Goal: Task Accomplishment & Management: Complete application form

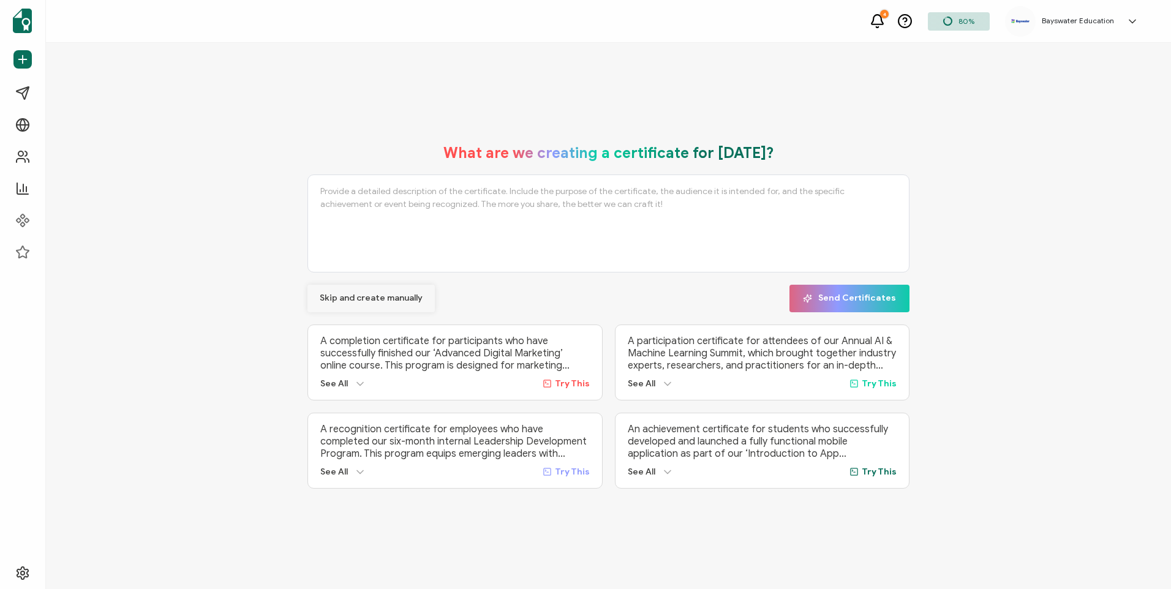
click at [342, 295] on span "Skip and create manually" at bounding box center [371, 298] width 103 height 9
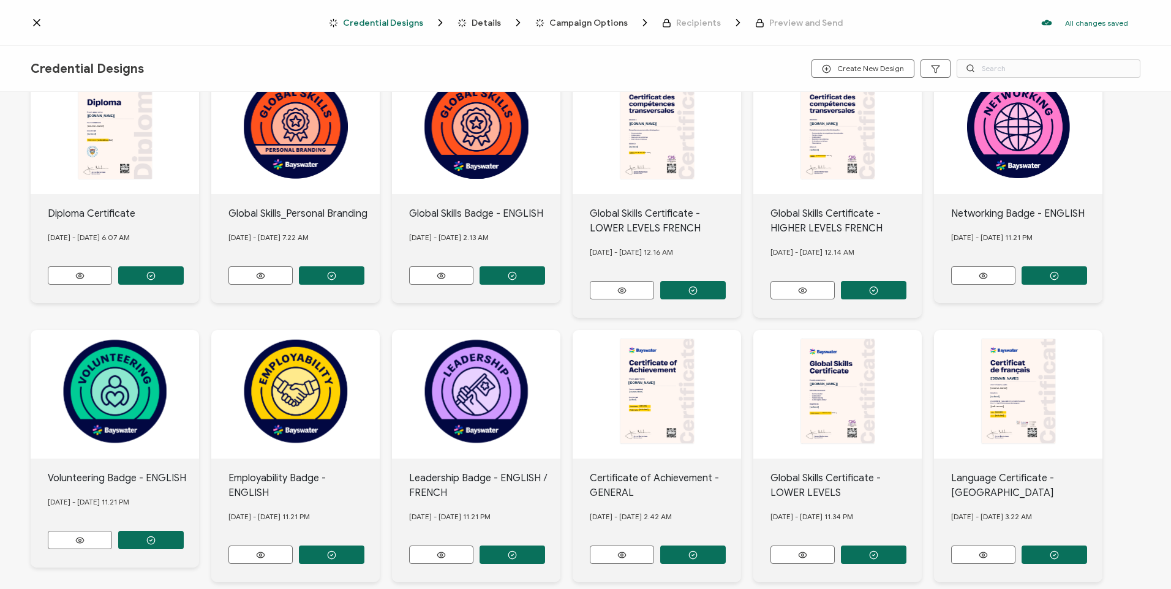
scroll to position [111, 0]
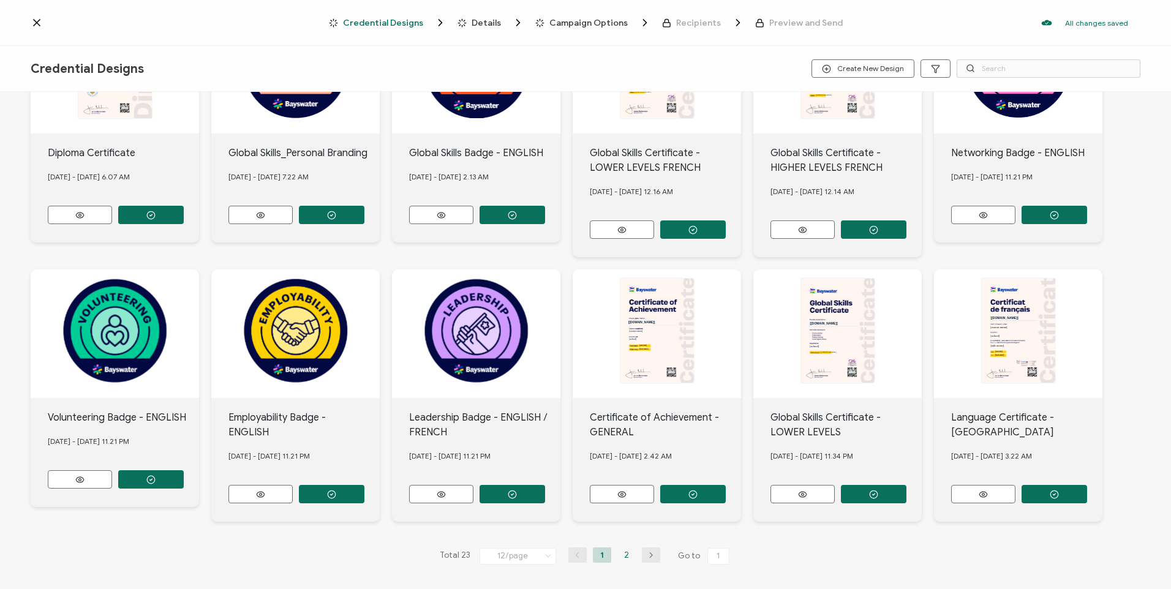
click at [619, 559] on li "2" at bounding box center [626, 554] width 18 height 15
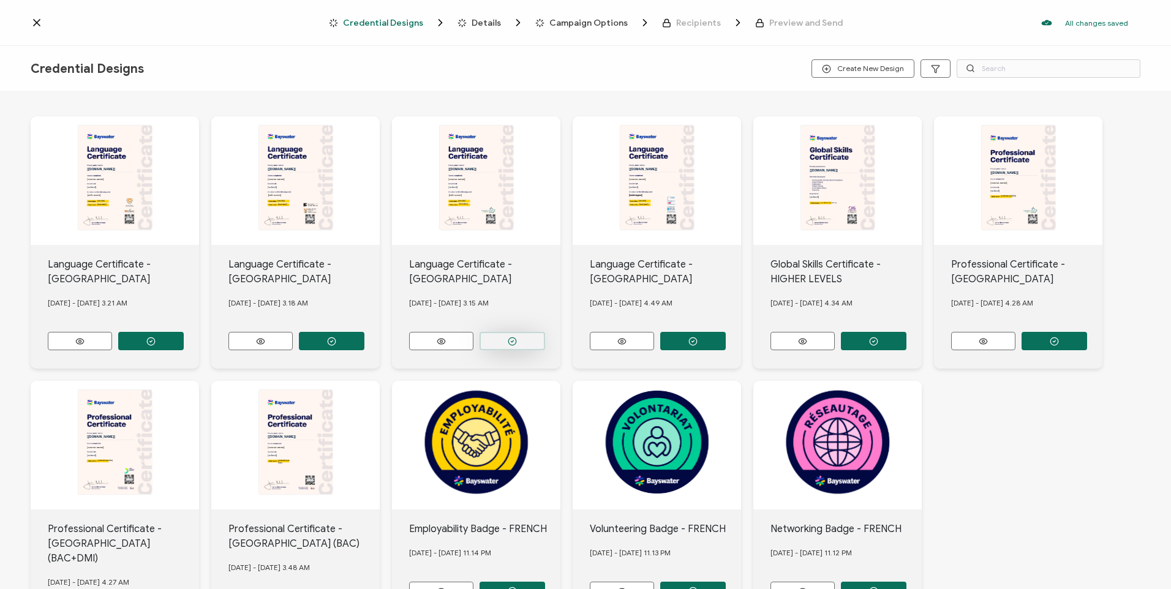
click at [526, 339] on button "button" at bounding box center [513, 341] width 66 height 18
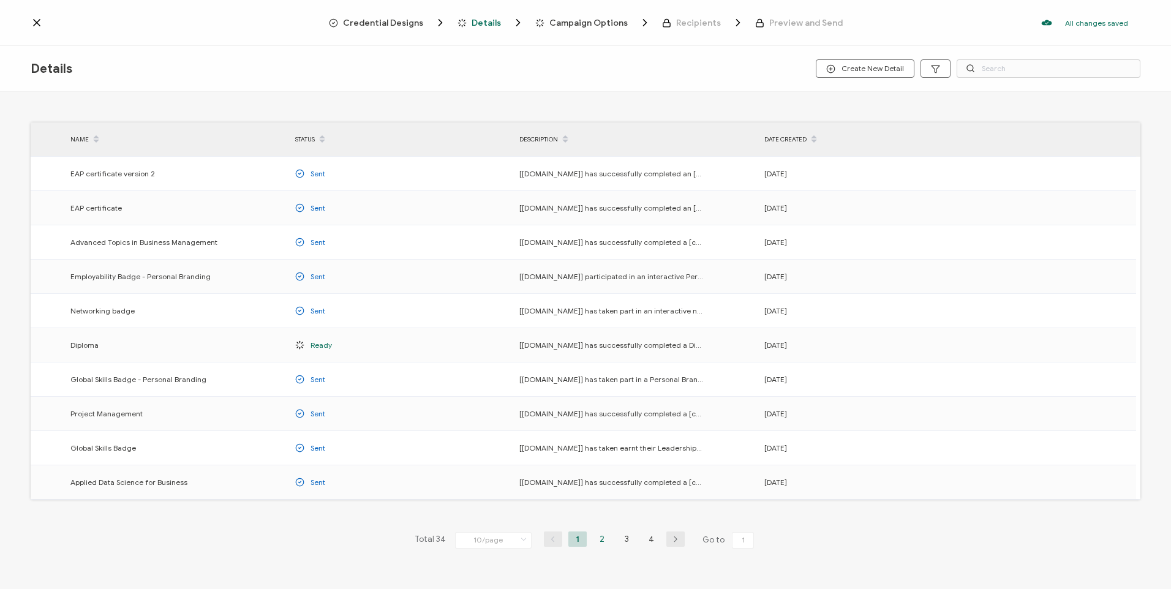
click at [595, 546] on li "2" at bounding box center [602, 539] width 18 height 15
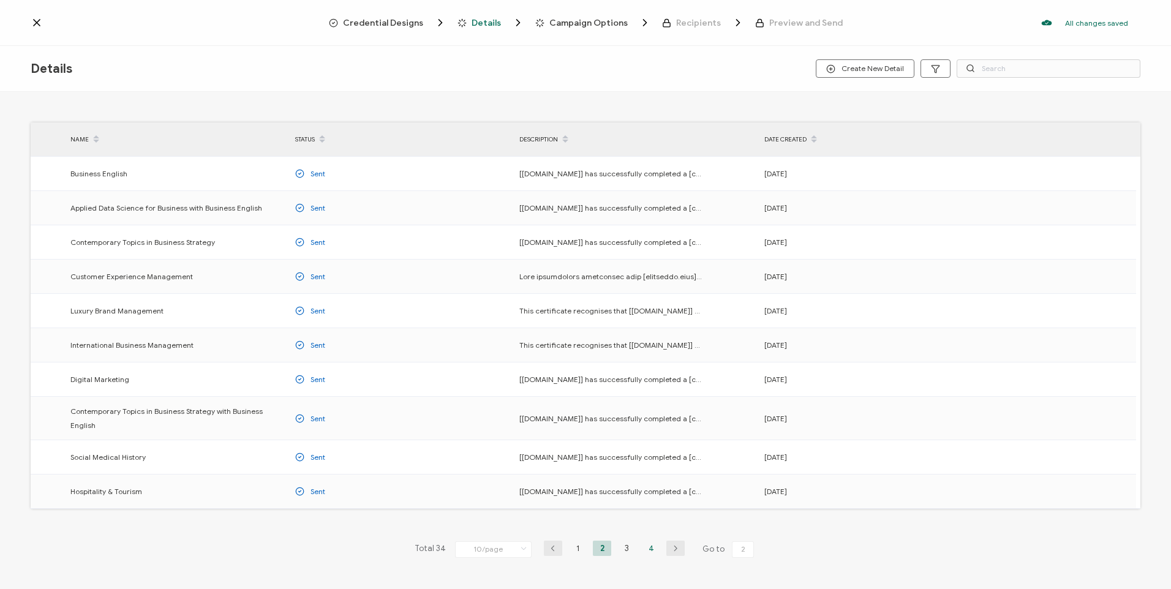
click at [655, 541] on li "4" at bounding box center [651, 548] width 18 height 15
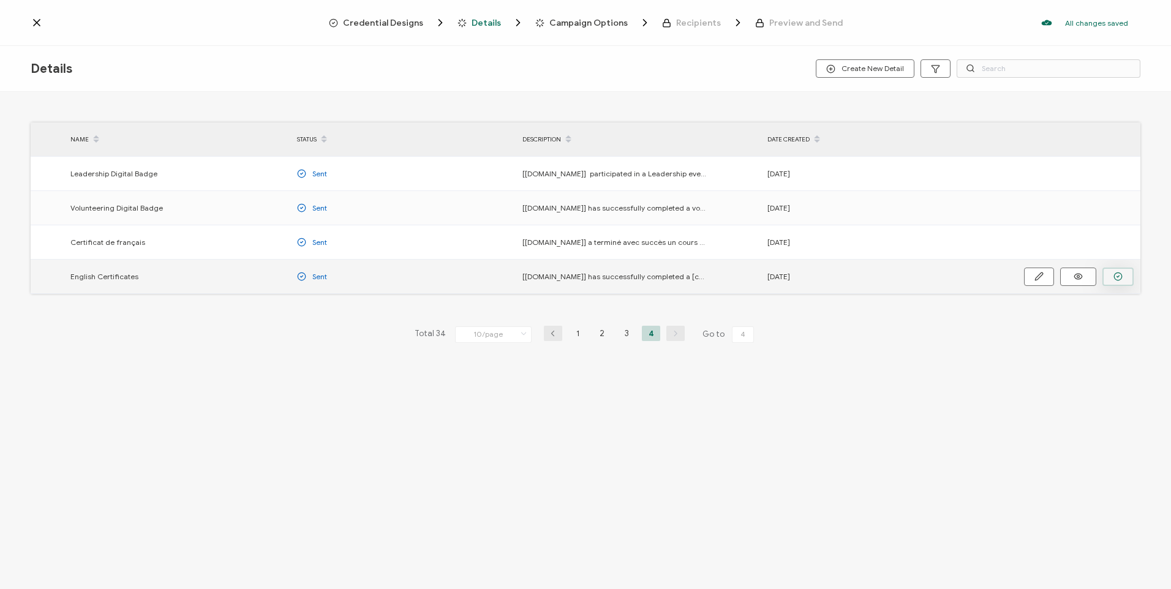
click at [1126, 281] on button "button" at bounding box center [1117, 277] width 31 height 18
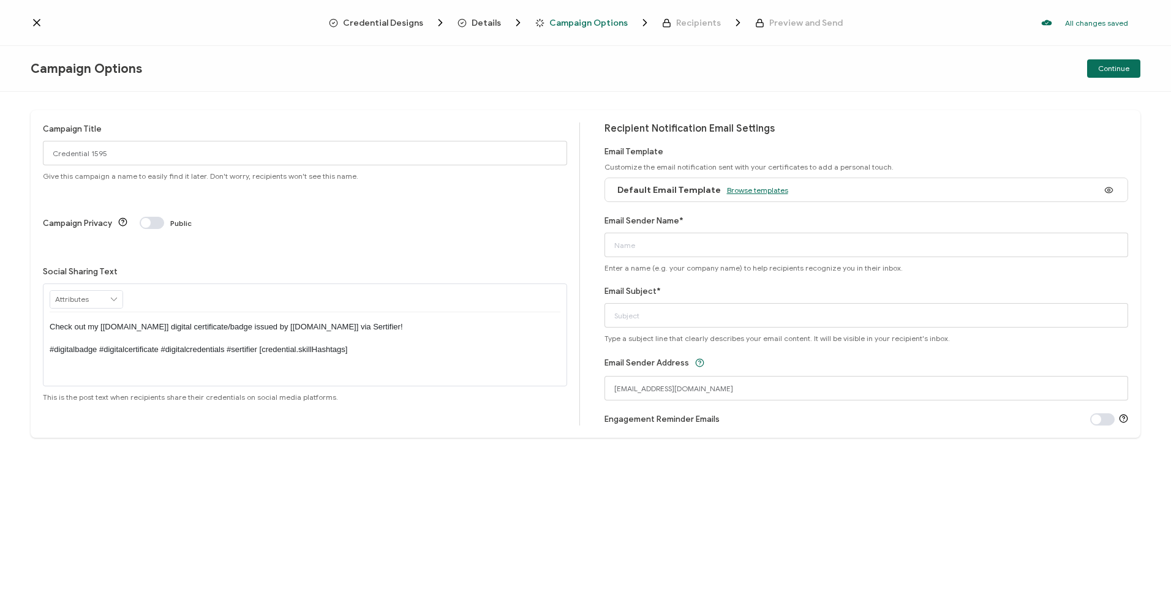
click at [757, 190] on span "Browse templates" at bounding box center [757, 190] width 61 height 9
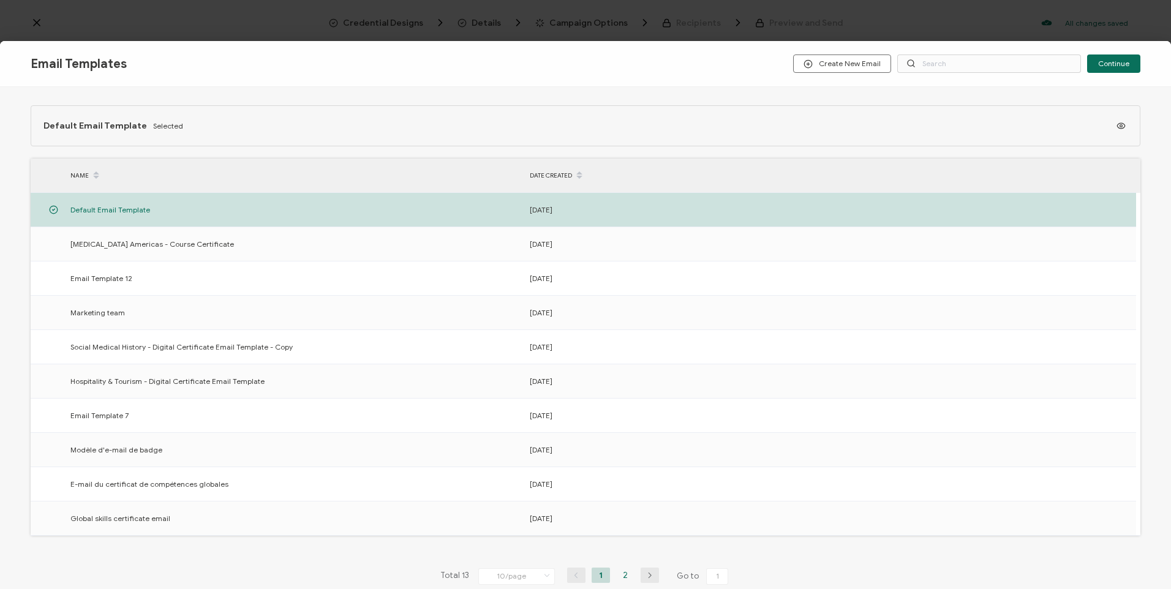
click at [622, 571] on li "2" at bounding box center [625, 575] width 18 height 15
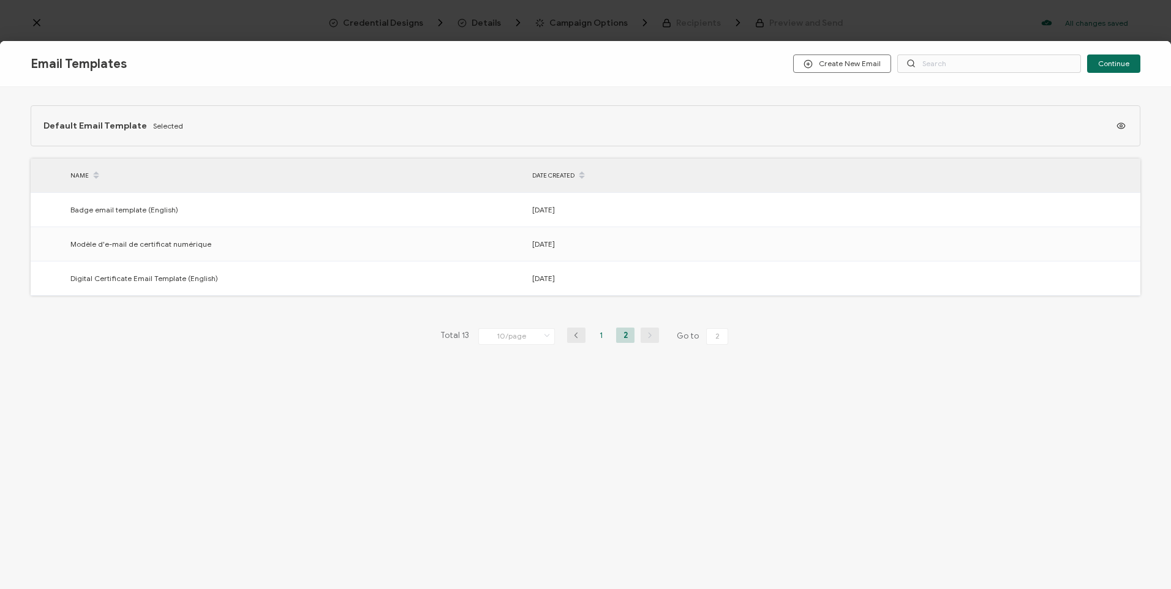
click at [604, 339] on li "1" at bounding box center [601, 335] width 18 height 15
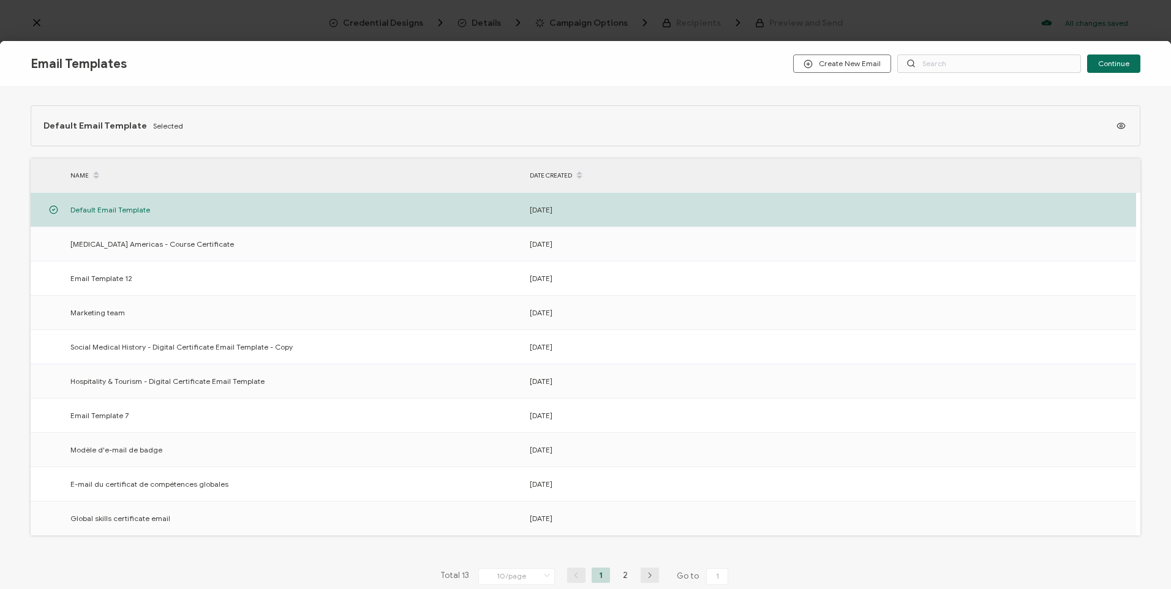
click at [649, 571] on icon "button" at bounding box center [650, 575] width 18 height 7
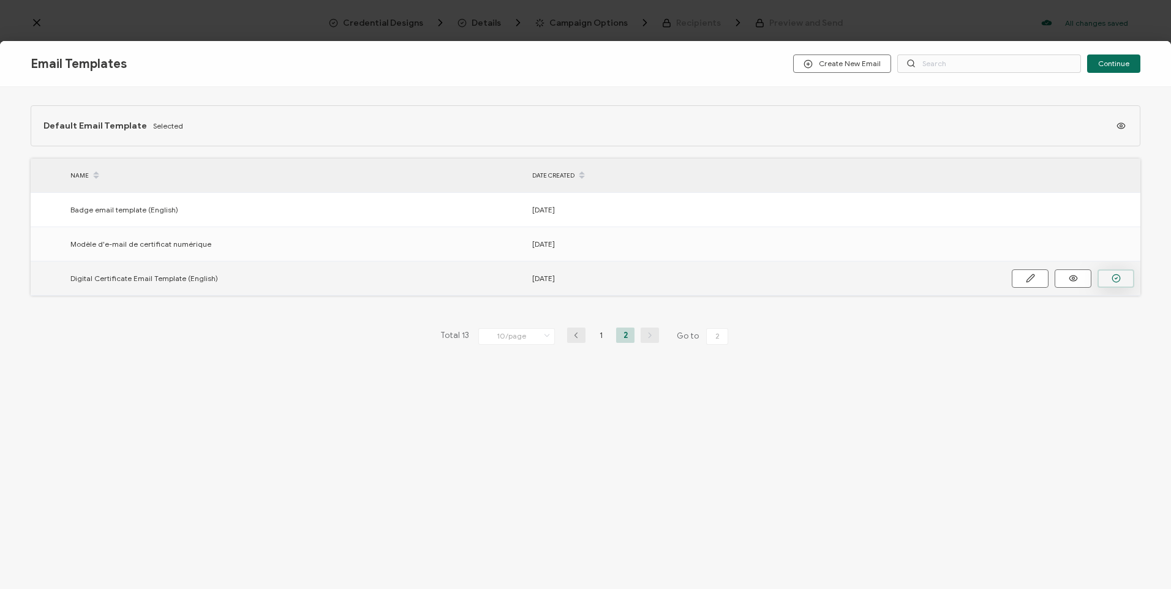
click at [1114, 283] on icon "button" at bounding box center [1116, 278] width 9 height 9
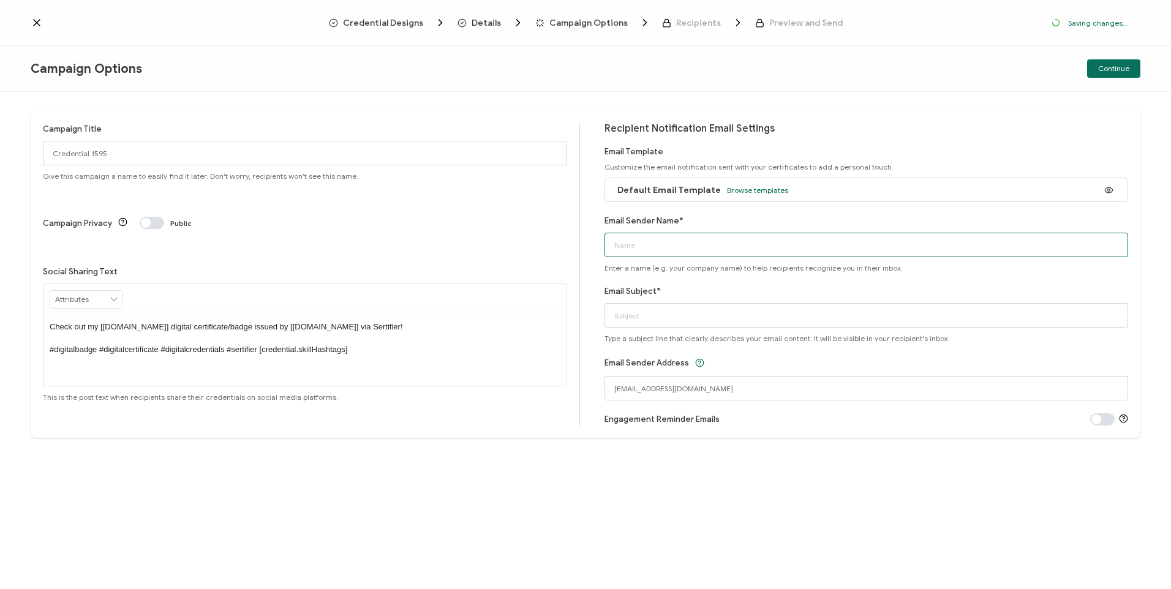
click at [647, 246] on input "Email Sender Name*" at bounding box center [866, 245] width 524 height 24
click at [671, 244] on input "Email Sender Name*" at bounding box center [866, 245] width 524 height 24
type input "Bayswater [GEOGRAPHIC_DATA]"
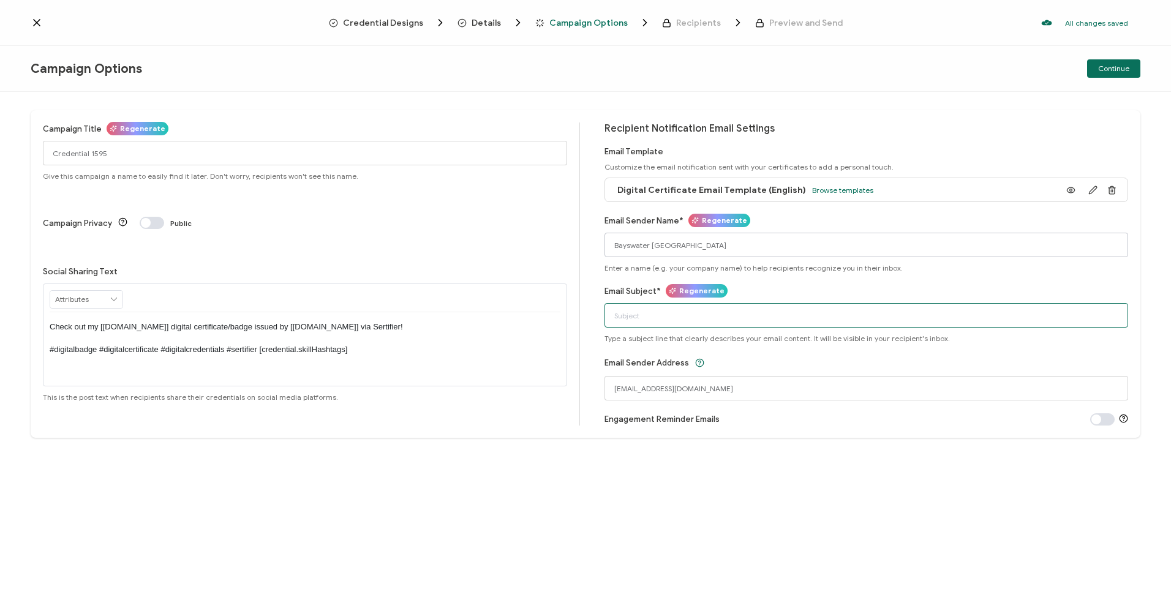
type input "Congratulations! You have earned a Volunteer Badge!"
drag, startPoint x: 818, startPoint y: 314, endPoint x: 554, endPoint y: 341, distance: 265.3
click at [554, 341] on div "Campaign Title Regenerate Credential 1595 Give this campaign a name to easily f…" at bounding box center [586, 274] width 1110 height 328
type input "a"
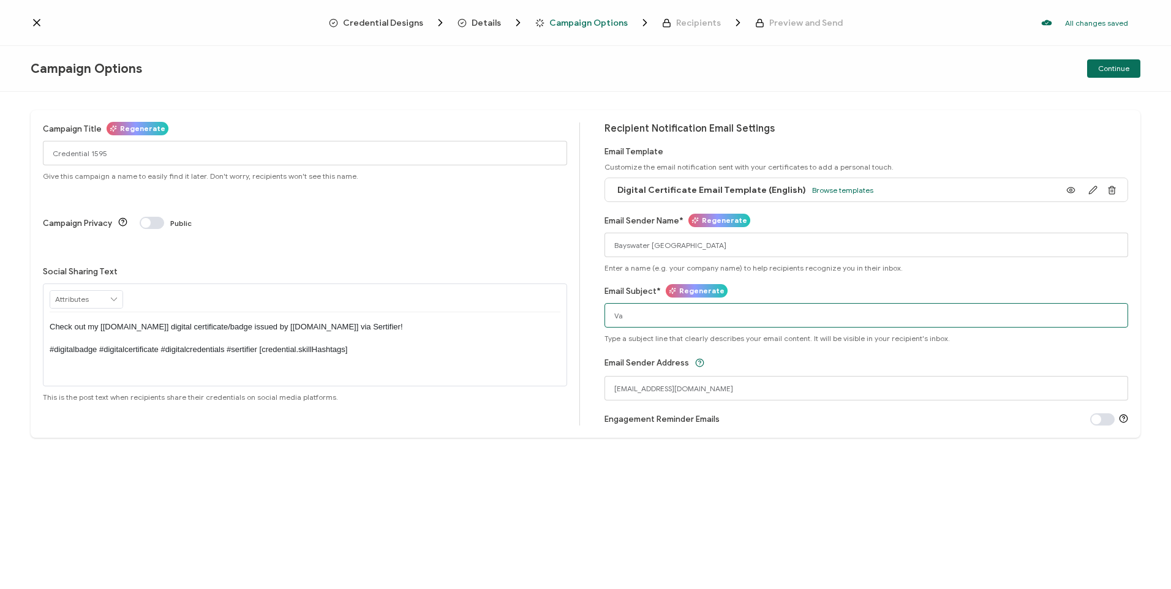
type input "V"
type input "a"
type input "Your Certificate"
drag, startPoint x: 154, startPoint y: 142, endPoint x: 35, endPoint y: 167, distance: 121.4
click at [36, 167] on div "Campaign Title Regenerate Credential 1595 Give this campaign a name to easily f…" at bounding box center [586, 274] width 1110 height 328
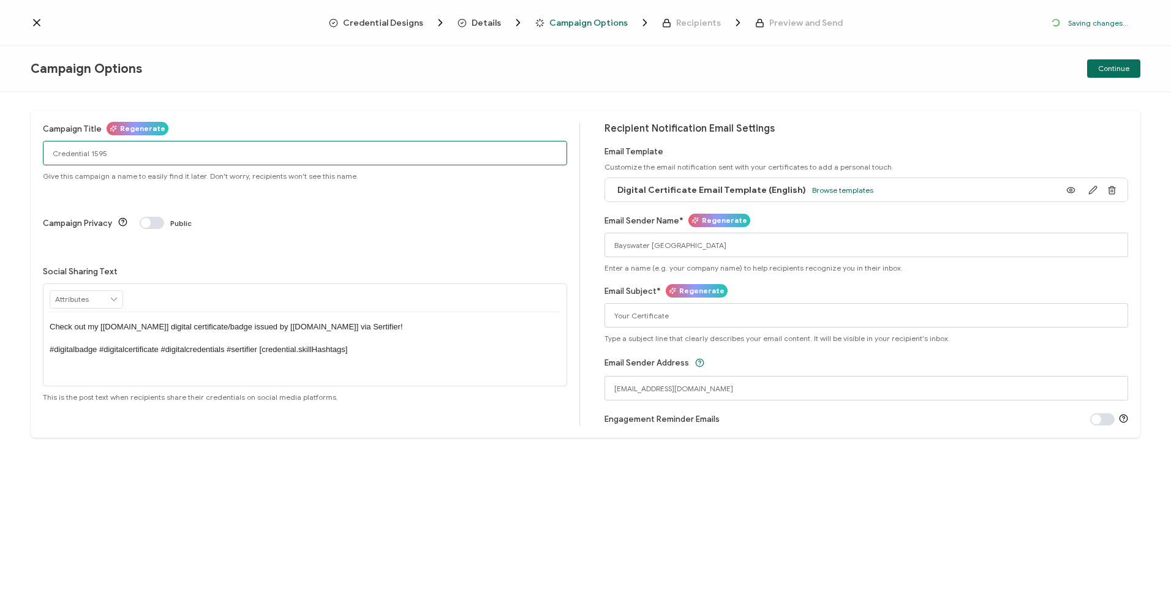
drag, startPoint x: 107, startPoint y: 159, endPoint x: 0, endPoint y: 179, distance: 109.1
click at [0, 178] on html "Credential Designs Details Campaign Options Recipients Preview and Send Saving …" at bounding box center [585, 294] width 1171 height 589
type input "V"
type input "Van English [DATE]"
click at [1104, 73] on button "Continue" at bounding box center [1113, 68] width 53 height 18
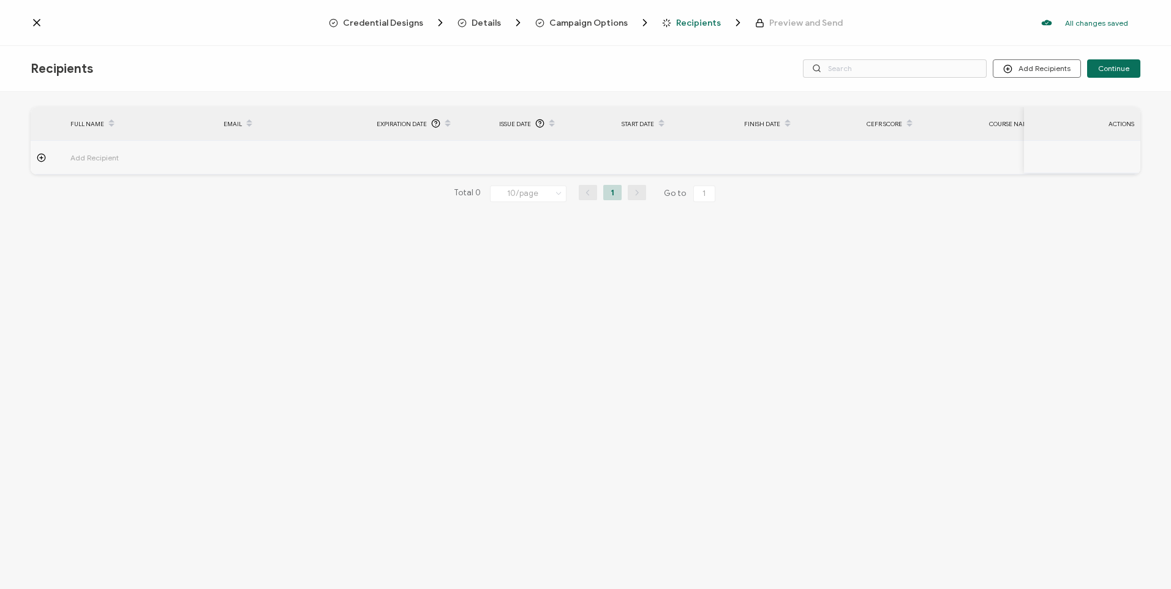
drag, startPoint x: 424, startPoint y: 245, endPoint x: 418, endPoint y: 245, distance: 6.7
click at [418, 245] on div "FULL NAME EMAIL Expiration Date Issue Date Start Date Finish Date CEFR Score Co…" at bounding box center [585, 342] width 1171 height 500
click at [1065, 96] on li "Upload Recipients" at bounding box center [1053, 102] width 115 height 20
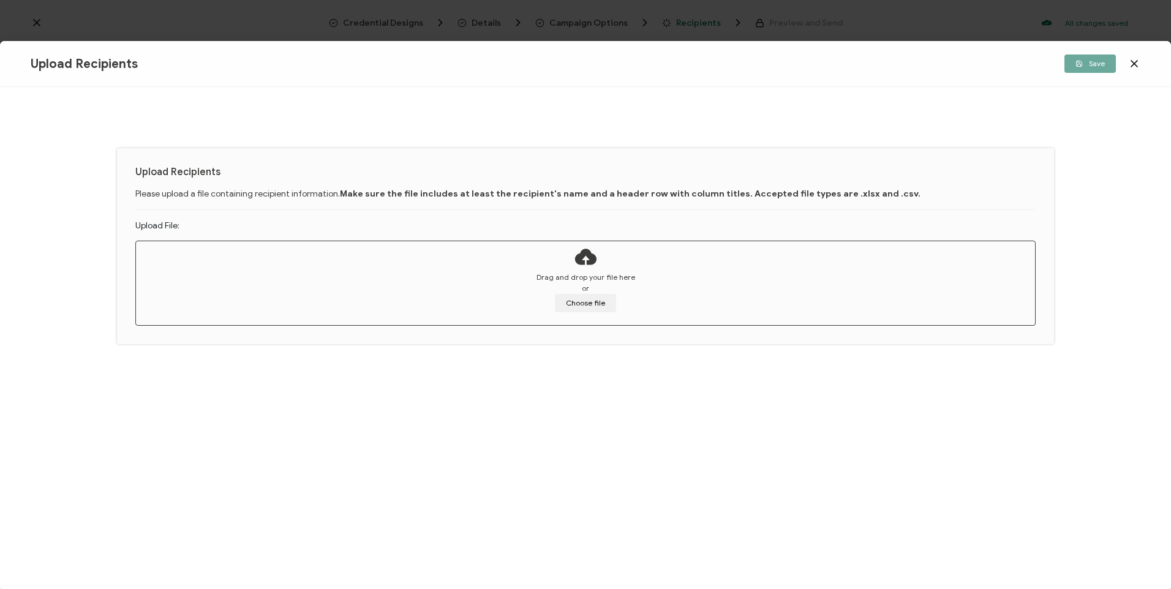
click at [922, 372] on div "Upload Recipients Please upload a file containing recipient information. Make s…" at bounding box center [585, 338] width 1171 height 502
click at [576, 301] on button "Choose file" at bounding box center [585, 303] width 61 height 18
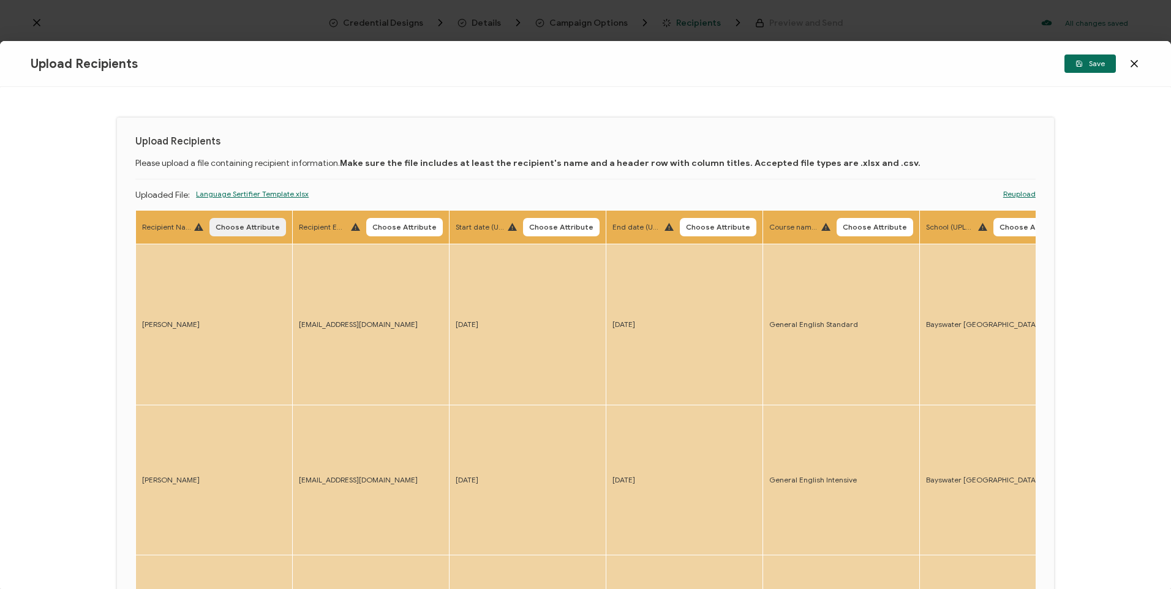
click at [230, 235] on button "Choose Attribute" at bounding box center [247, 227] width 77 height 18
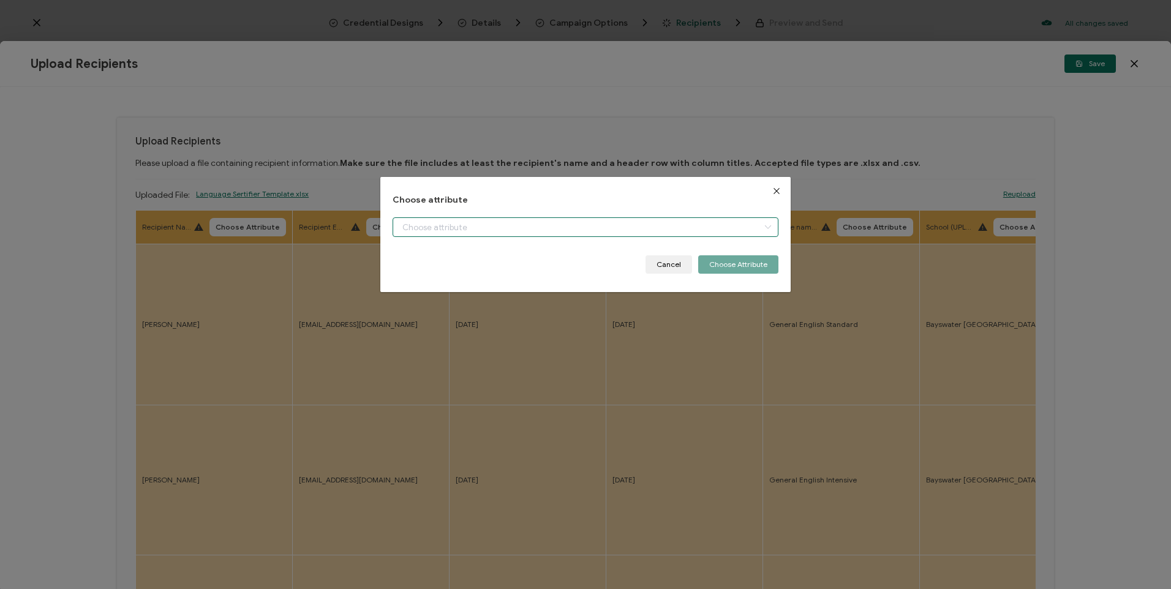
click at [505, 235] on input "dialog" at bounding box center [585, 227] width 385 height 20
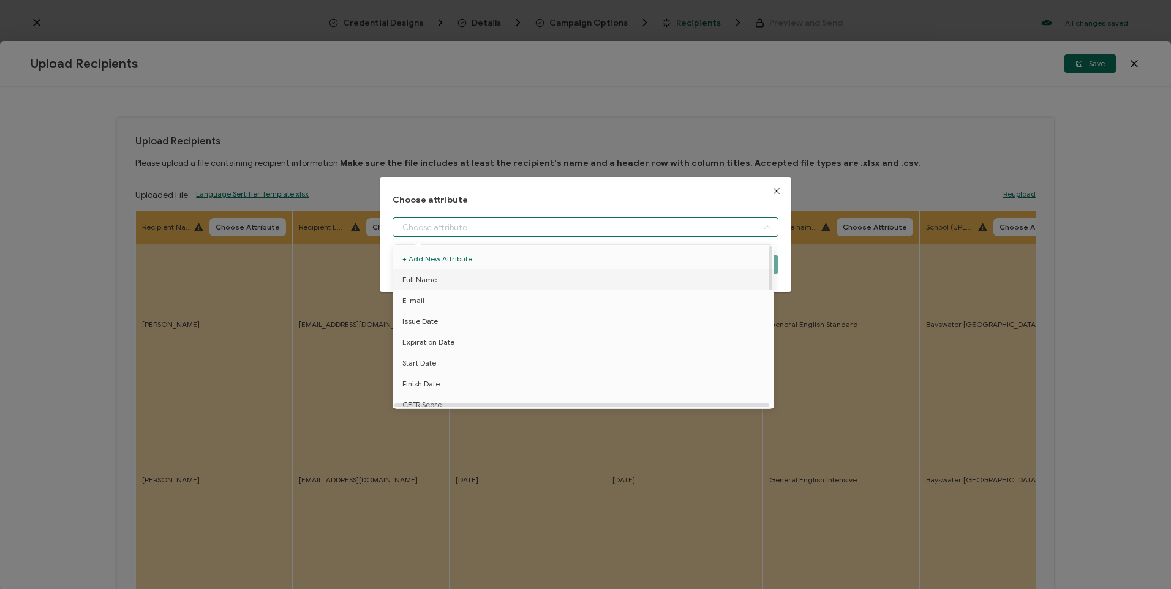
click at [480, 282] on li "Full Name" at bounding box center [585, 279] width 391 height 21
type input "Full Name"
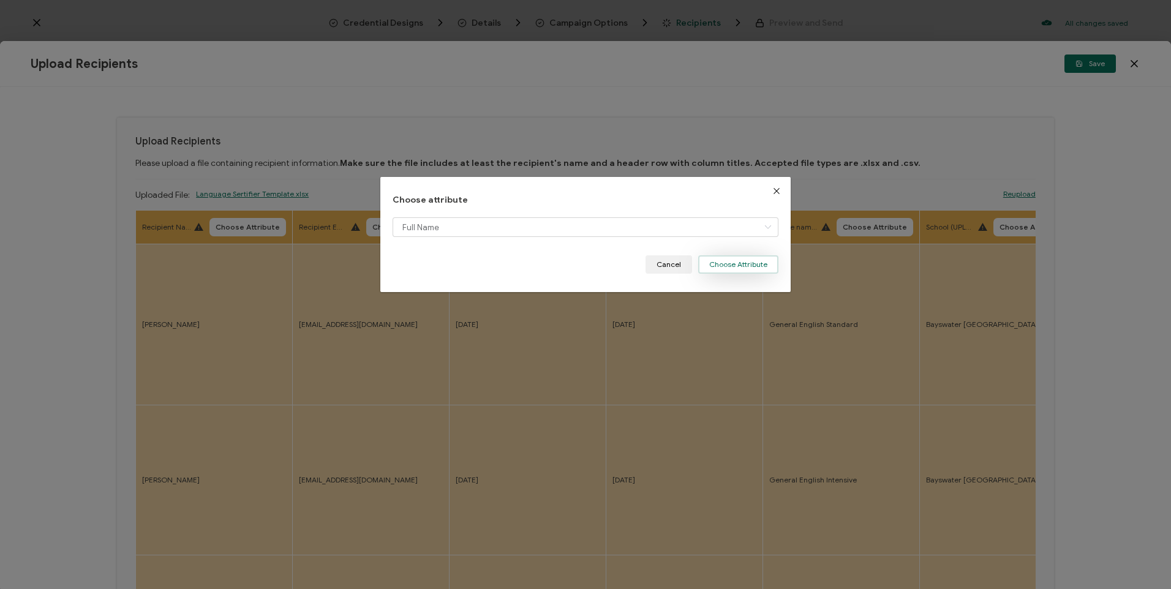
click at [723, 264] on button "Choose Attribute" at bounding box center [738, 264] width 80 height 18
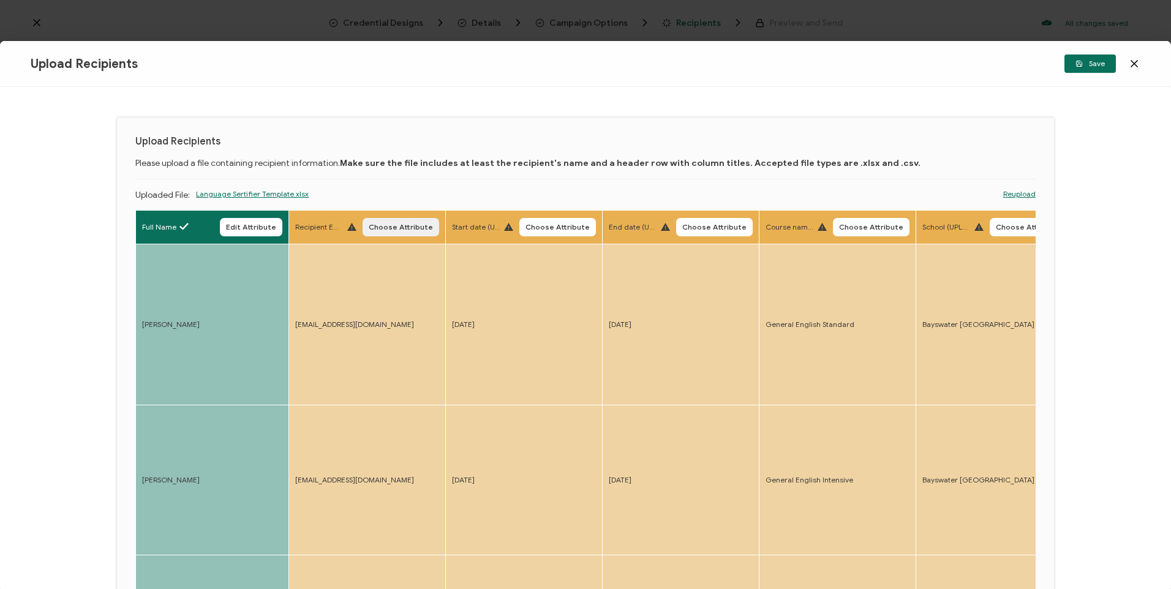
click at [404, 225] on span "Choose Attribute" at bounding box center [401, 227] width 64 height 7
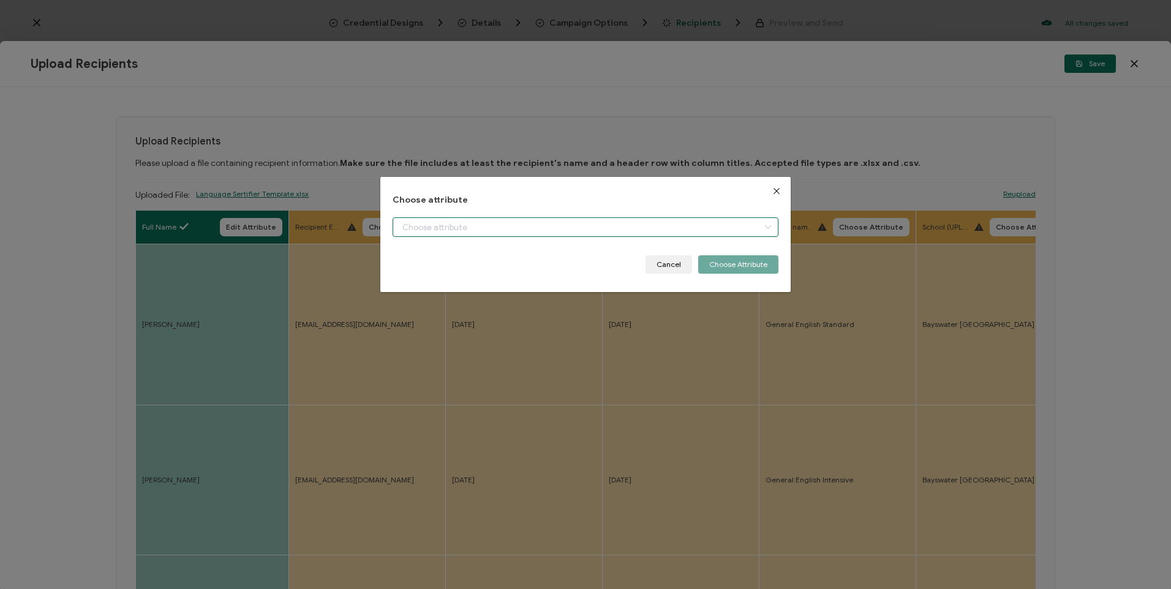
click at [584, 222] on input "dialog" at bounding box center [585, 227] width 385 height 20
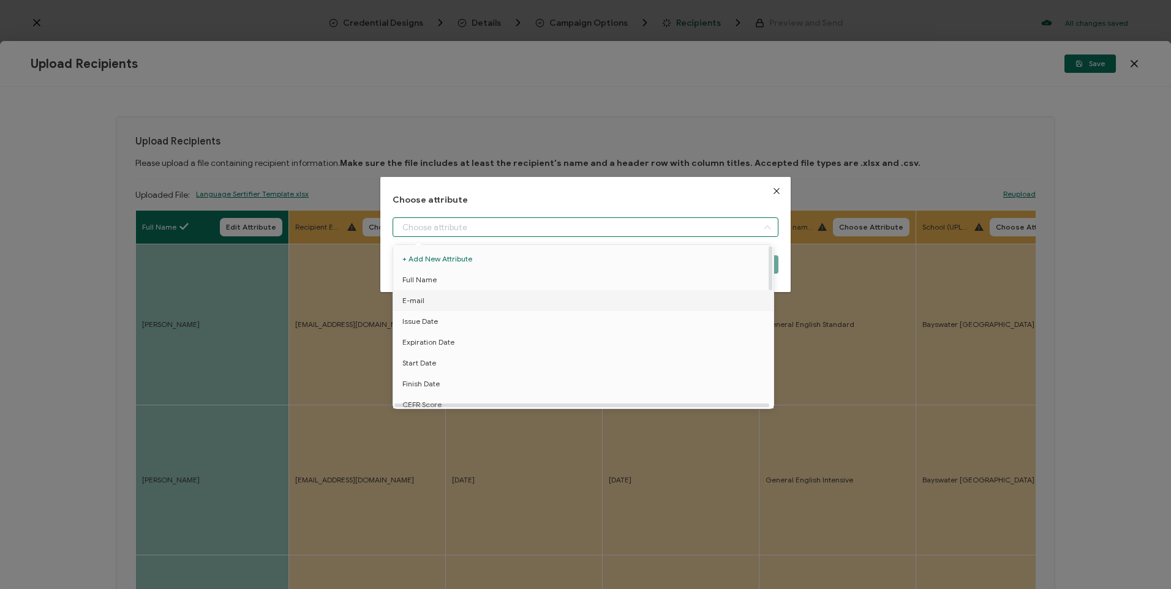
click at [454, 309] on li "E-mail" at bounding box center [585, 300] width 391 height 21
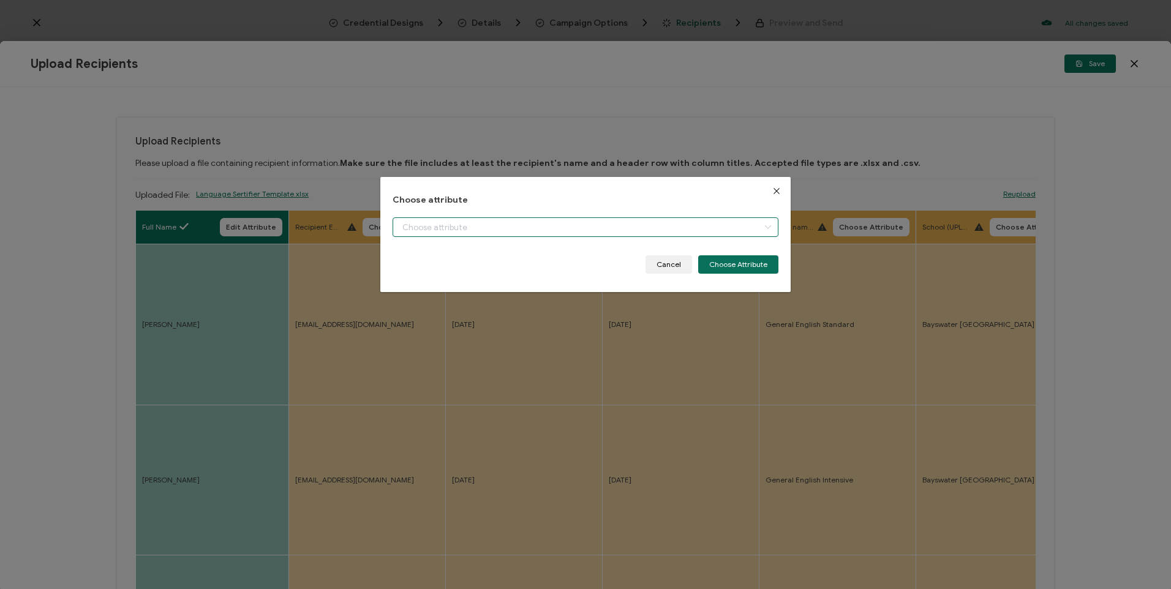
type input "E-mail"
click at [740, 271] on button "Choose Attribute" at bounding box center [738, 264] width 80 height 18
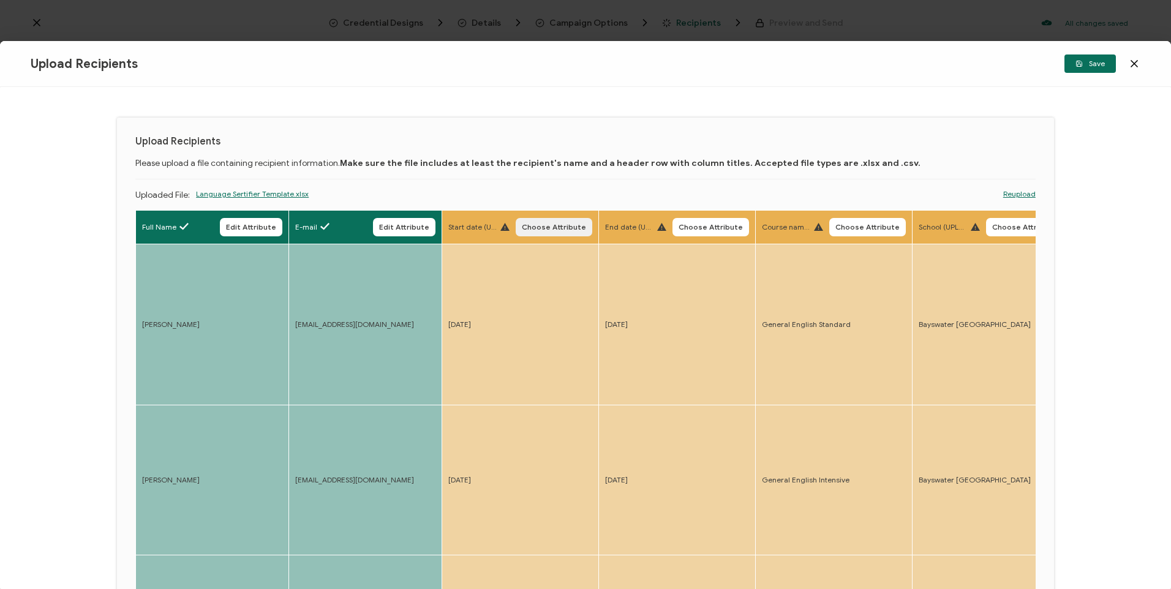
click at [573, 227] on span "Choose Attribute" at bounding box center [554, 227] width 64 height 7
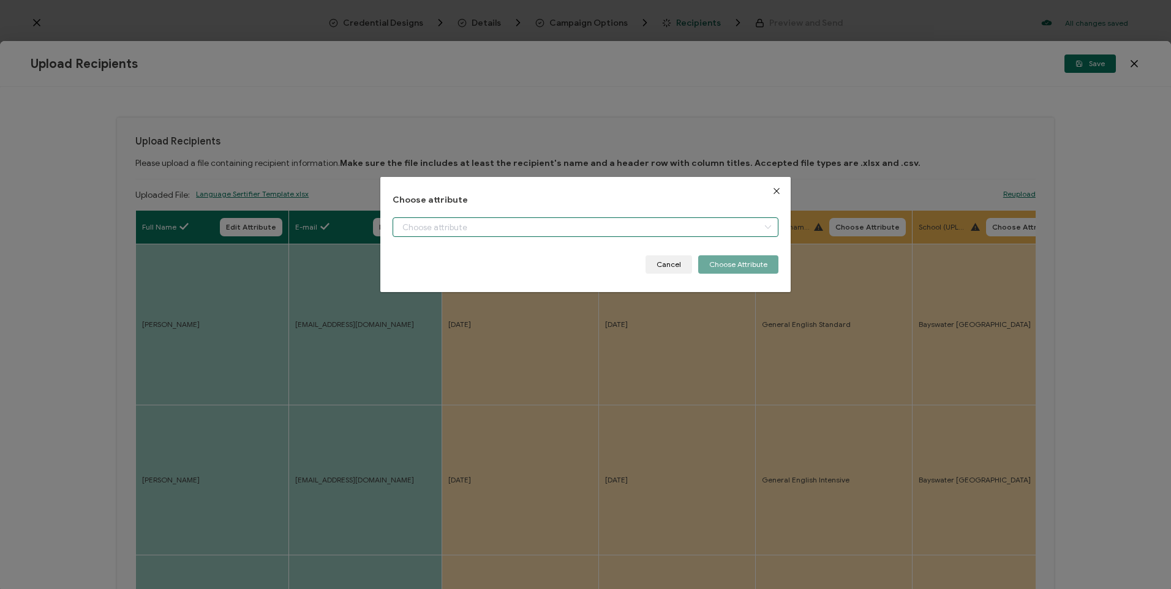
click at [593, 227] on input "dialog" at bounding box center [585, 227] width 385 height 20
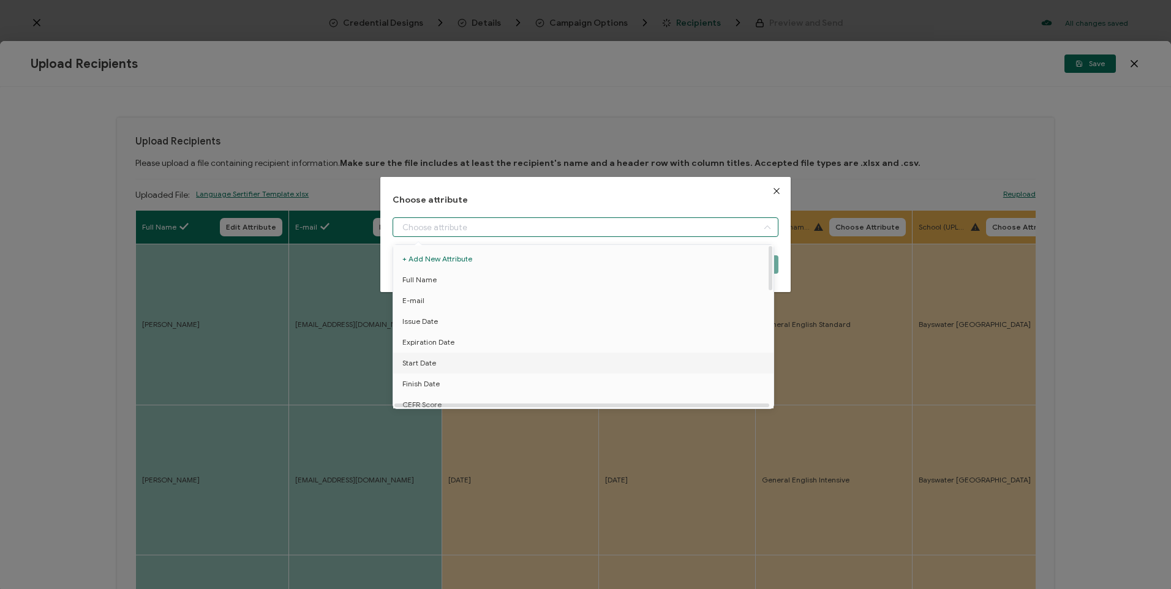
click at [451, 356] on li "Start Date" at bounding box center [585, 363] width 391 height 21
type input "Start Date"
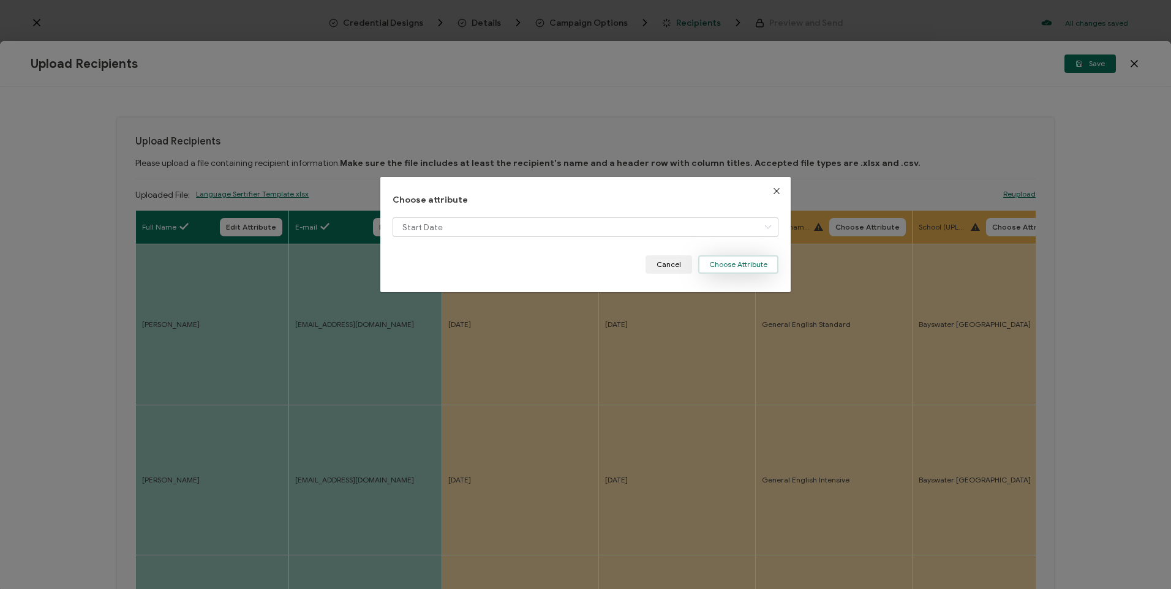
click at [727, 272] on button "Choose Attribute" at bounding box center [738, 264] width 80 height 18
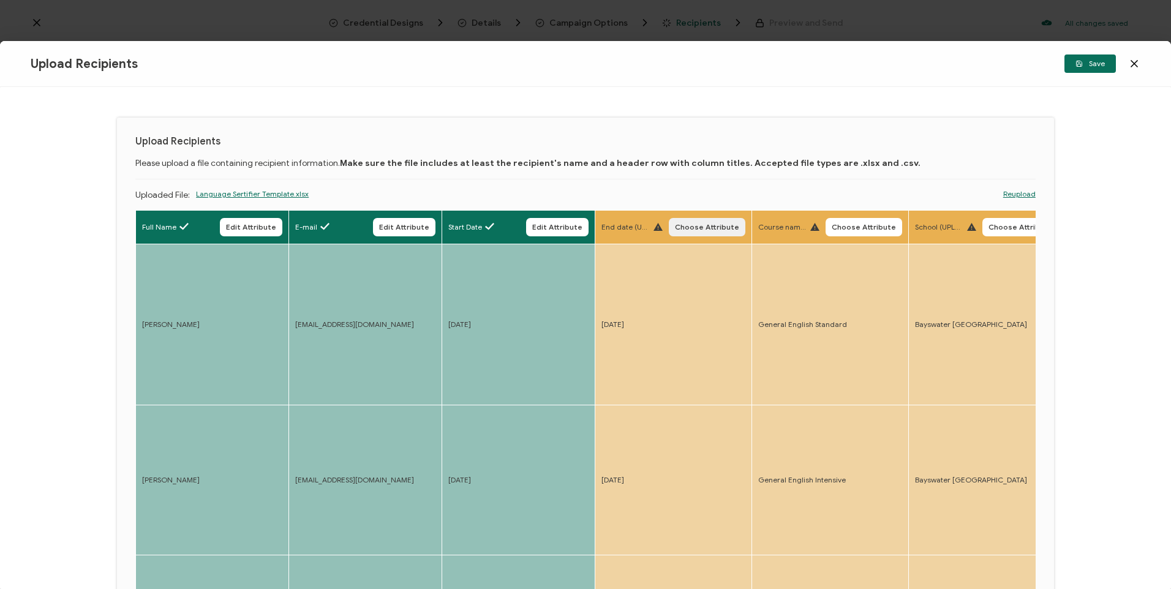
click at [708, 231] on span "Choose Attribute" at bounding box center [707, 227] width 64 height 7
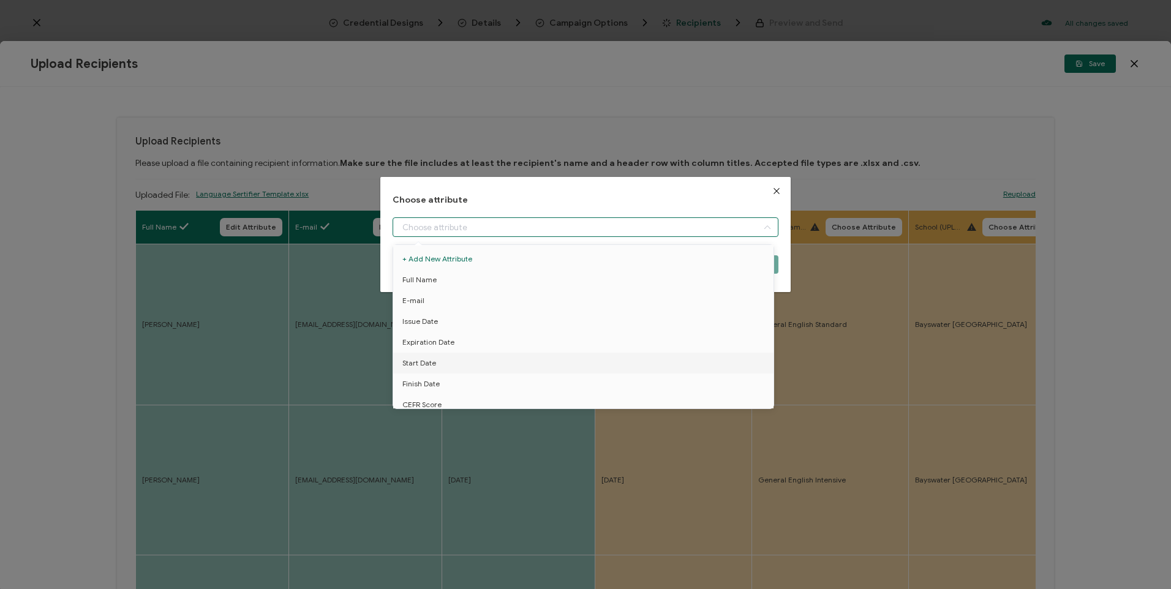
drag, startPoint x: 488, startPoint y: 227, endPoint x: 521, endPoint y: 239, distance: 34.9
click at [488, 226] on input "dialog" at bounding box center [585, 227] width 385 height 20
click at [445, 323] on li "Finish Date" at bounding box center [585, 322] width 391 height 21
type input "Finish Date"
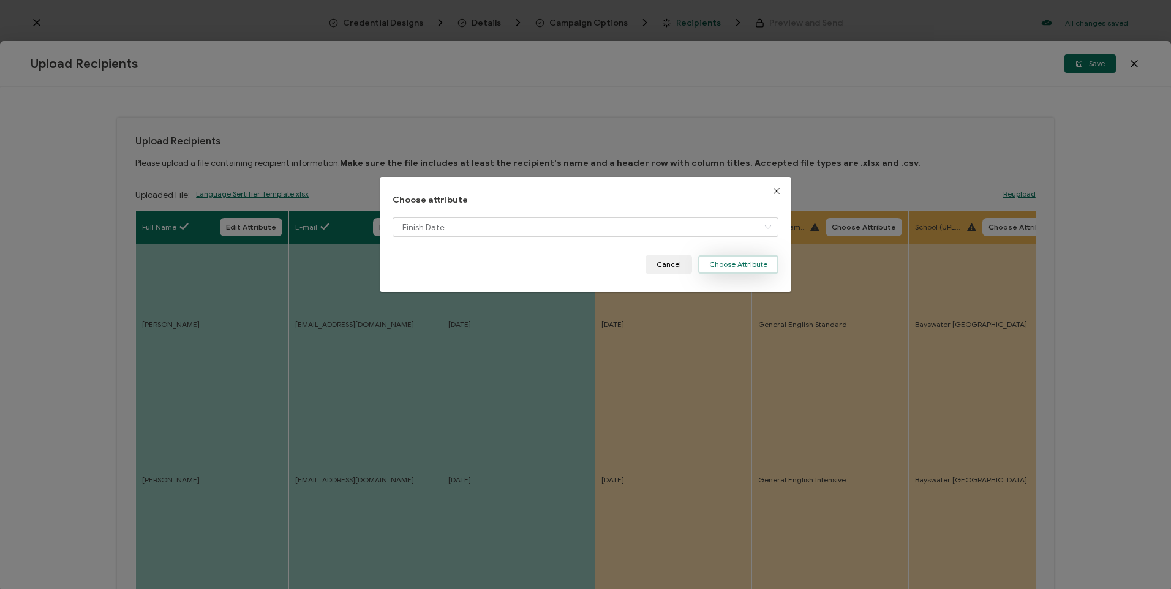
click at [741, 260] on button "Choose Attribute" at bounding box center [738, 264] width 80 height 18
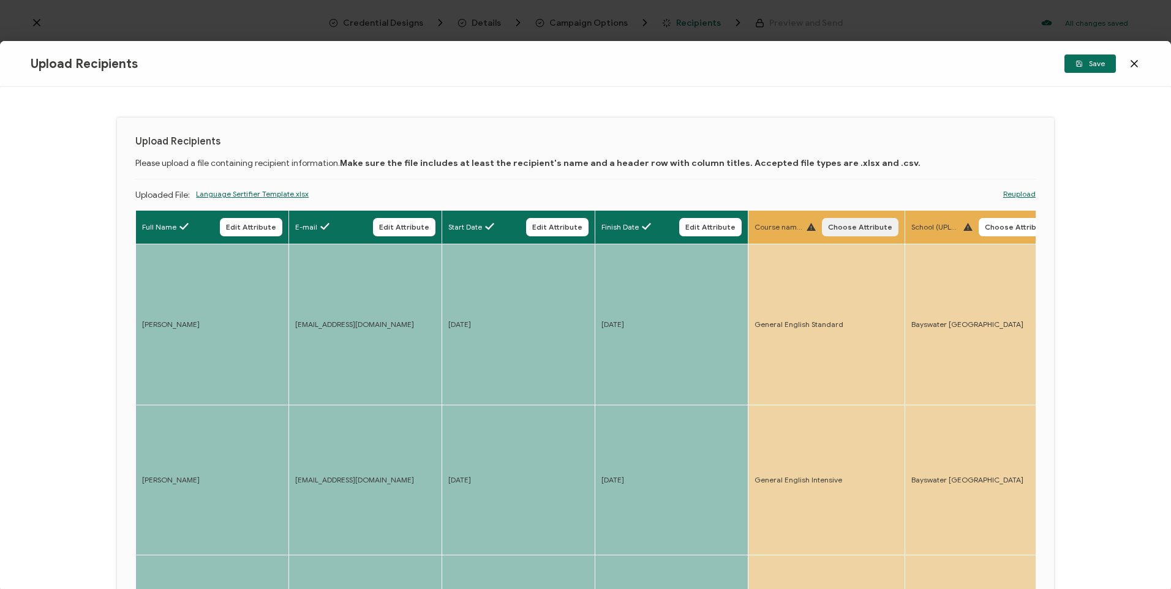
click at [846, 229] on span "Choose Attribute" at bounding box center [860, 227] width 64 height 7
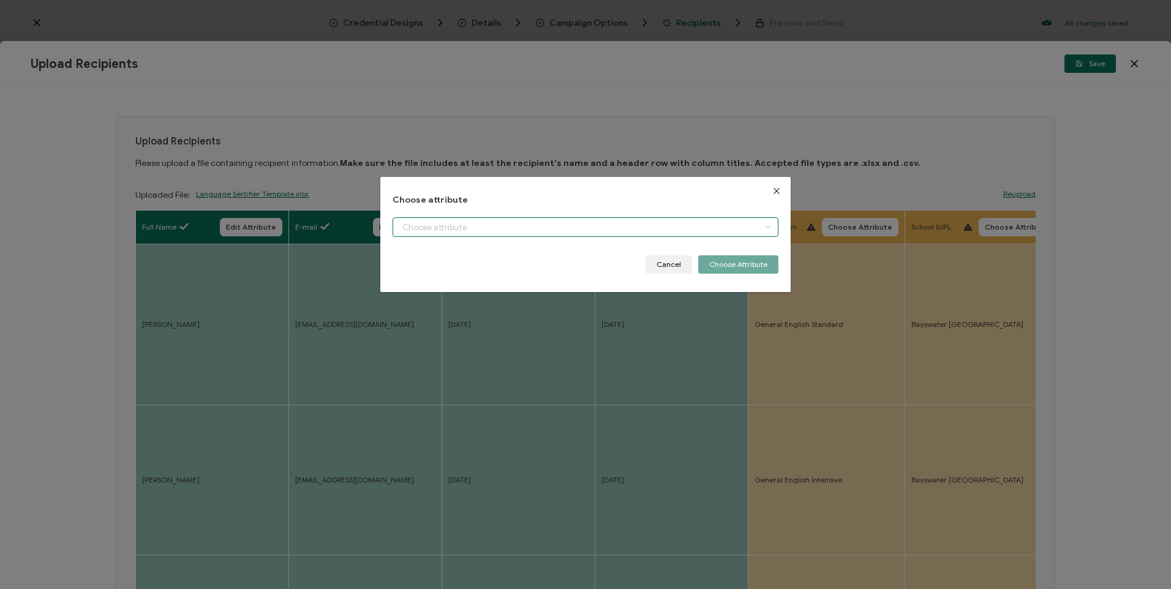
click at [614, 229] on input "dialog" at bounding box center [585, 227] width 385 height 20
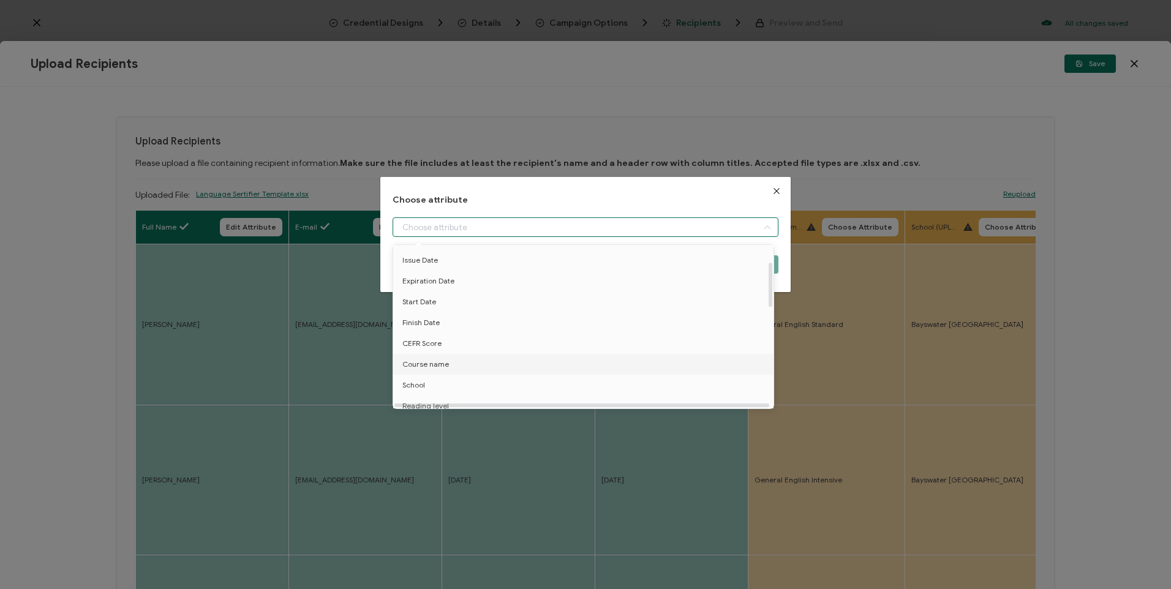
click at [442, 364] on span "Course name" at bounding box center [425, 364] width 47 height 21
type input "Course name"
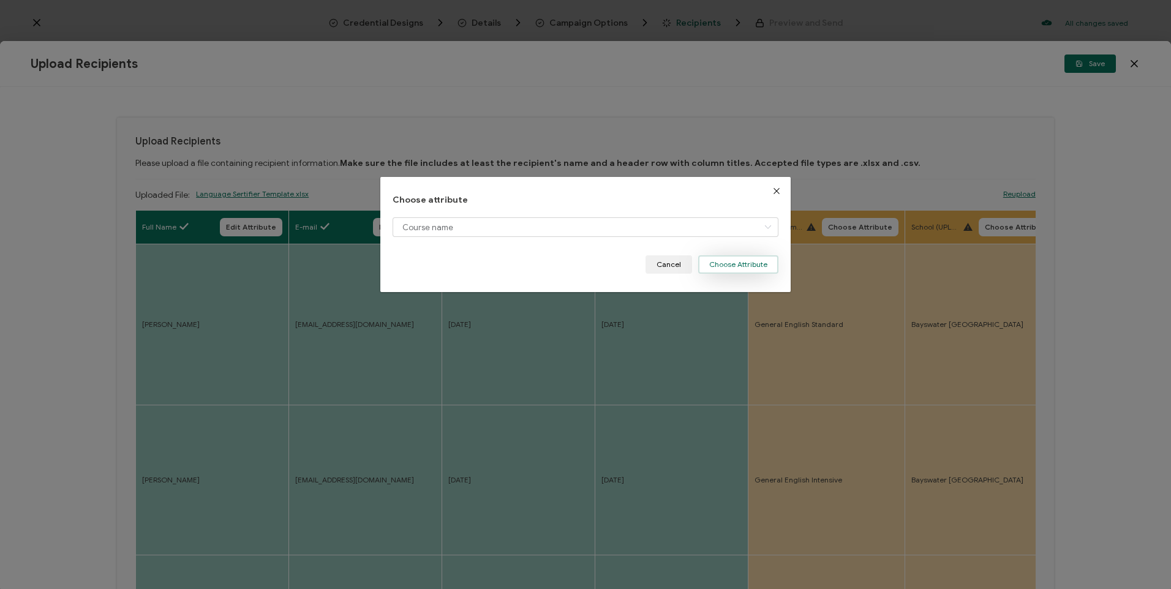
drag, startPoint x: 754, startPoint y: 274, endPoint x: 778, endPoint y: 285, distance: 27.1
click at [754, 274] on div "Choose attribute Course name Cancel Choose Attribute" at bounding box center [585, 235] width 410 height 116
click at [721, 265] on button "Choose Attribute" at bounding box center [738, 264] width 80 height 18
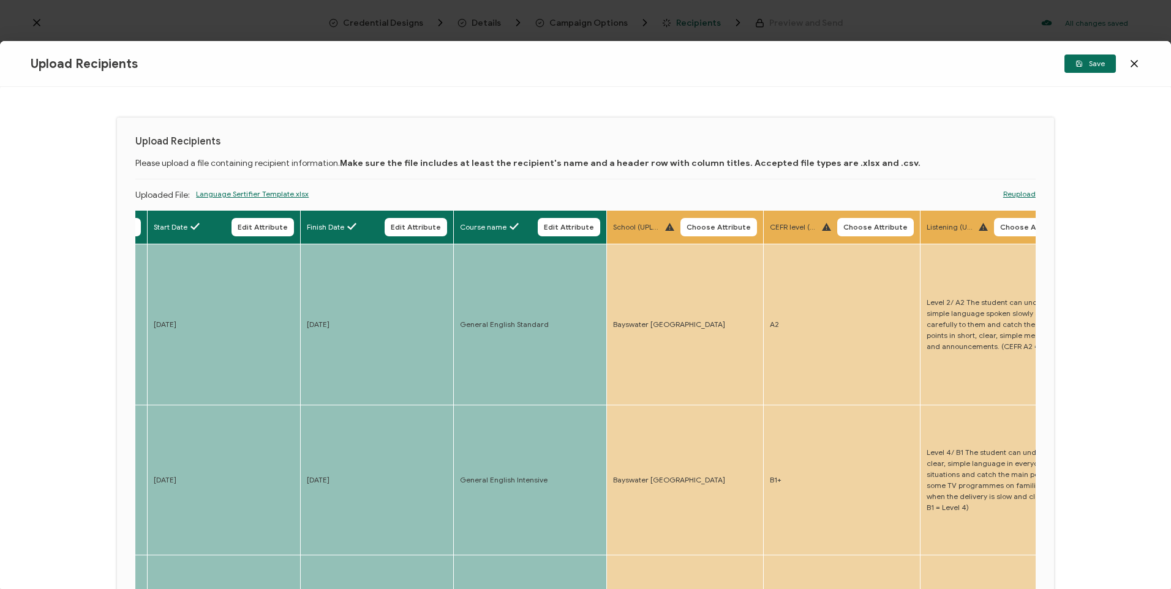
drag, startPoint x: 781, startPoint y: 372, endPoint x: 827, endPoint y: 375, distance: 46.1
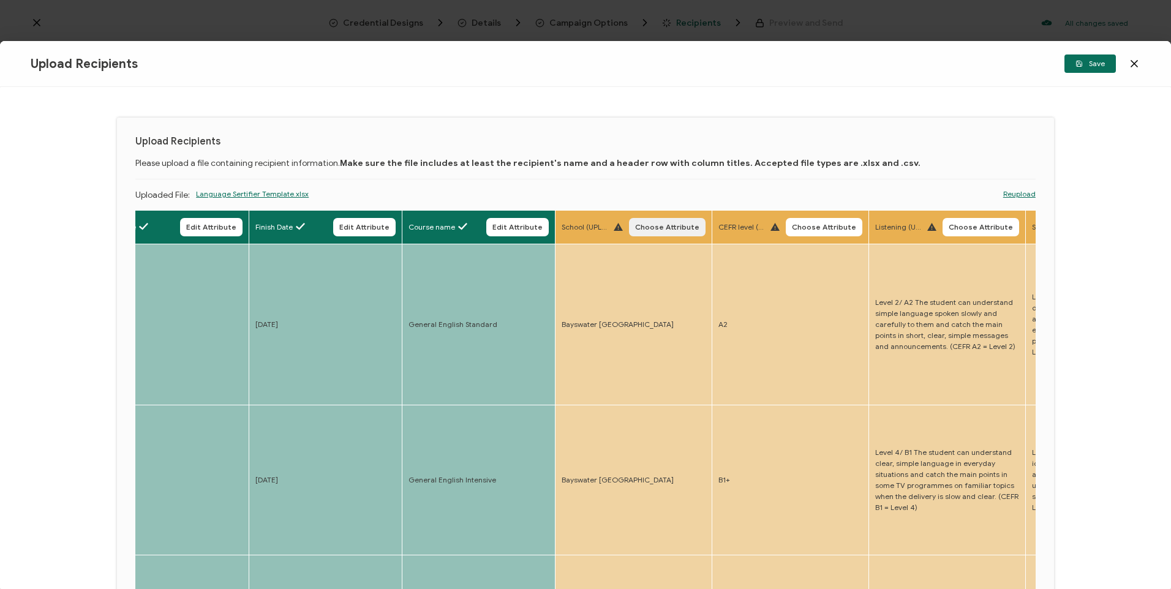
click at [645, 227] on span "Choose Attribute" at bounding box center [667, 227] width 64 height 7
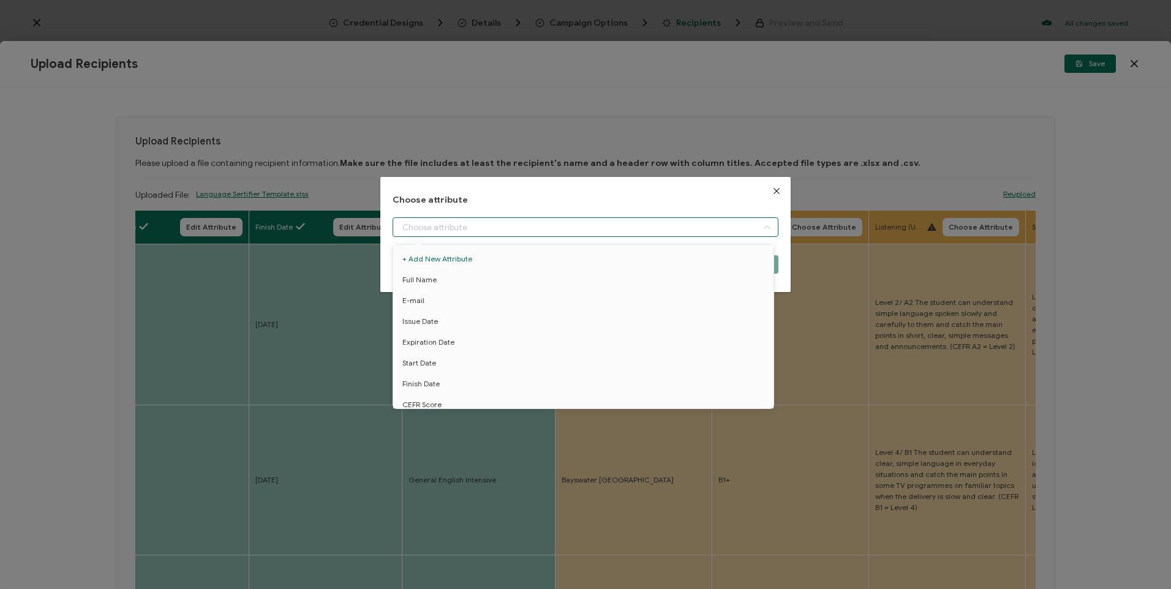
click at [661, 237] on input "dialog" at bounding box center [585, 227] width 385 height 20
click at [434, 384] on li "School" at bounding box center [585, 385] width 391 height 21
type input "School"
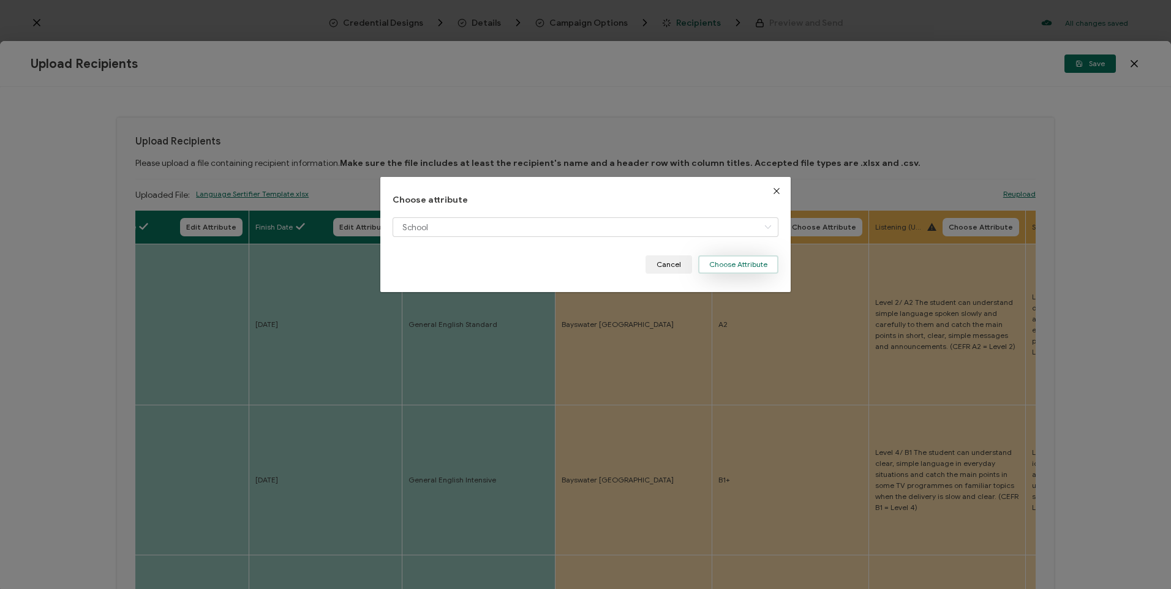
click at [735, 268] on button "Choose Attribute" at bounding box center [738, 264] width 80 height 18
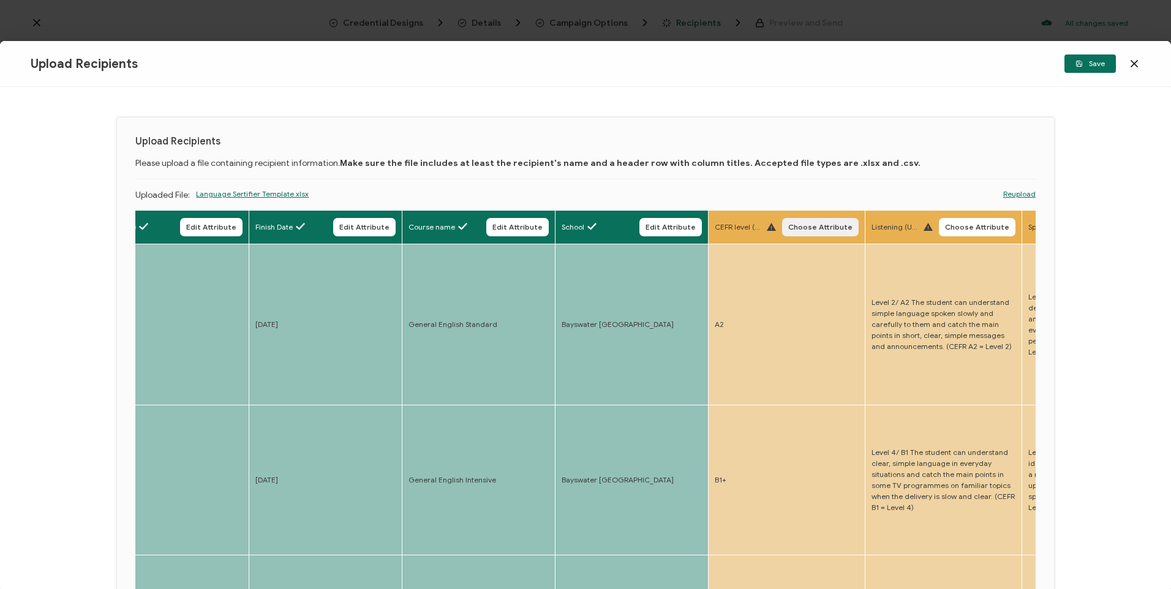
click at [824, 224] on span "Choose Attribute" at bounding box center [820, 227] width 64 height 7
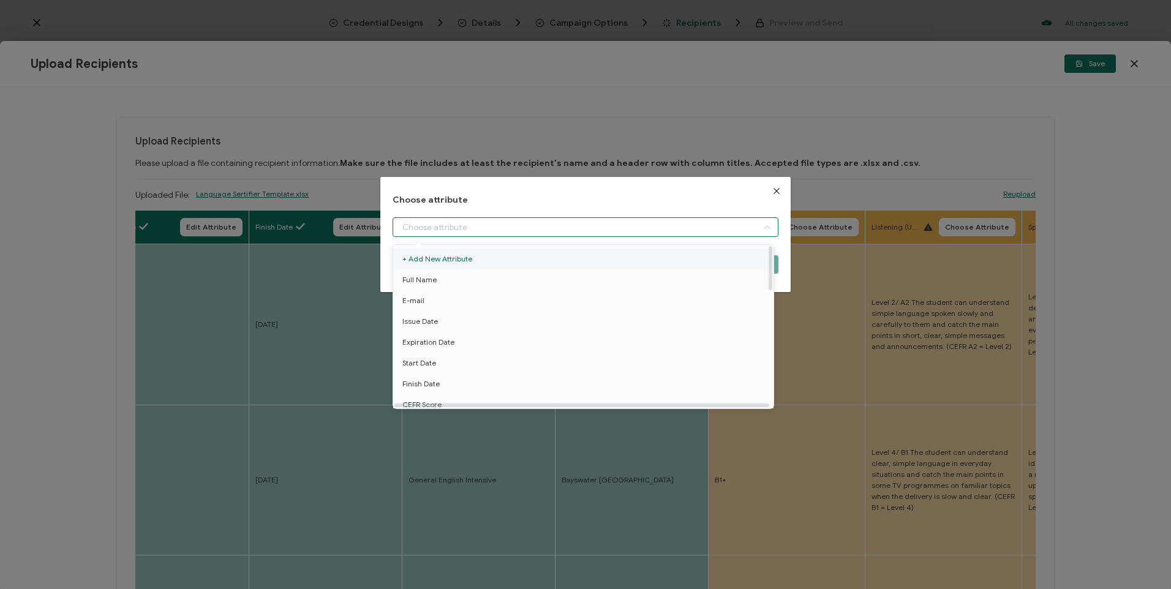
drag, startPoint x: 647, startPoint y: 233, endPoint x: 612, endPoint y: 249, distance: 37.8
click at [648, 233] on input "dialog" at bounding box center [585, 227] width 385 height 20
click at [448, 346] on li "CEFR Score" at bounding box center [585, 343] width 391 height 21
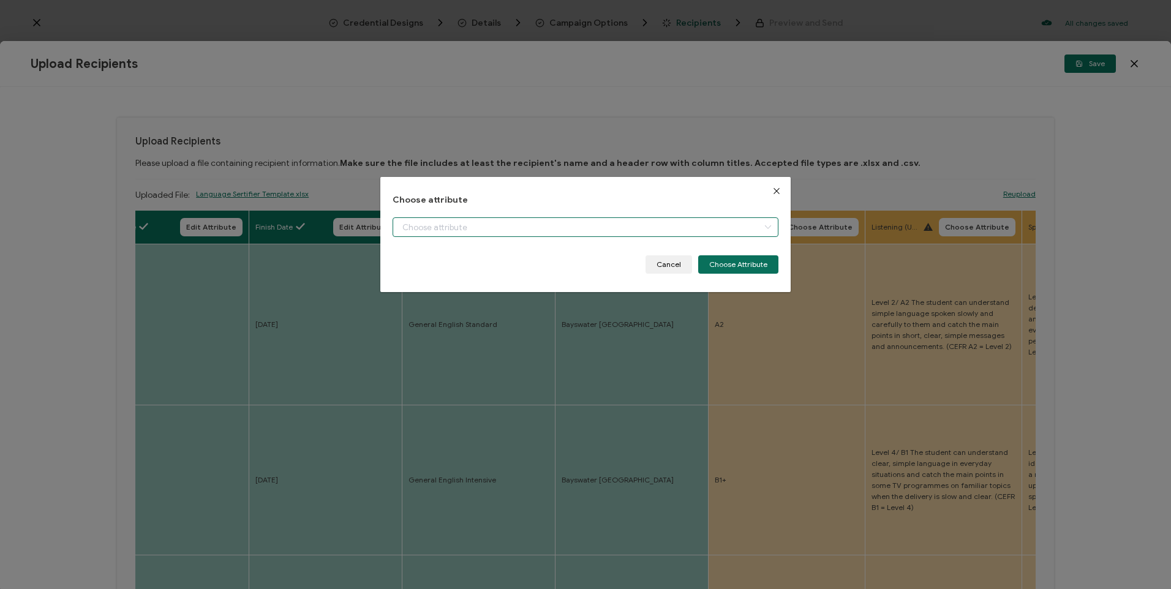
type input "CEFR Score"
click at [773, 265] on button "Choose Attribute" at bounding box center [738, 264] width 80 height 18
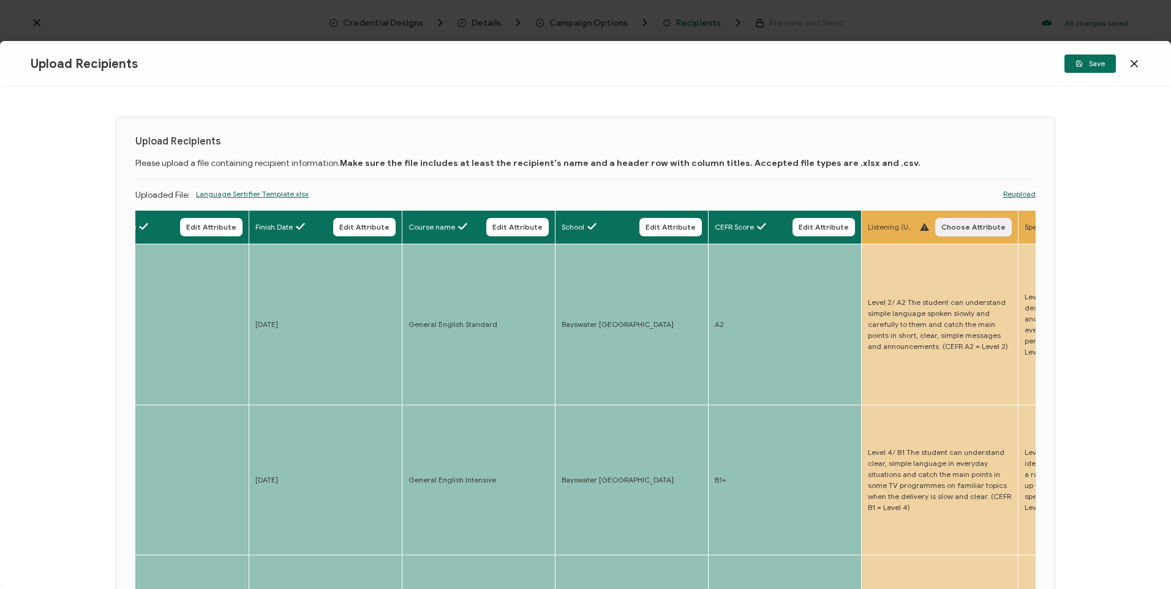
click at [973, 228] on span "Choose Attribute" at bounding box center [973, 227] width 64 height 7
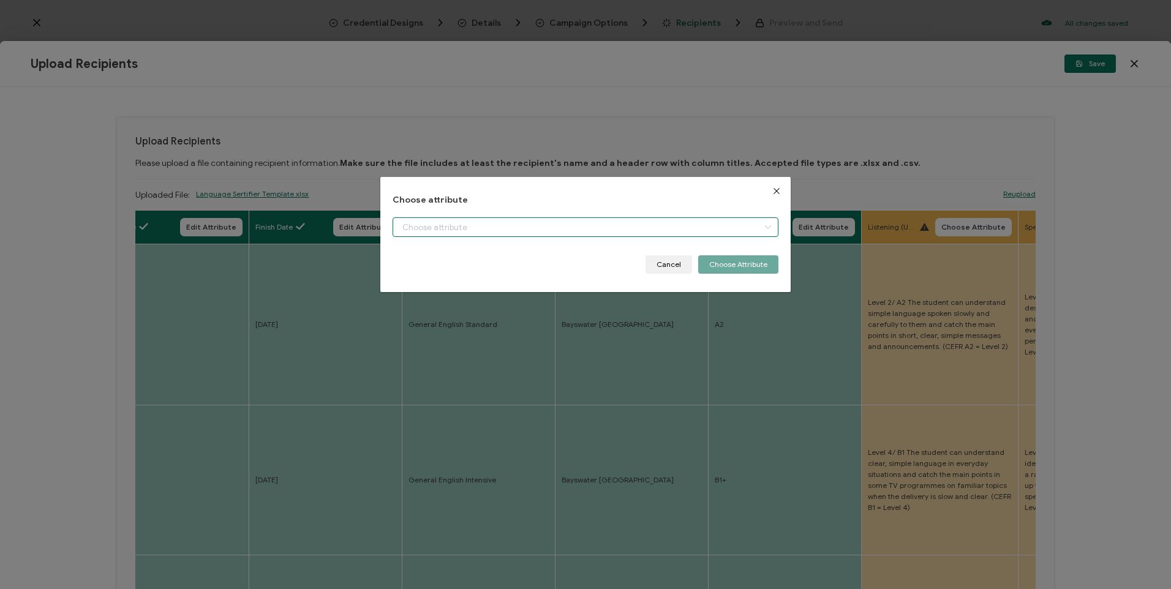
click at [474, 228] on input "dialog" at bounding box center [585, 227] width 385 height 20
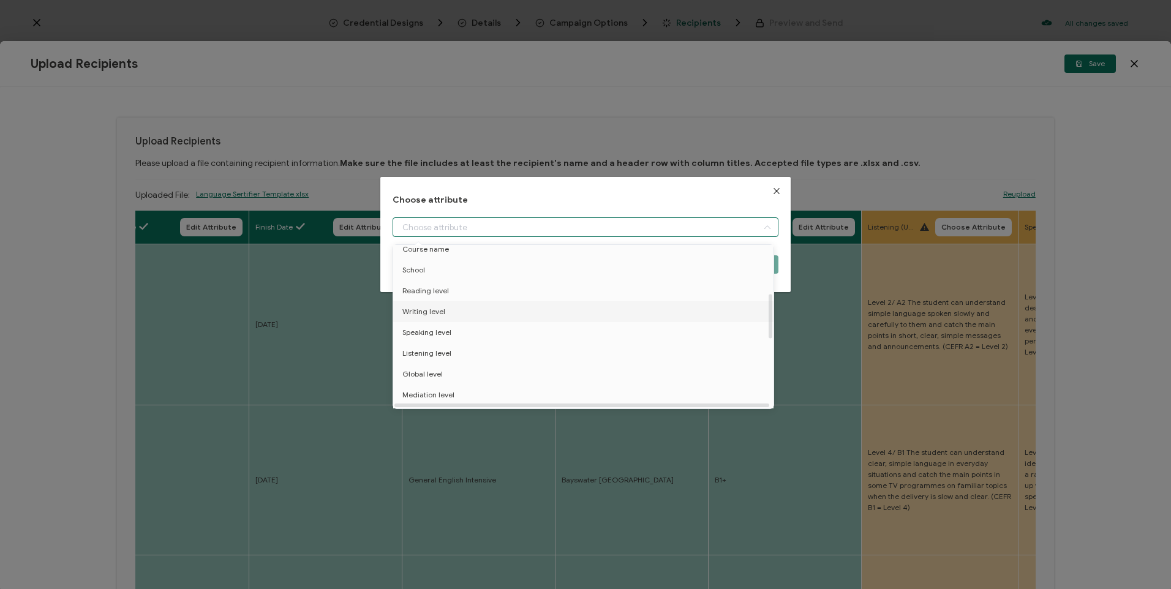
scroll to position [184, 0]
click at [442, 348] on span "Listening level" at bounding box center [426, 346] width 49 height 21
type input "Listening level"
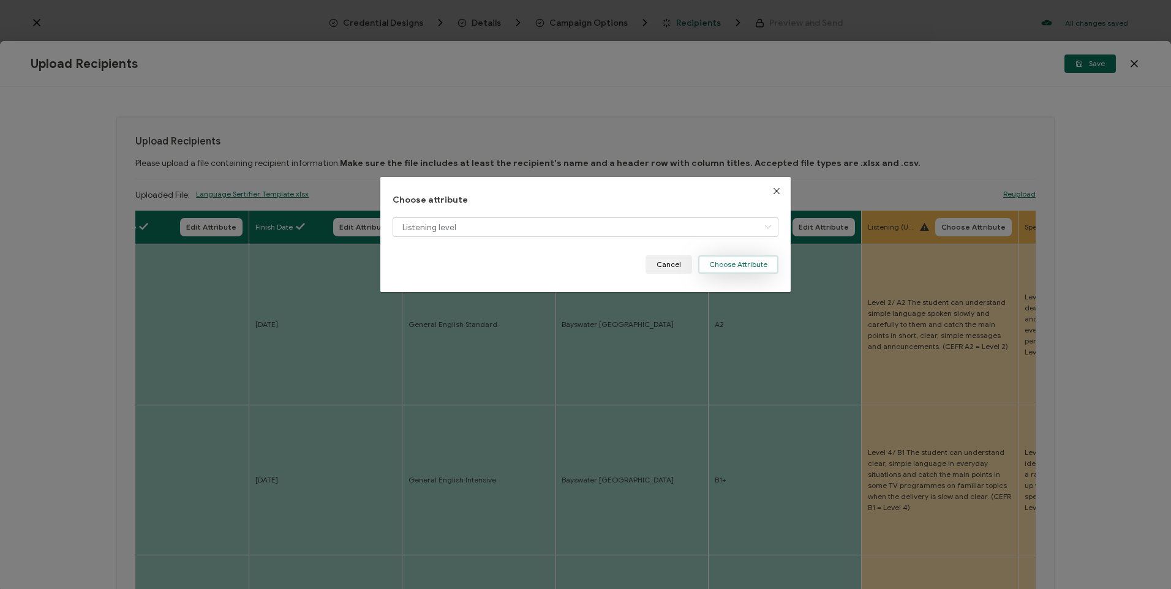
click at [713, 268] on button "Choose Attribute" at bounding box center [738, 264] width 80 height 18
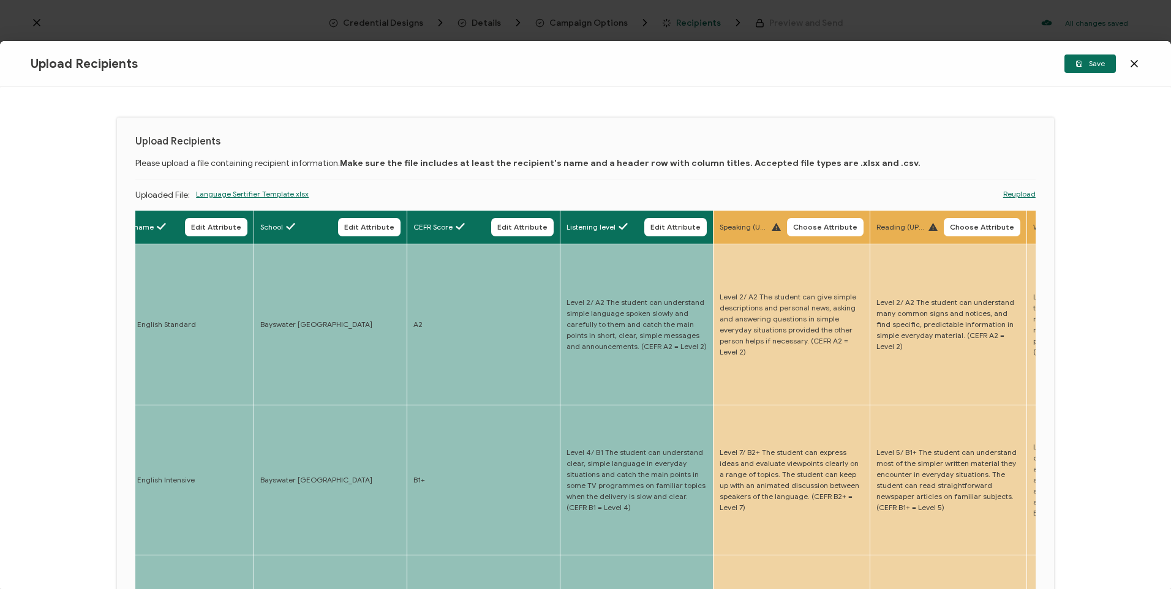
scroll to position [0, 888]
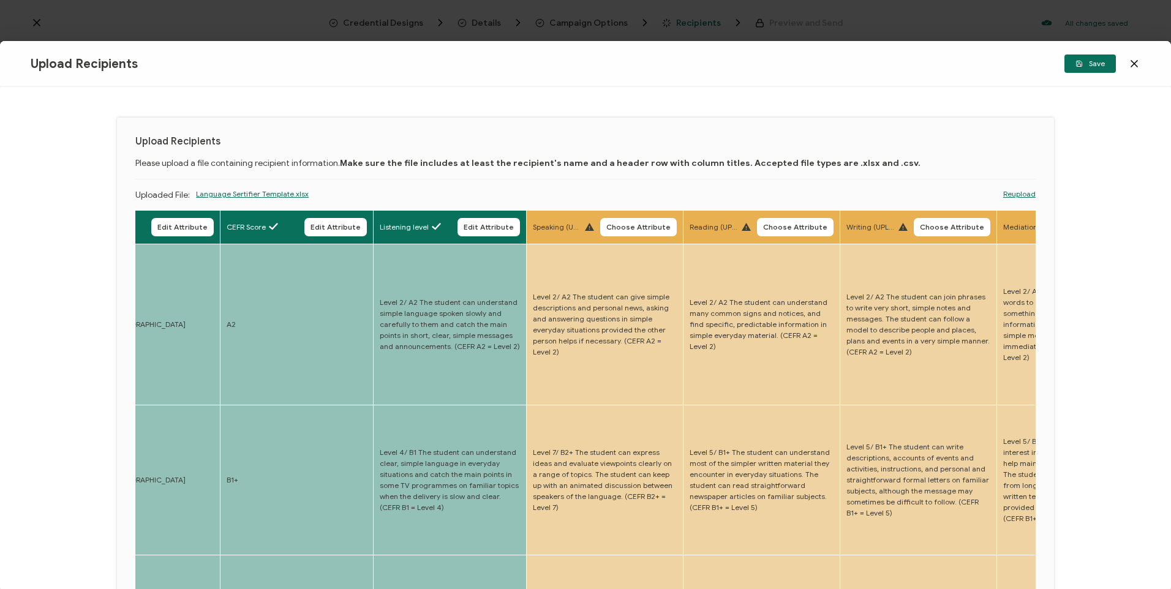
drag, startPoint x: 652, startPoint y: 350, endPoint x: 711, endPoint y: 317, distance: 67.5
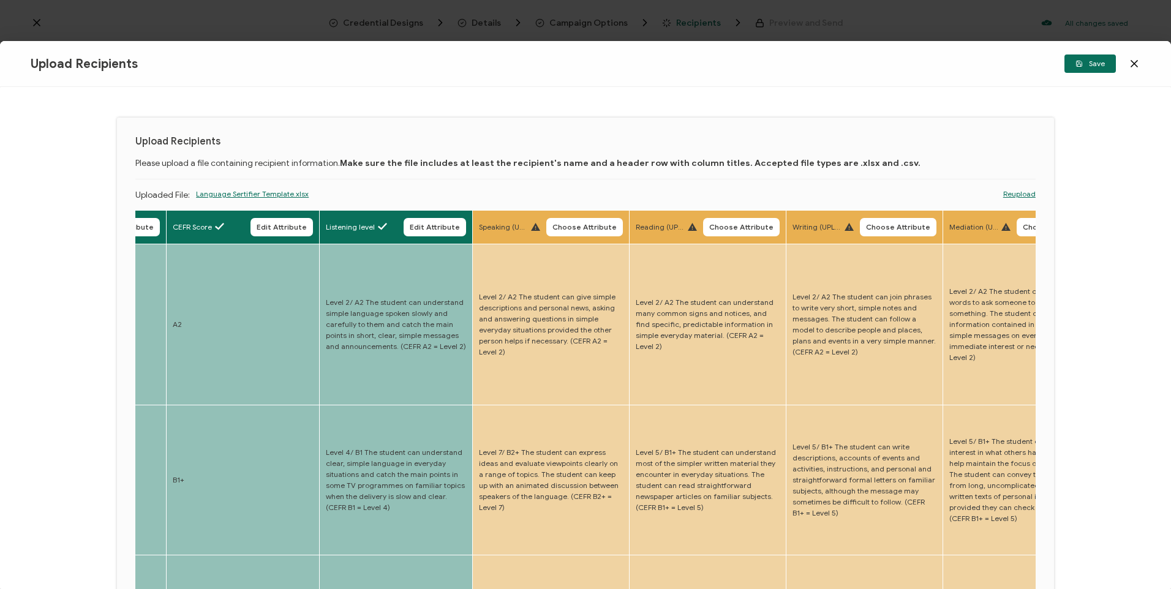
click at [574, 225] on span "Choose Attribute" at bounding box center [584, 227] width 64 height 7
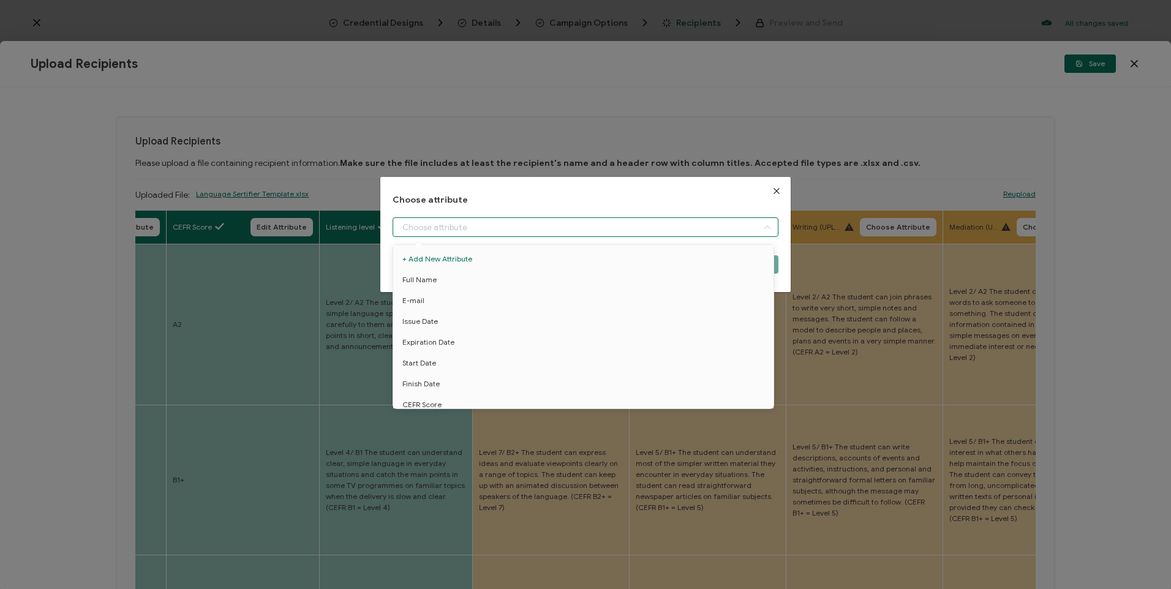
click at [576, 235] on input "dialog" at bounding box center [585, 227] width 385 height 20
click at [440, 333] on span "Speaking level" at bounding box center [426, 325] width 49 height 21
type input "Speaking level"
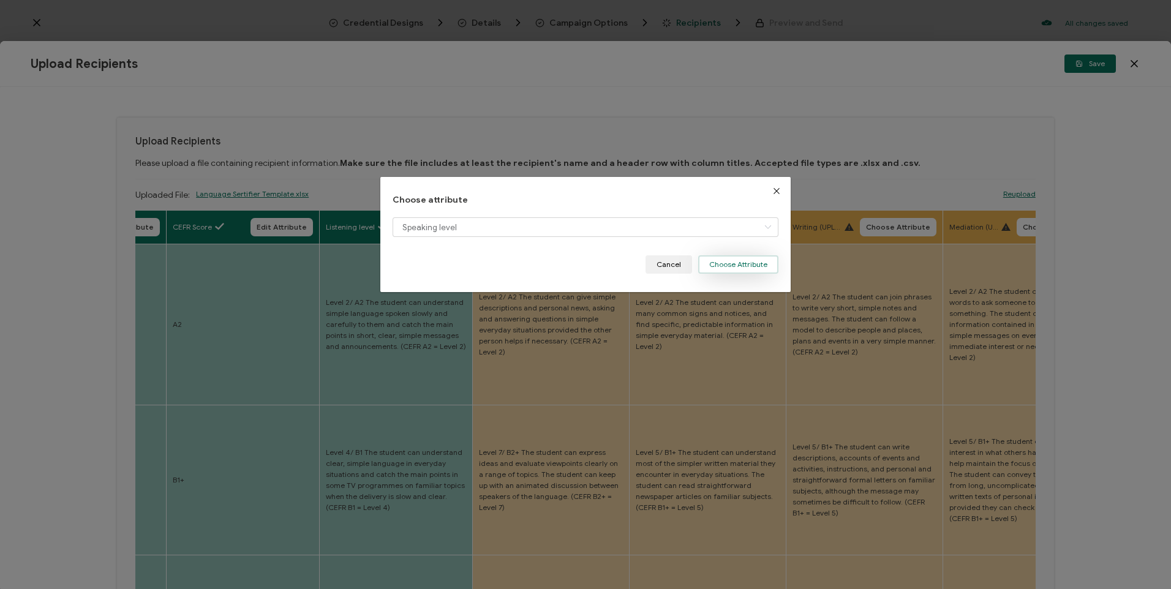
click at [720, 263] on button "Choose Attribute" at bounding box center [738, 264] width 80 height 18
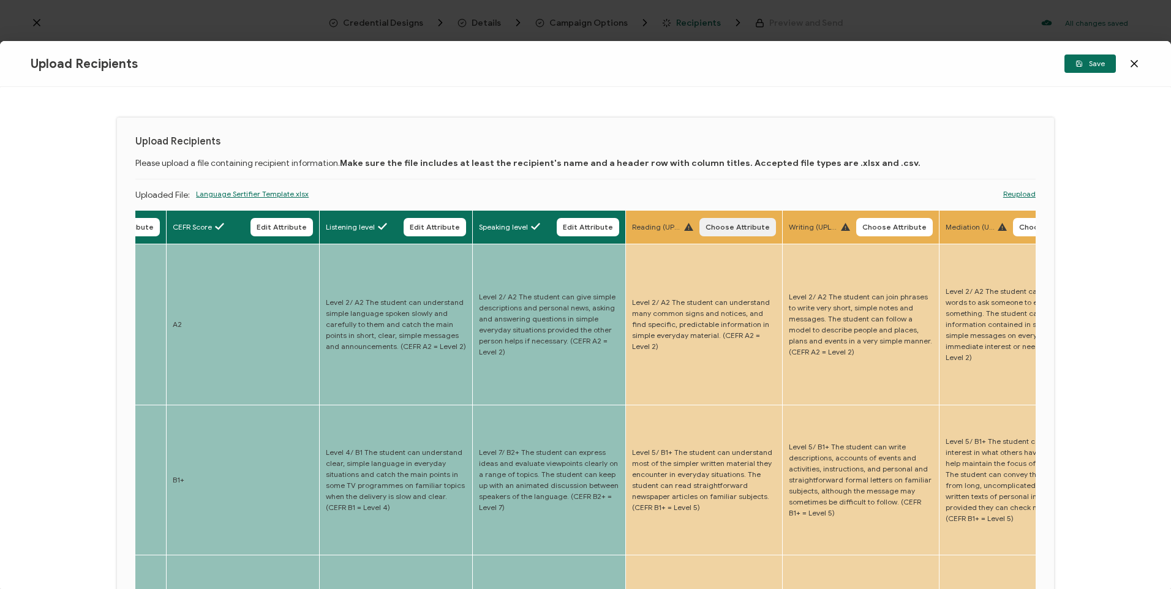
click at [759, 226] on span "Choose Attribute" at bounding box center [737, 227] width 64 height 7
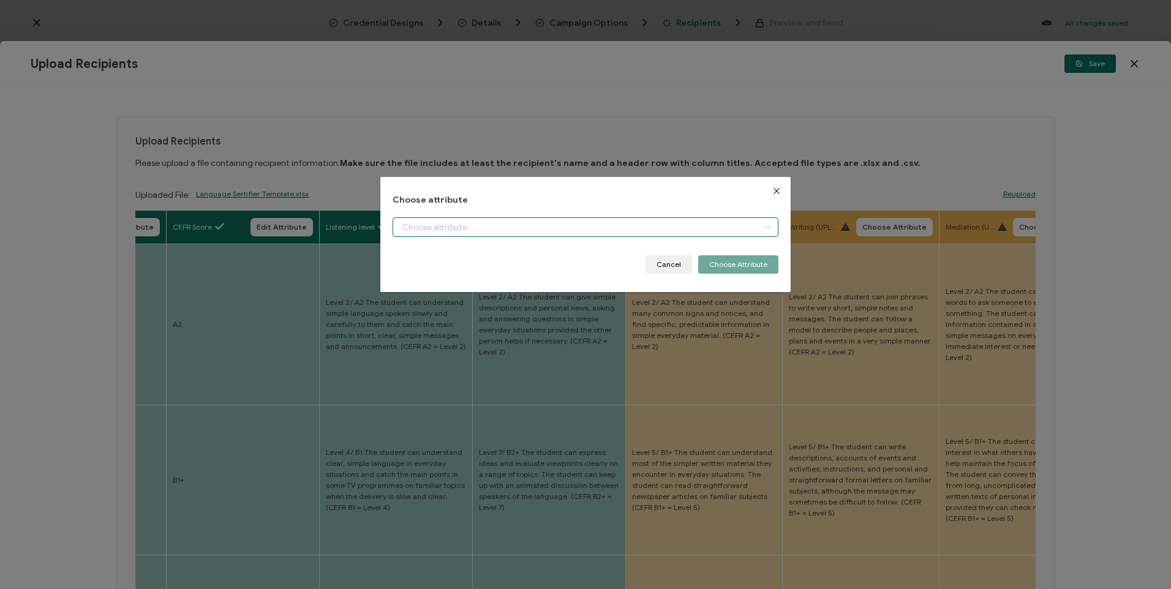
click at [682, 233] on input "dialog" at bounding box center [585, 227] width 385 height 20
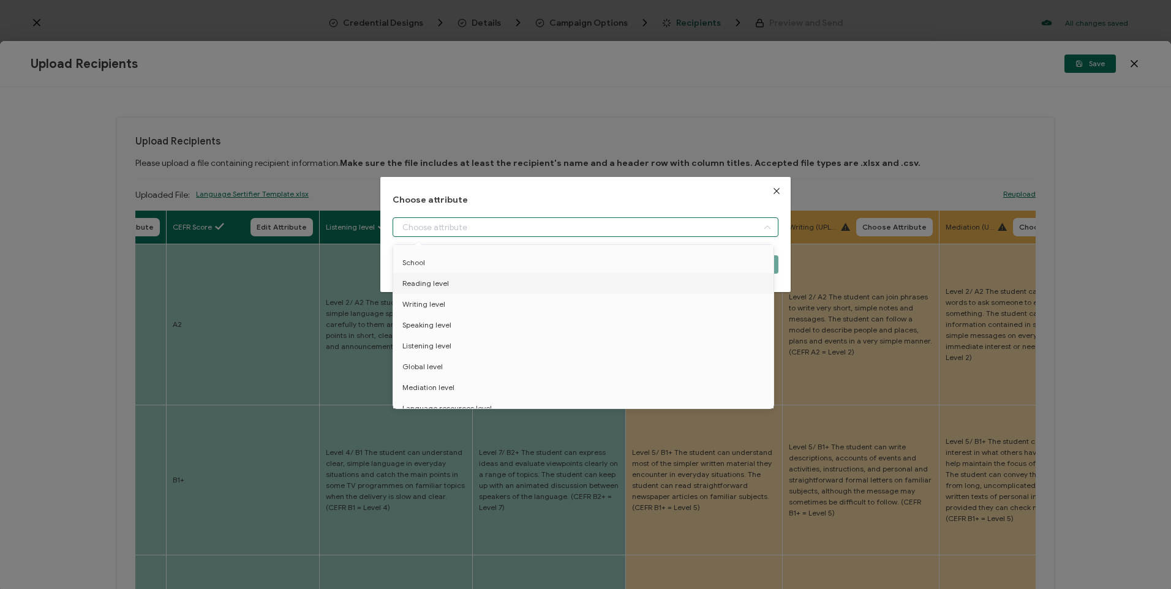
click at [774, 189] on icon "Close" at bounding box center [777, 191] width 10 height 10
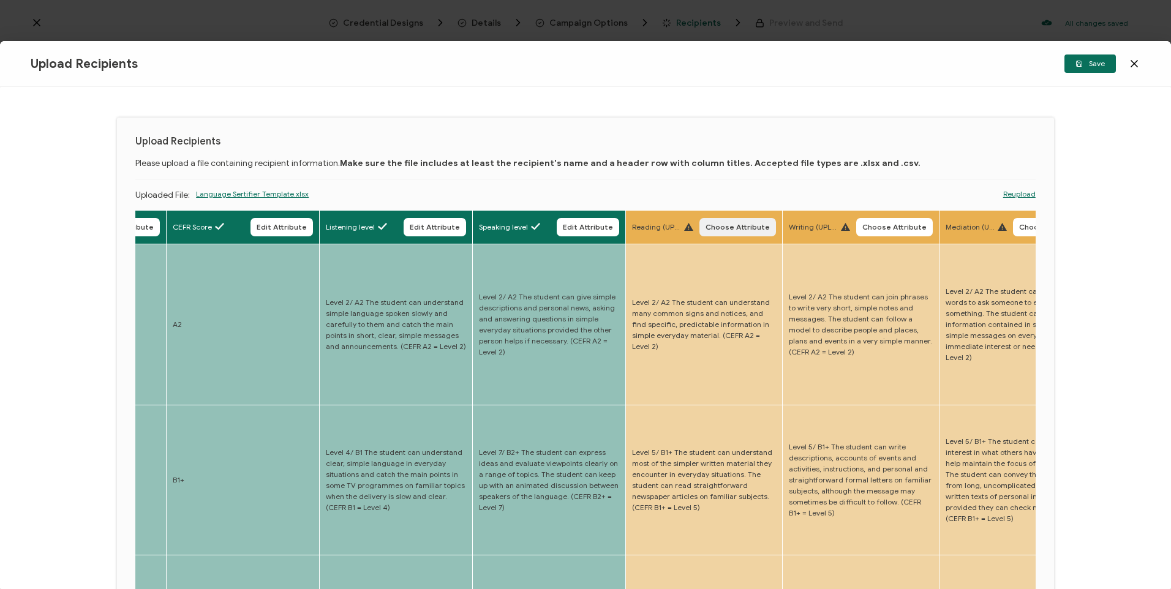
click at [748, 231] on button "Choose Attribute" at bounding box center [737, 227] width 77 height 18
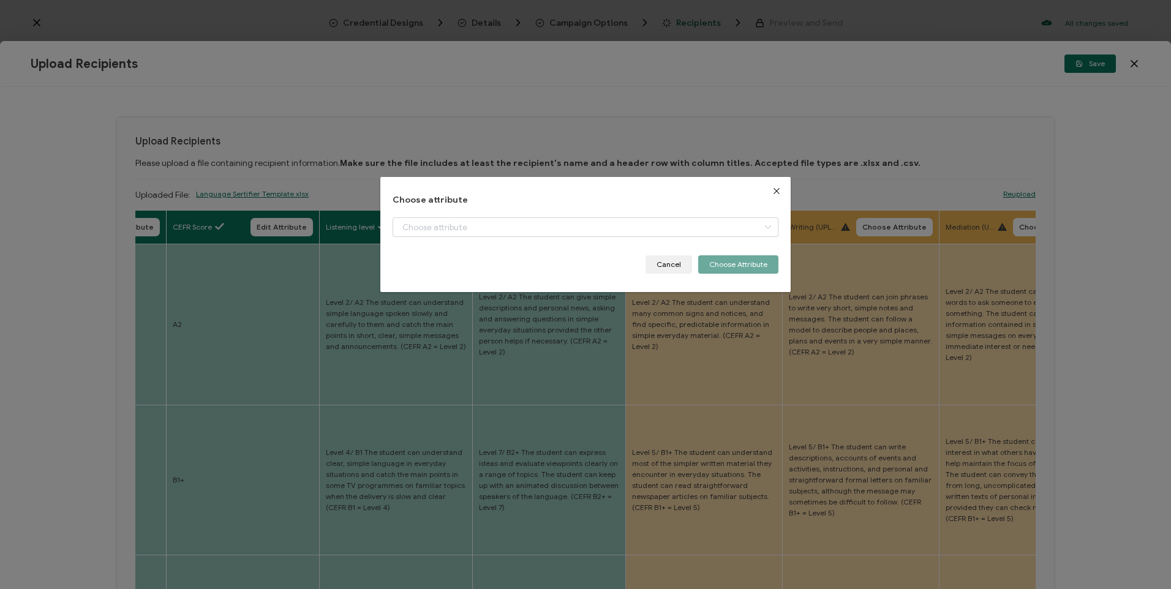
click at [547, 239] on div "dialog" at bounding box center [585, 236] width 385 height 38
click at [544, 238] on div "dialog" at bounding box center [585, 236] width 385 height 38
click at [542, 235] on input "dialog" at bounding box center [585, 227] width 385 height 20
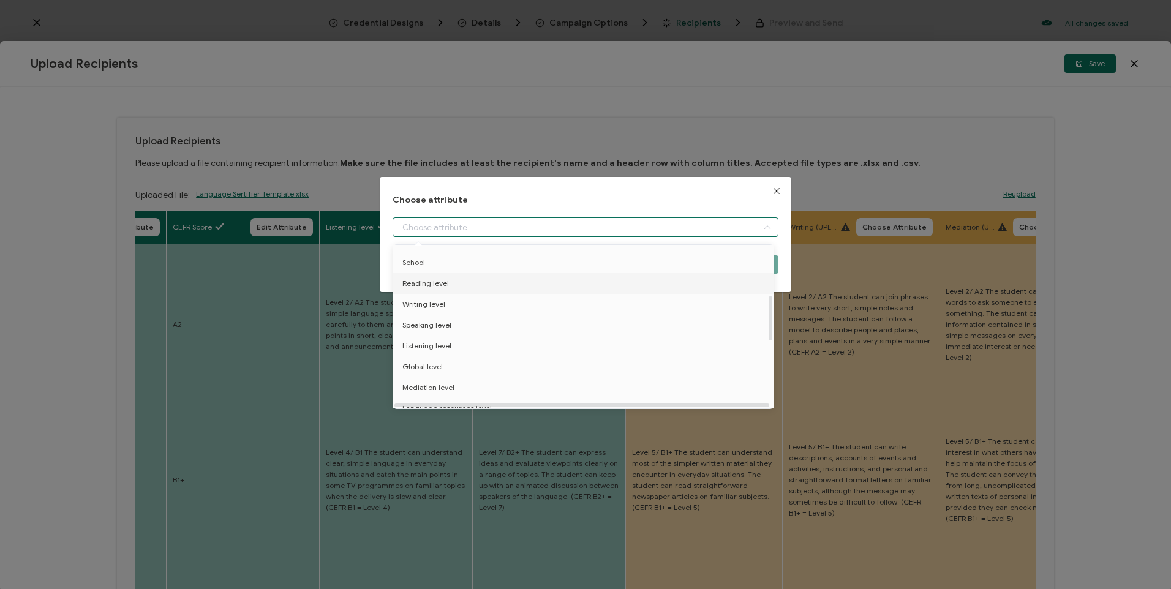
click at [448, 286] on li "Reading level" at bounding box center [585, 283] width 391 height 21
type input "Reading level"
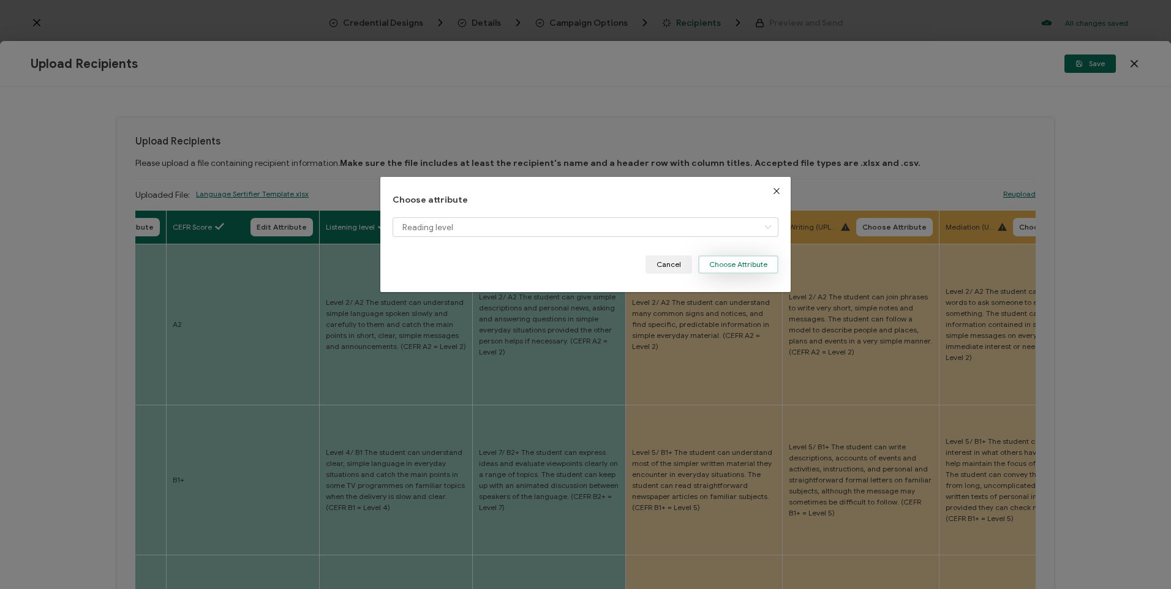
click at [717, 266] on button "Choose Attribute" at bounding box center [738, 264] width 80 height 18
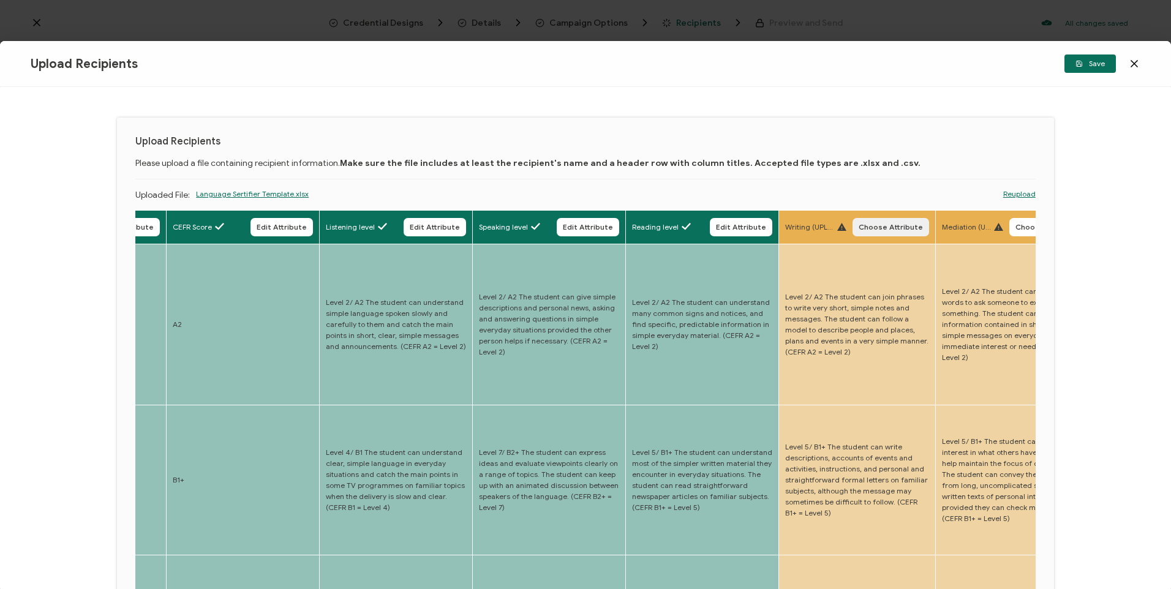
click at [898, 227] on span "Choose Attribute" at bounding box center [891, 227] width 64 height 7
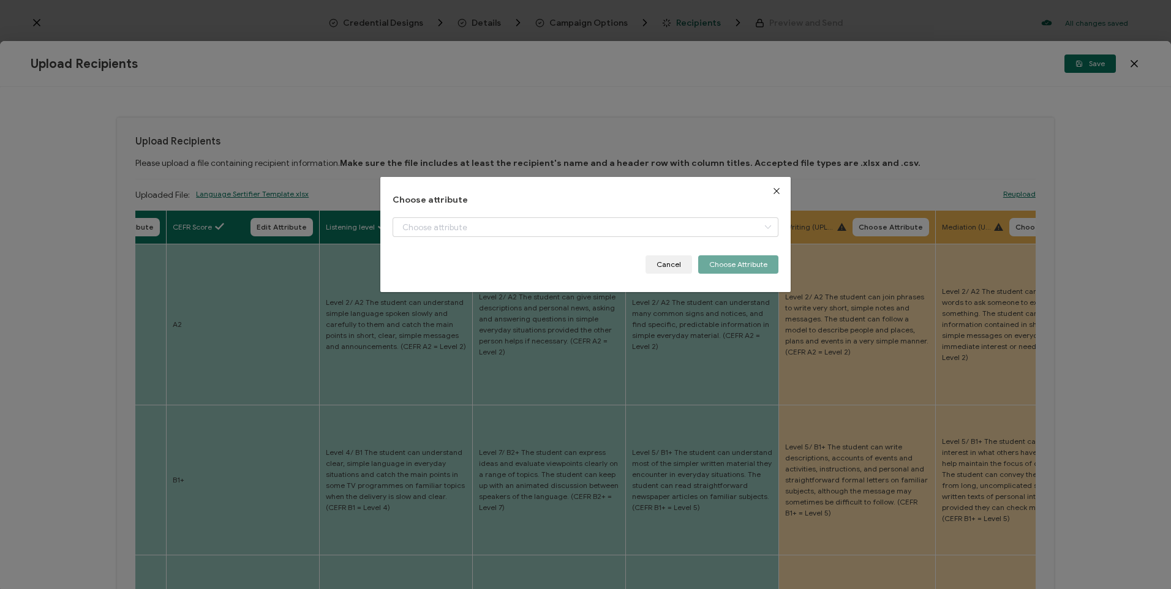
click at [771, 197] on button "Close" at bounding box center [776, 191] width 28 height 28
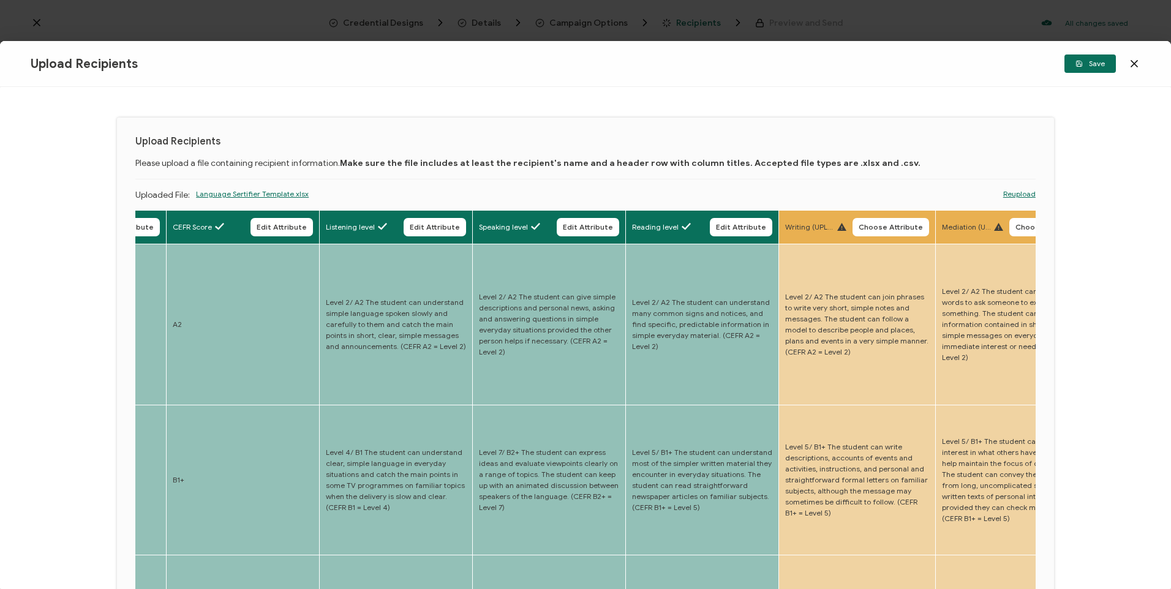
drag, startPoint x: 877, startPoint y: 228, endPoint x: 747, endPoint y: 235, distance: 130.6
click at [878, 228] on span "Choose Attribute" at bounding box center [891, 227] width 64 height 7
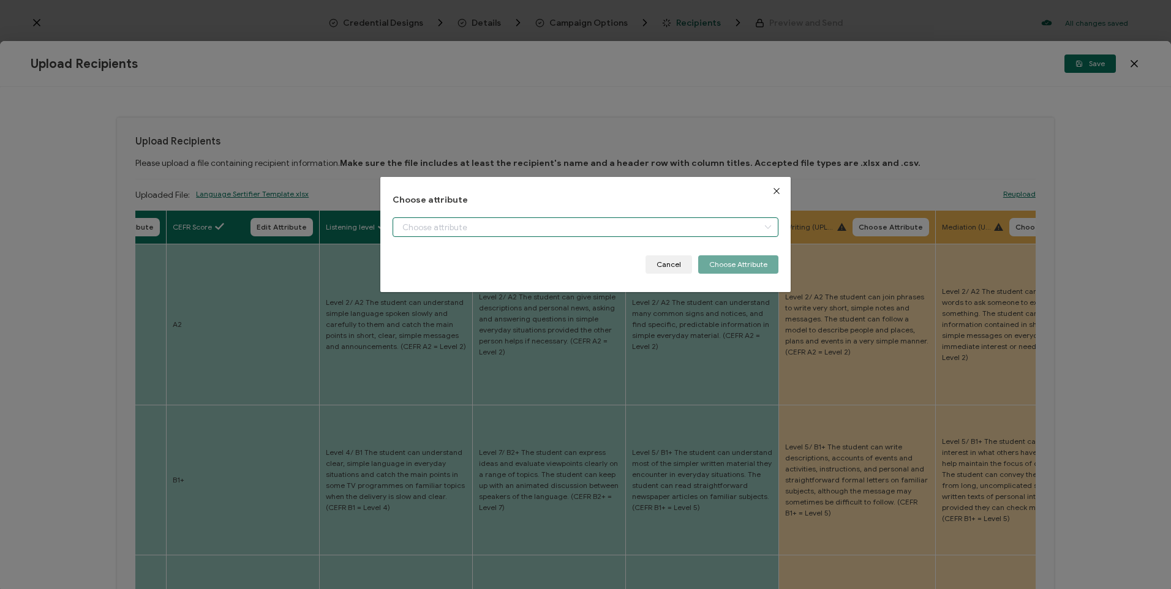
drag, startPoint x: 481, startPoint y: 228, endPoint x: 498, endPoint y: 252, distance: 29.4
click at [481, 228] on input "dialog" at bounding box center [585, 227] width 385 height 20
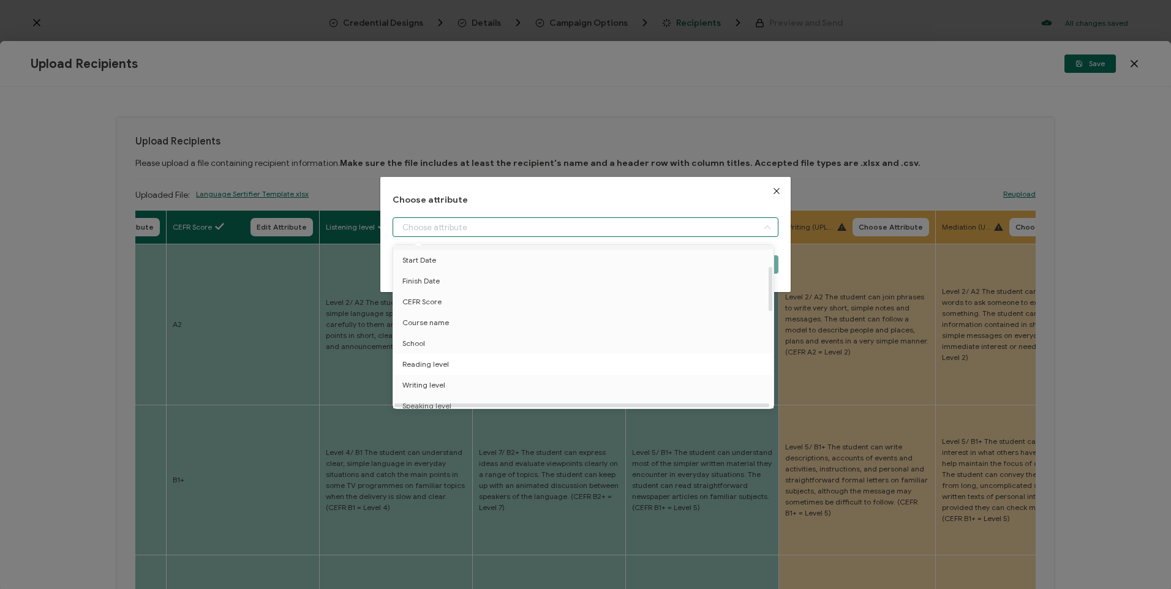
scroll to position [122, 0]
click at [439, 359] on span "Writing level" at bounding box center [423, 365] width 43 height 21
type input "Writing level"
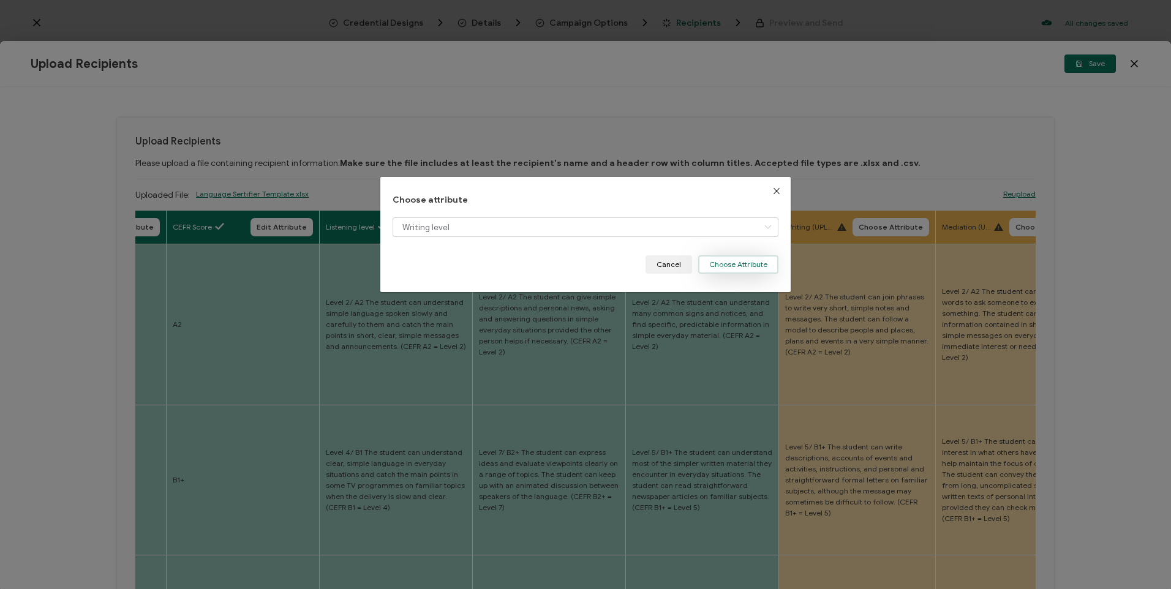
click at [724, 271] on button "Choose Attribute" at bounding box center [738, 264] width 80 height 18
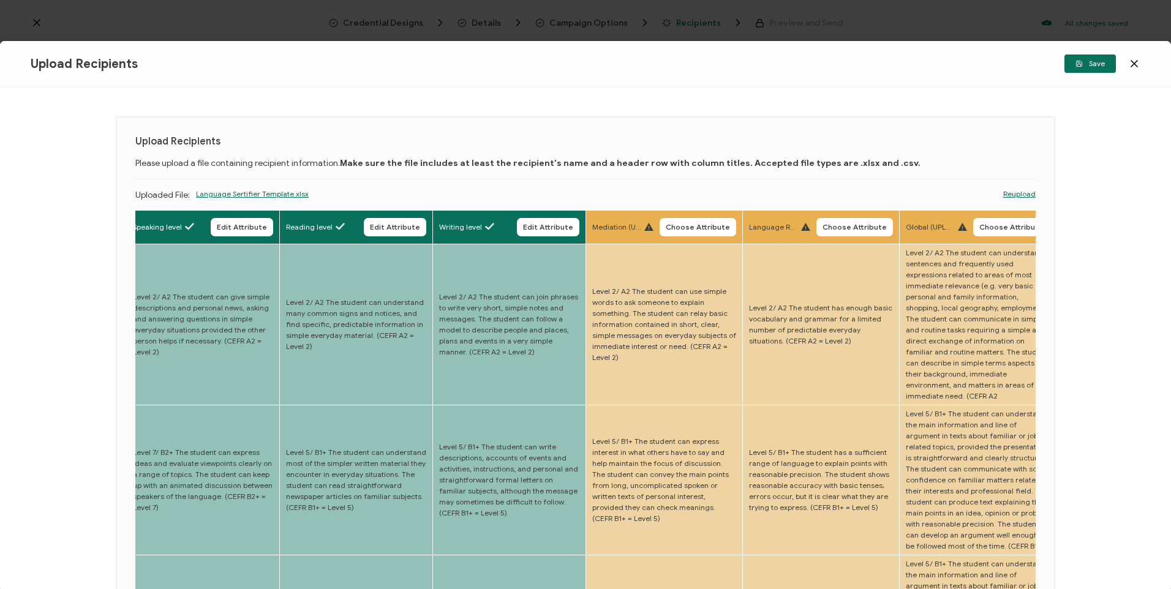
drag, startPoint x: 684, startPoint y: 312, endPoint x: 778, endPoint y: 320, distance: 94.6
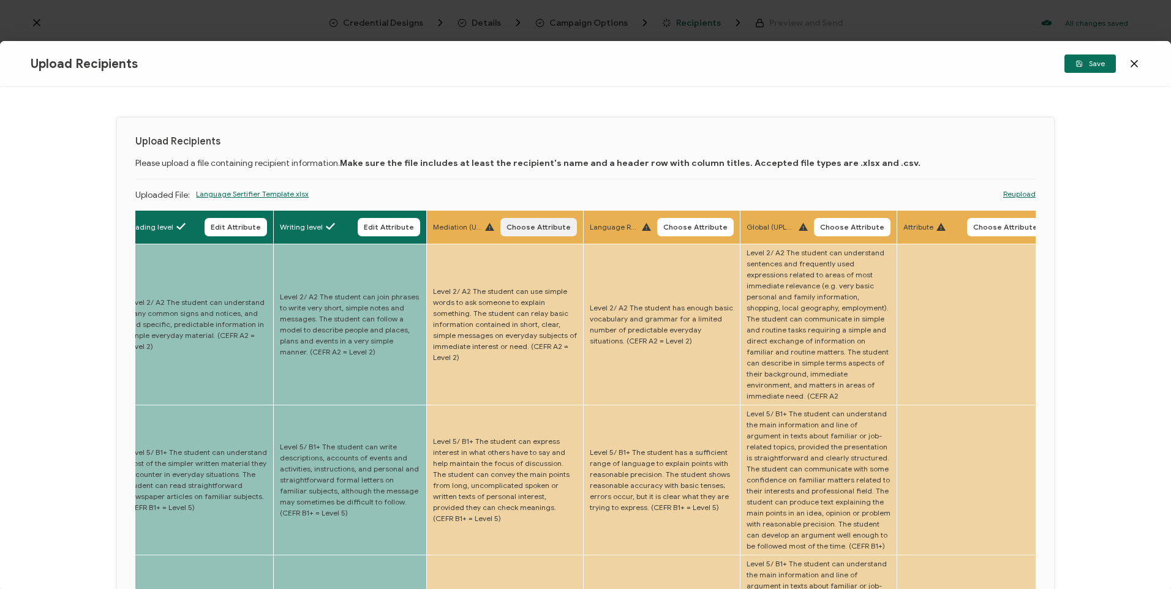
click at [533, 225] on span "Choose Attribute" at bounding box center [538, 227] width 64 height 7
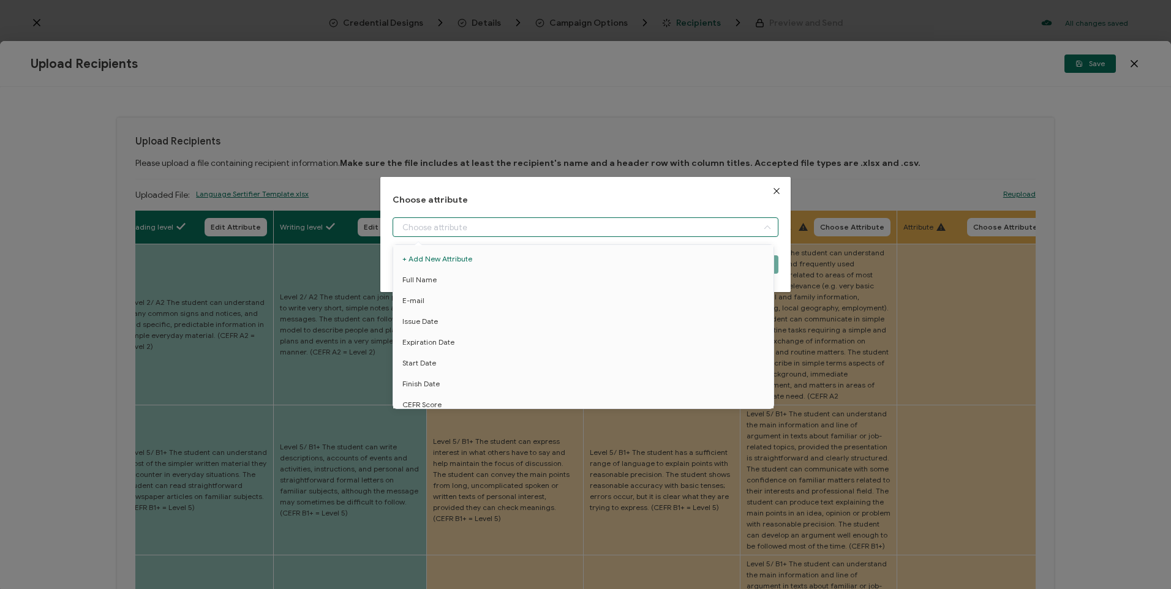
click at [549, 231] on input "dialog" at bounding box center [585, 227] width 385 height 20
click at [443, 325] on span "Mediation level" at bounding box center [428, 326] width 52 height 21
type input "Mediation level"
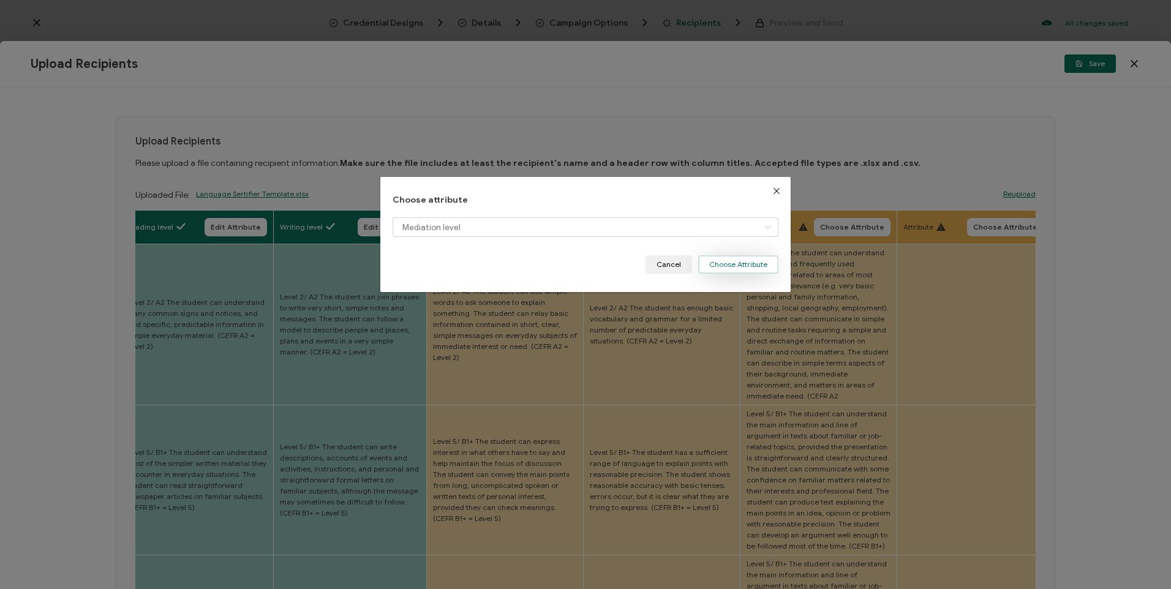
click at [737, 265] on button "Choose Attribute" at bounding box center [738, 264] width 80 height 18
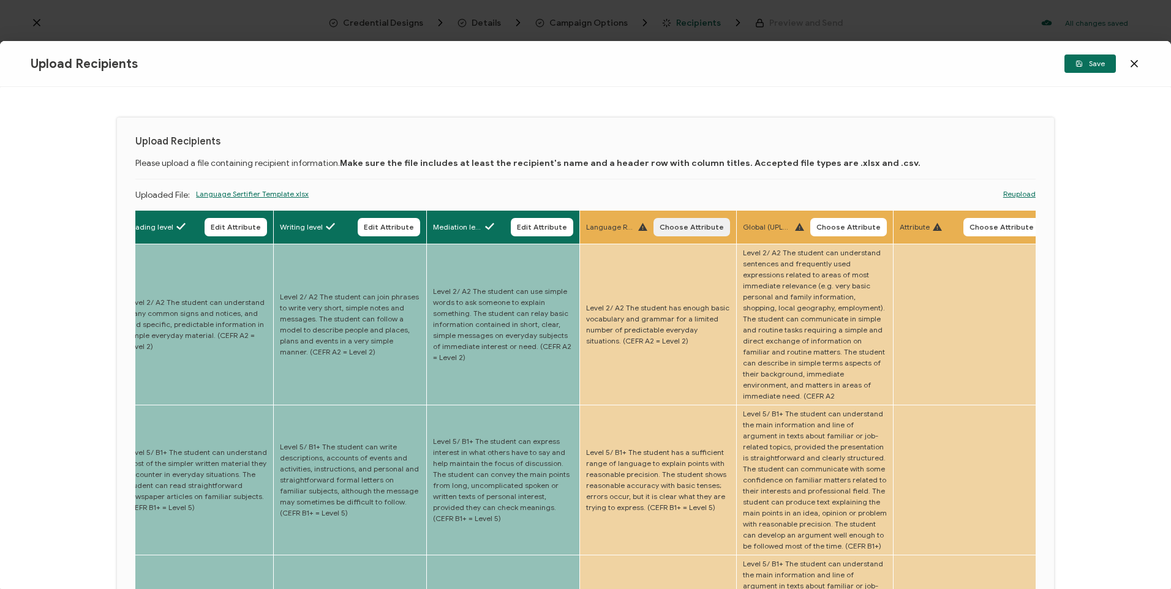
click at [707, 228] on span "Choose Attribute" at bounding box center [692, 227] width 64 height 7
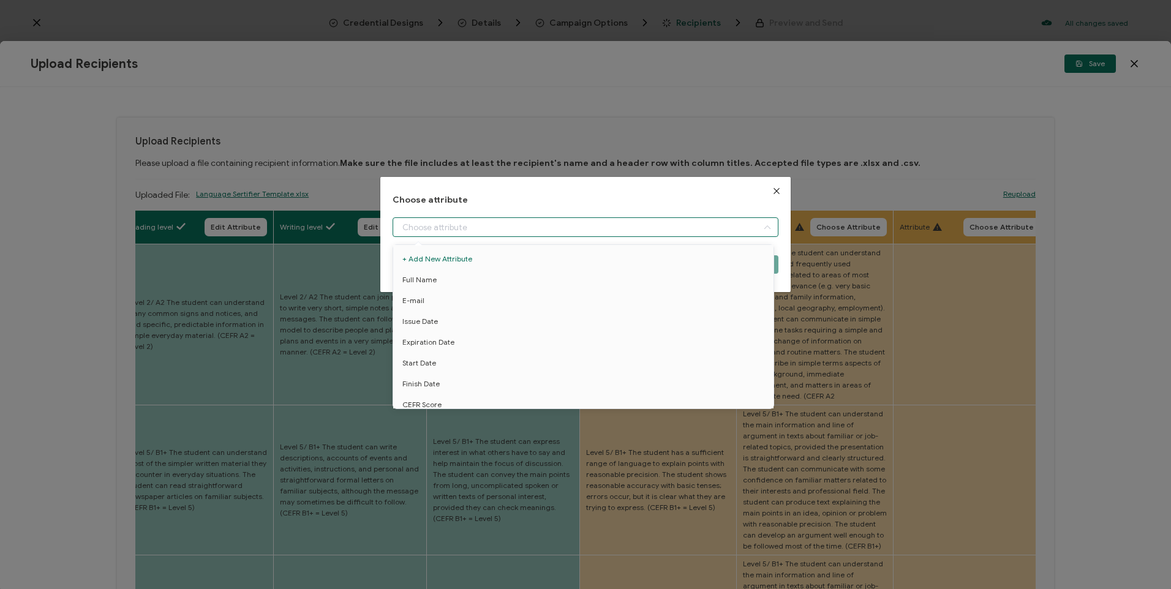
drag, startPoint x: 554, startPoint y: 230, endPoint x: 559, endPoint y: 265, distance: 35.3
click at [554, 230] on input "dialog" at bounding box center [585, 227] width 385 height 20
click at [483, 344] on span "Language resources level" at bounding box center [446, 347] width 89 height 21
type input "Language resources level"
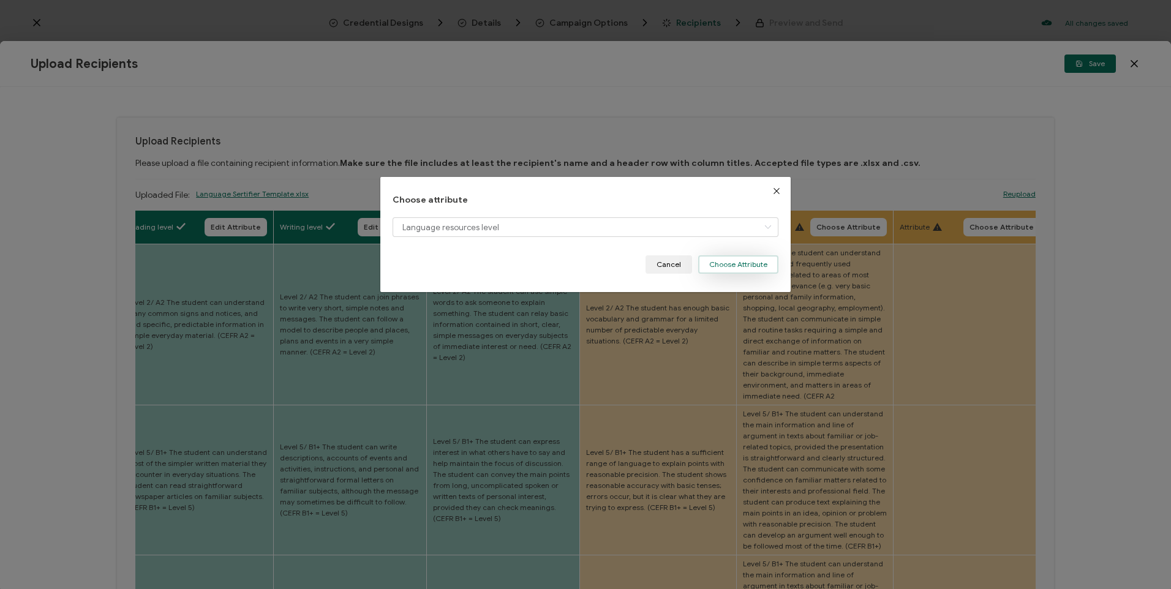
click at [740, 266] on button "Choose Attribute" at bounding box center [738, 264] width 80 height 18
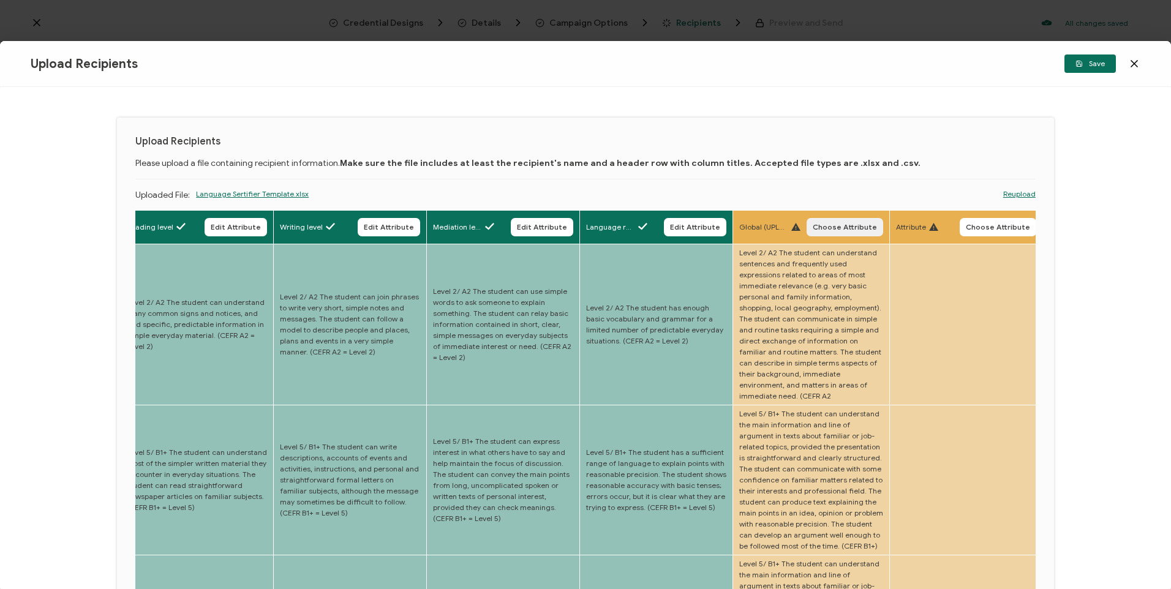
click at [856, 233] on button "Choose Attribute" at bounding box center [845, 227] width 77 height 18
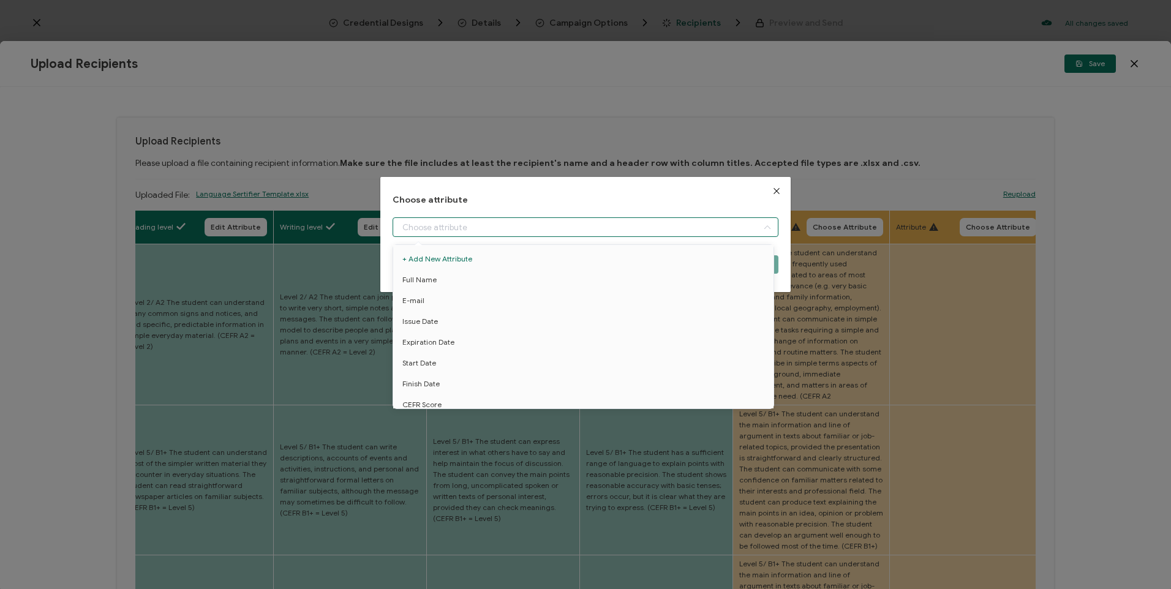
click at [521, 230] on input "dialog" at bounding box center [585, 227] width 385 height 20
click at [471, 304] on li "Global level" at bounding box center [585, 305] width 391 height 21
type input "Global level"
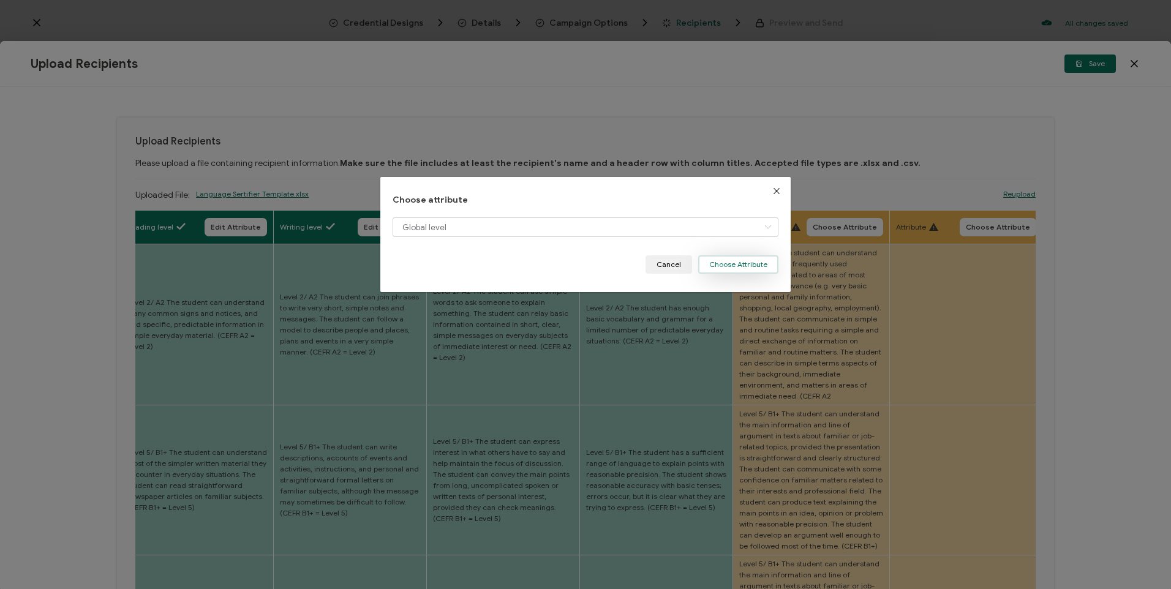
drag, startPoint x: 743, startPoint y: 259, endPoint x: 844, endPoint y: 282, distance: 103.7
click at [743, 259] on button "Choose Attribute" at bounding box center [738, 264] width 80 height 18
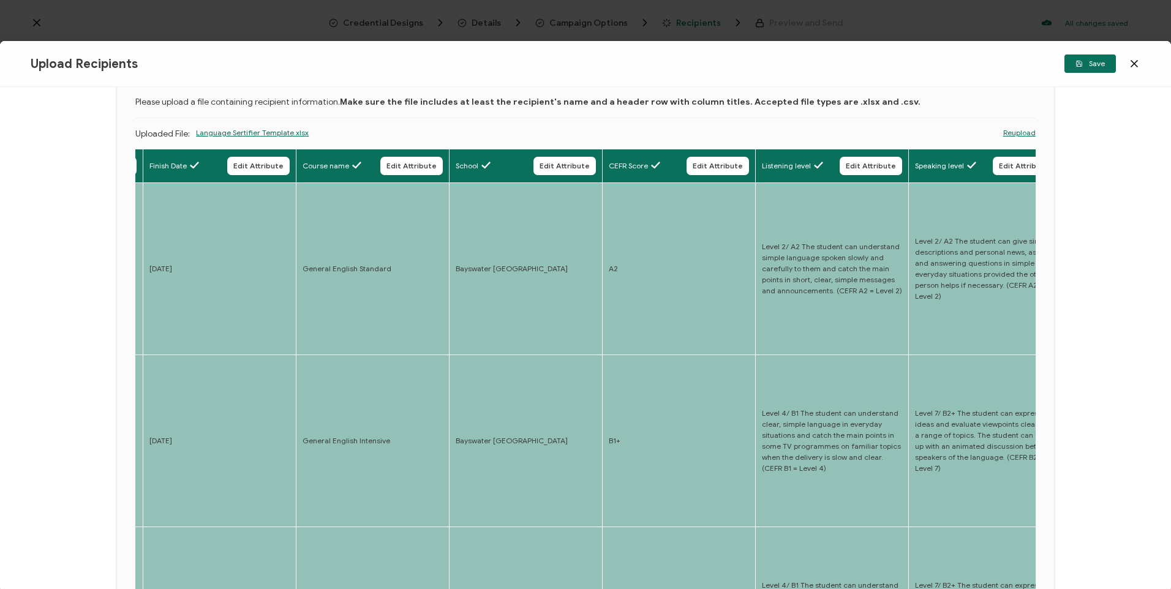
scroll to position [0, 0]
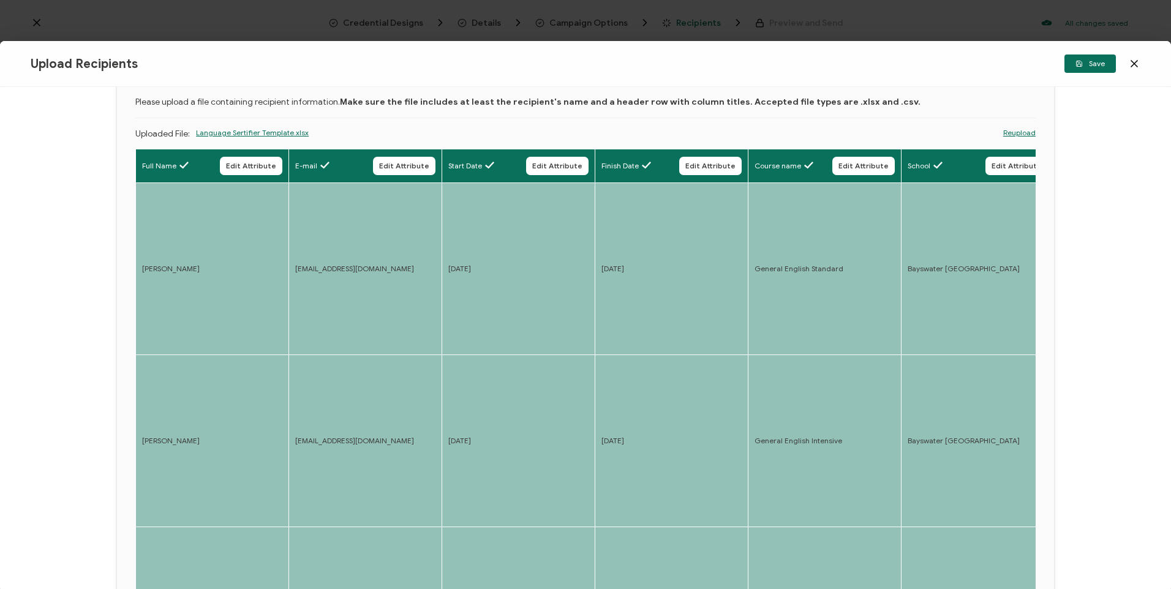
drag, startPoint x: 690, startPoint y: 413, endPoint x: 372, endPoint y: 421, distance: 317.9
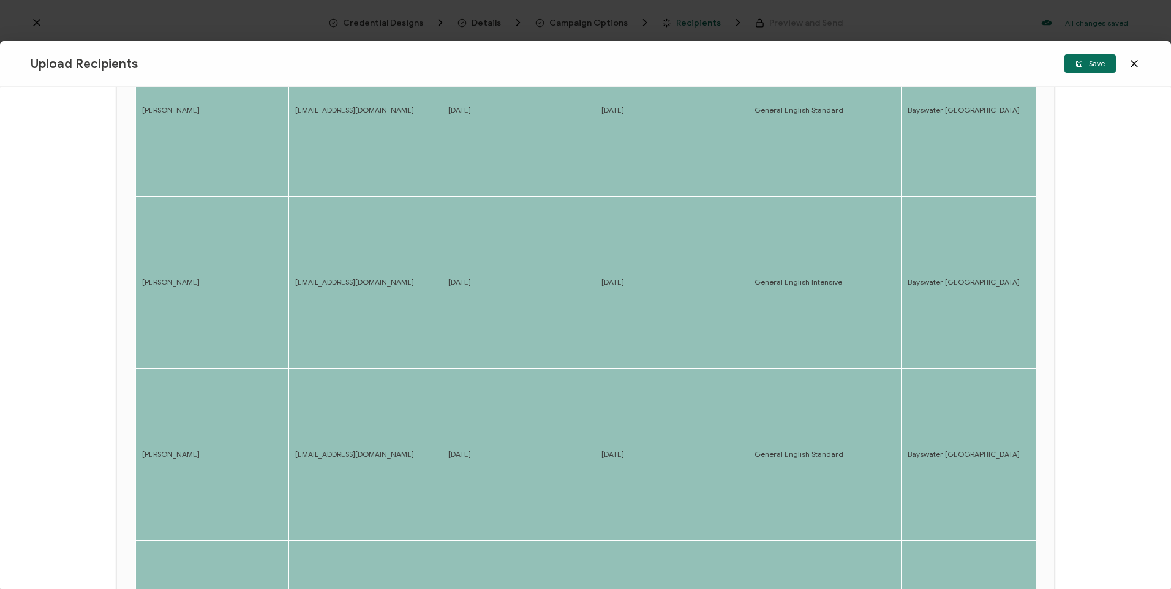
scroll to position [465, 0]
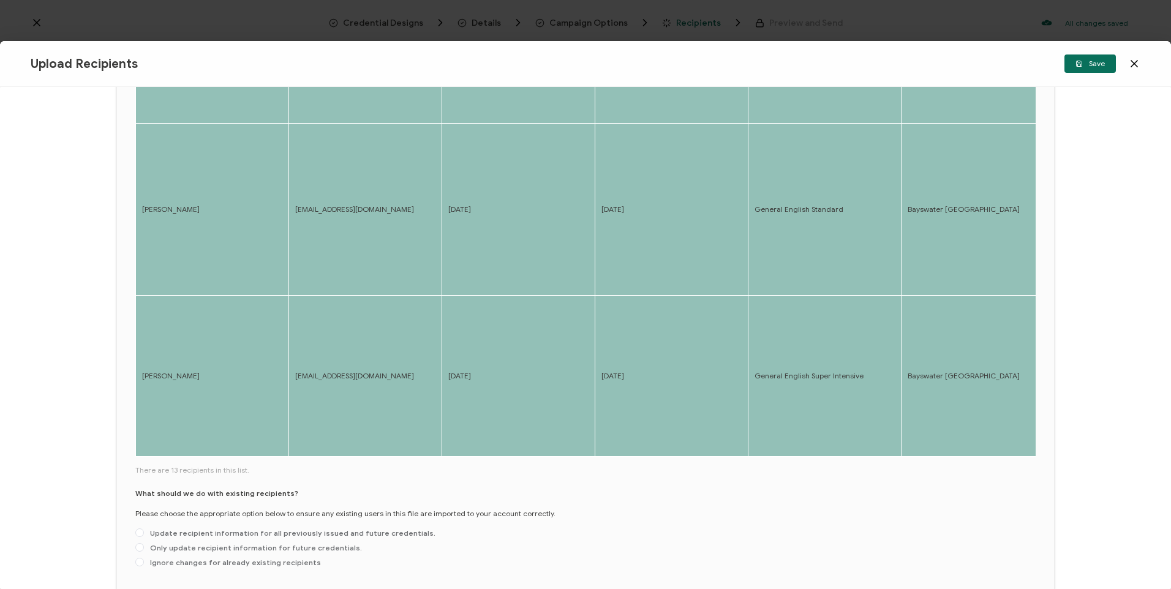
click at [164, 488] on div "What should we do with existing recipients? Please choose the appropriate optio…" at bounding box center [585, 530] width 900 height 85
click at [162, 543] on span "Only update recipient information for future credentials." at bounding box center [253, 547] width 218 height 9
click at [144, 543] on input "Only update recipient information for future credentials." at bounding box center [139, 548] width 9 height 10
radio input "true"
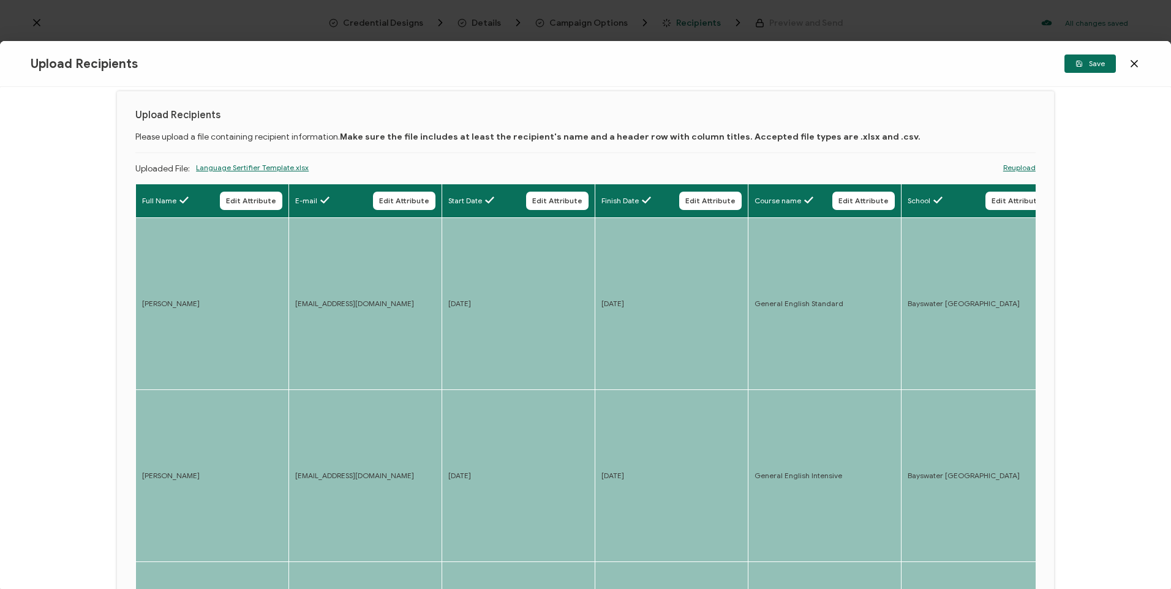
scroll to position [0, 0]
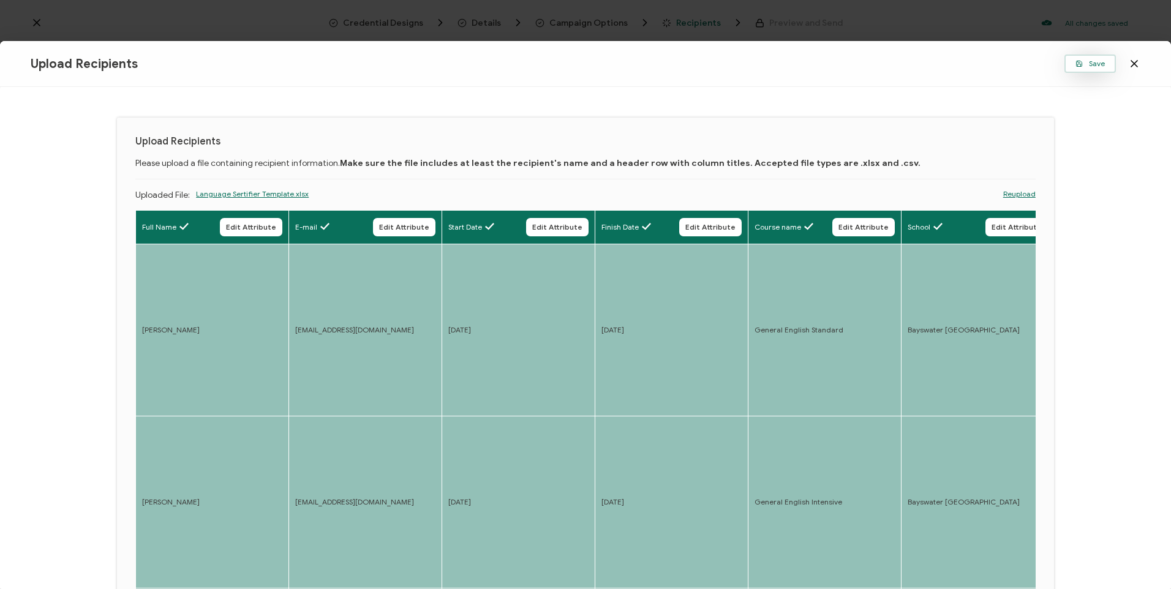
click at [1108, 69] on button "Save" at bounding box center [1089, 64] width 51 height 18
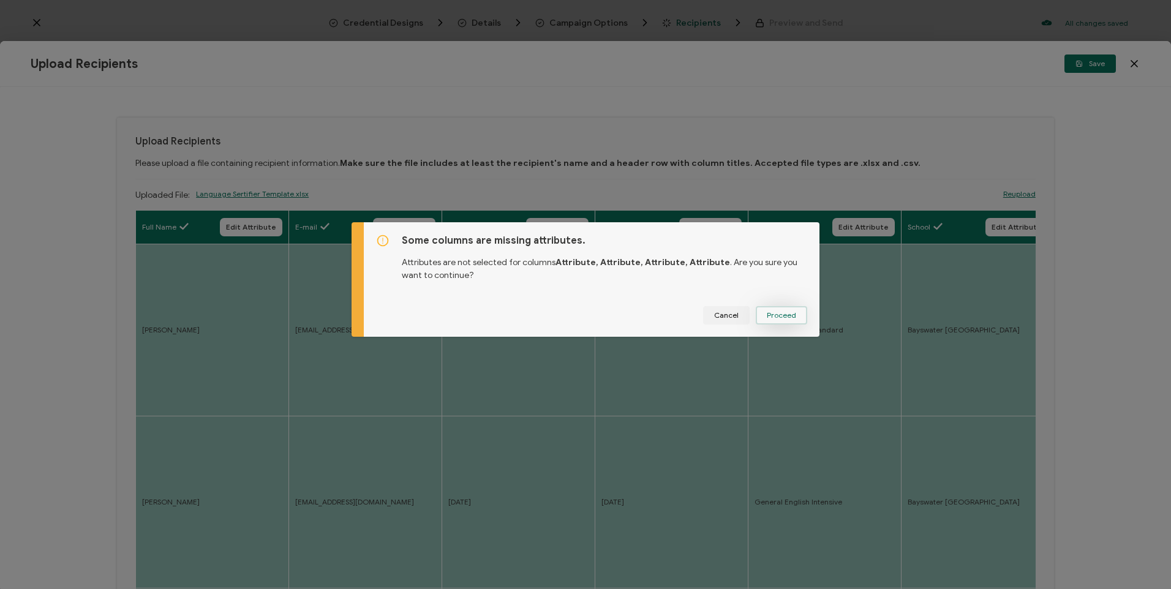
click at [803, 317] on button "Proceed" at bounding box center [781, 315] width 51 height 18
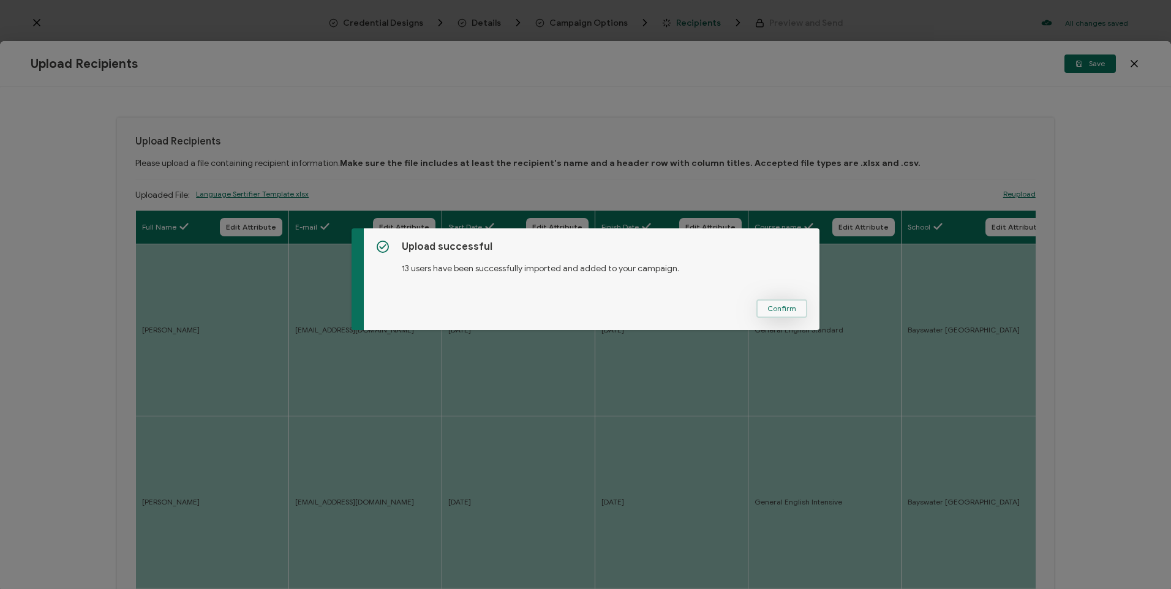
click at [770, 312] on span "Confirm" at bounding box center [781, 308] width 29 height 7
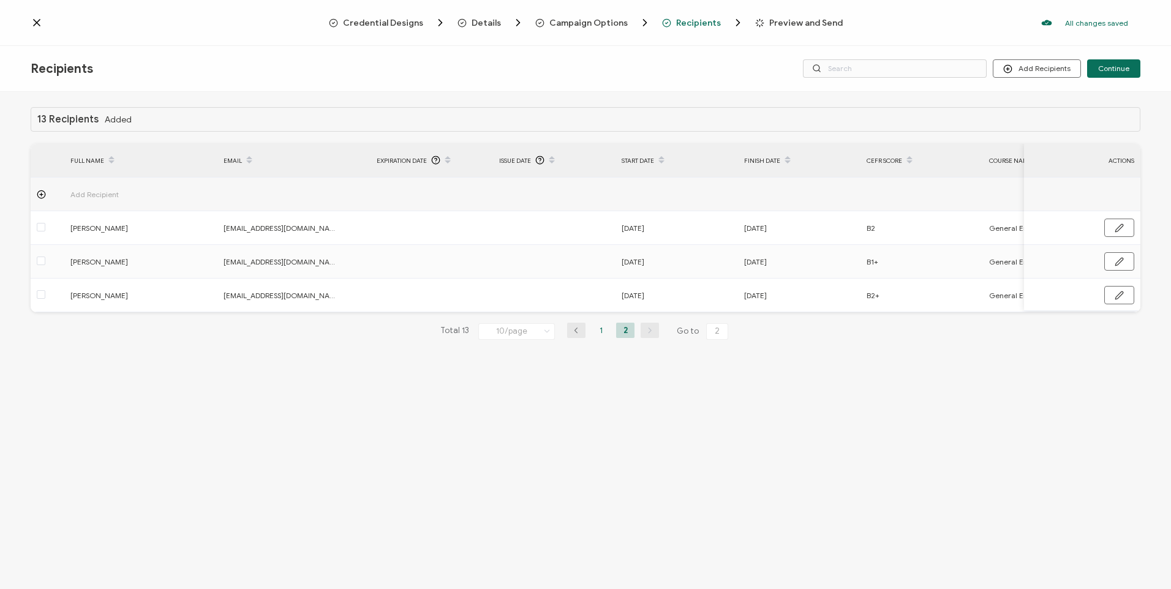
click at [601, 338] on li "1" at bounding box center [601, 330] width 18 height 15
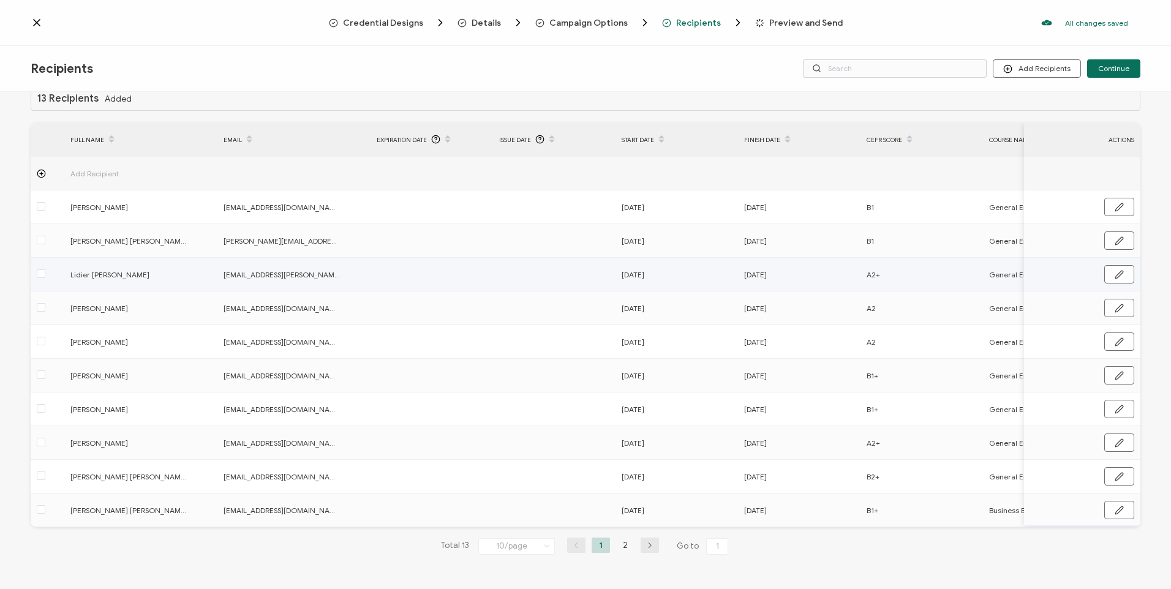
scroll to position [24, 0]
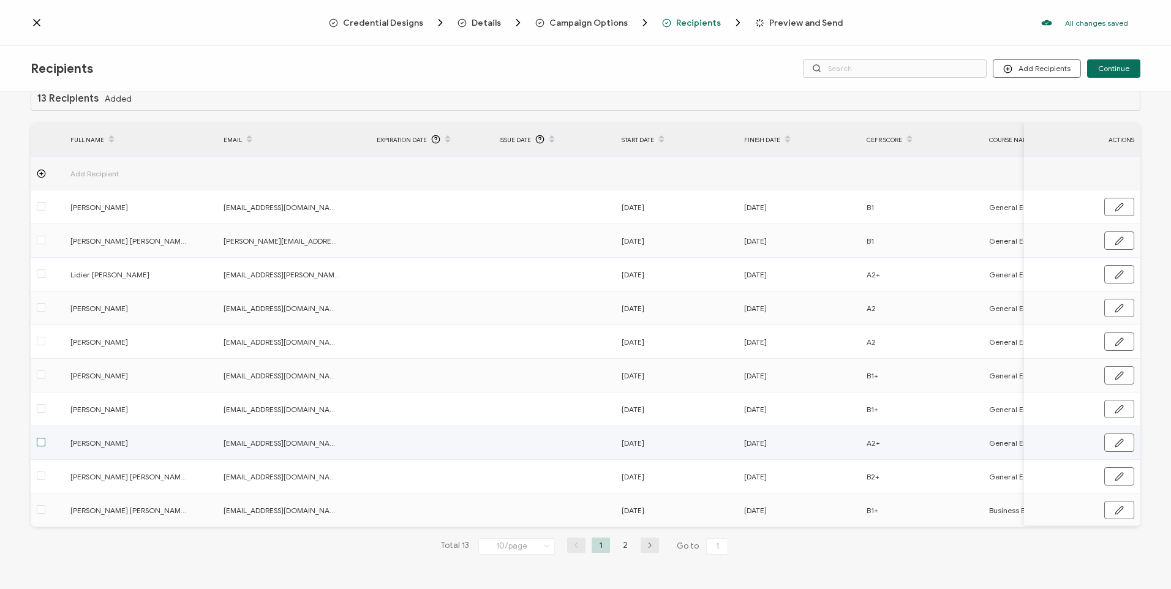
click at [43, 440] on span at bounding box center [41, 442] width 9 height 9
click at [45, 438] on input "checkbox" at bounding box center [45, 438] width 0 height 0
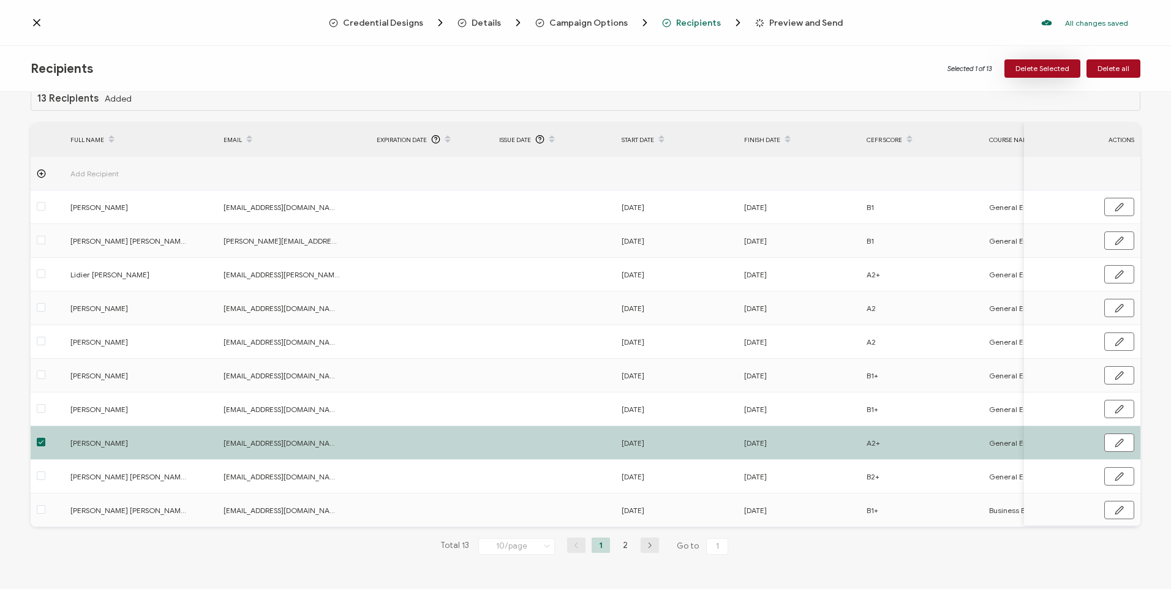
click at [1058, 71] on span "Delete Selected" at bounding box center [1042, 68] width 54 height 7
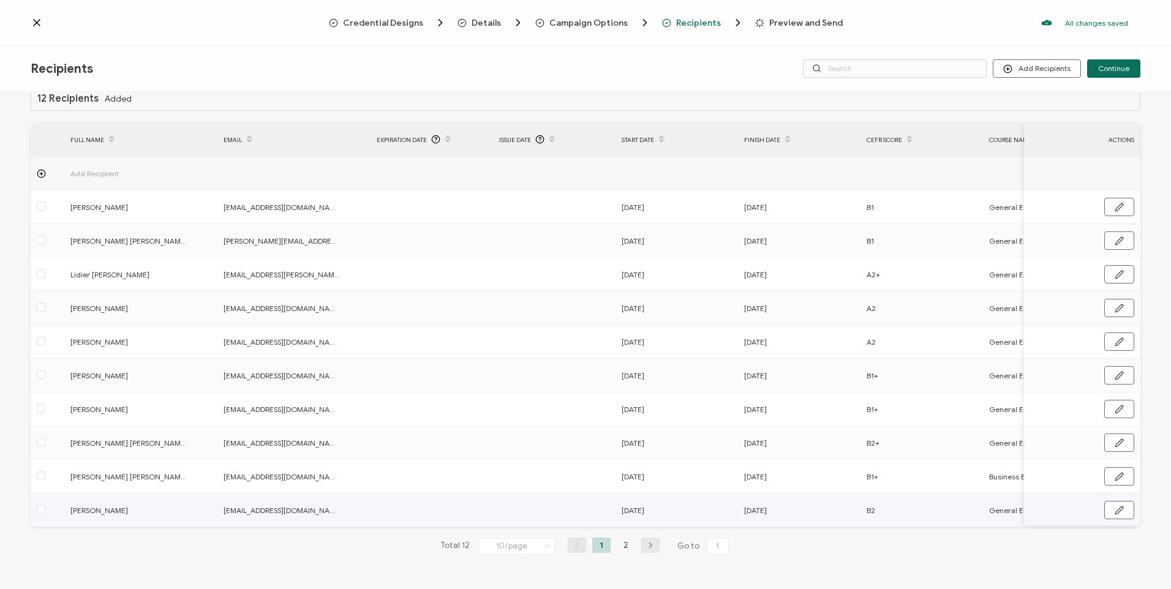
drag, startPoint x: 570, startPoint y: 524, endPoint x: 666, endPoint y: 522, distance: 96.8
click at [666, 522] on tr "Hinami [PERSON_NAME] [PERSON_NAME][EMAIL_ADDRESS][DOMAIN_NAME] [DATE] [DATE] B2…" at bounding box center [1116, 511] width 2171 height 34
click at [1103, 67] on span "Continue" at bounding box center [1113, 68] width 31 height 7
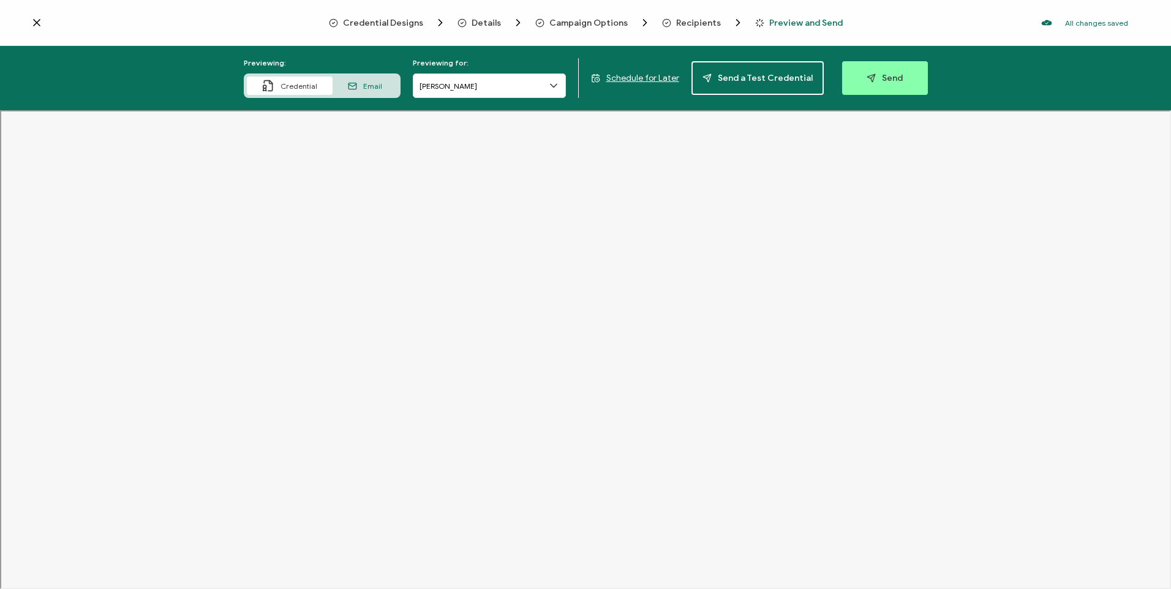
click at [626, 83] on span "Schedule for Later" at bounding box center [642, 78] width 73 height 10
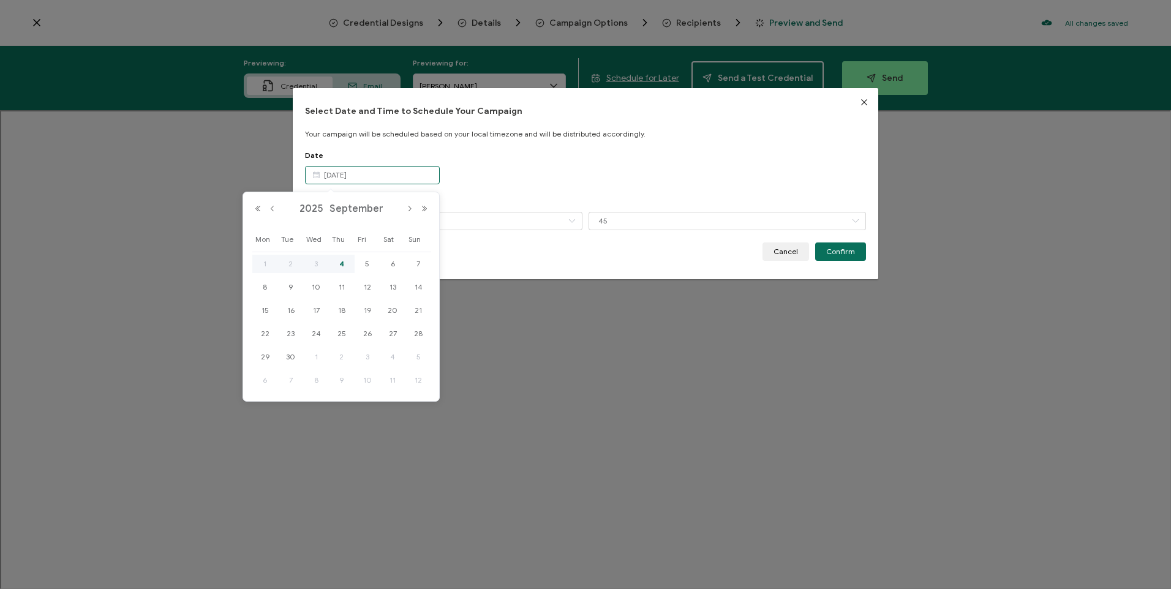
click at [361, 175] on input "[DATE]" at bounding box center [372, 175] width 135 height 18
click at [364, 263] on span "5" at bounding box center [367, 264] width 15 height 15
type input "[DATE]"
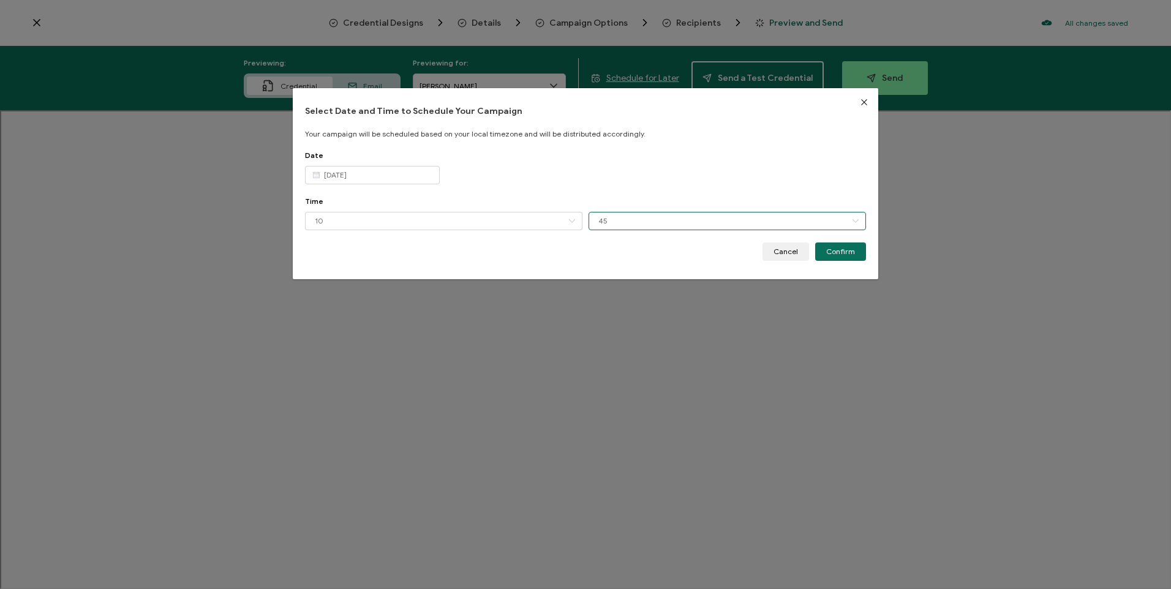
click at [626, 220] on input "45" at bounding box center [727, 221] width 277 height 18
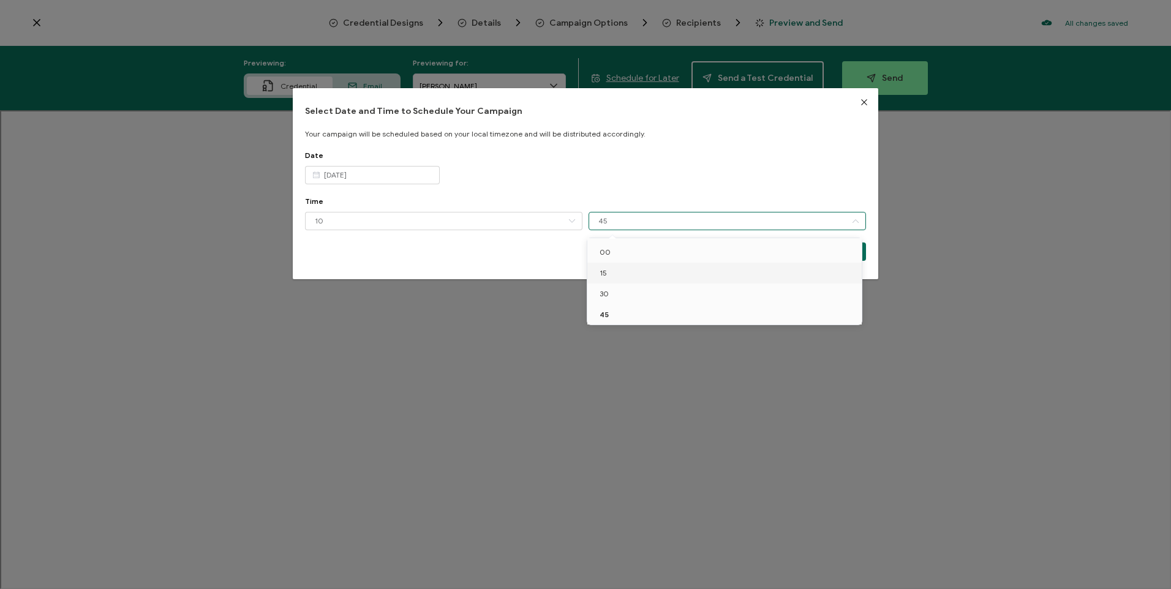
click at [641, 271] on li "15" at bounding box center [726, 273] width 279 height 21
type input "15"
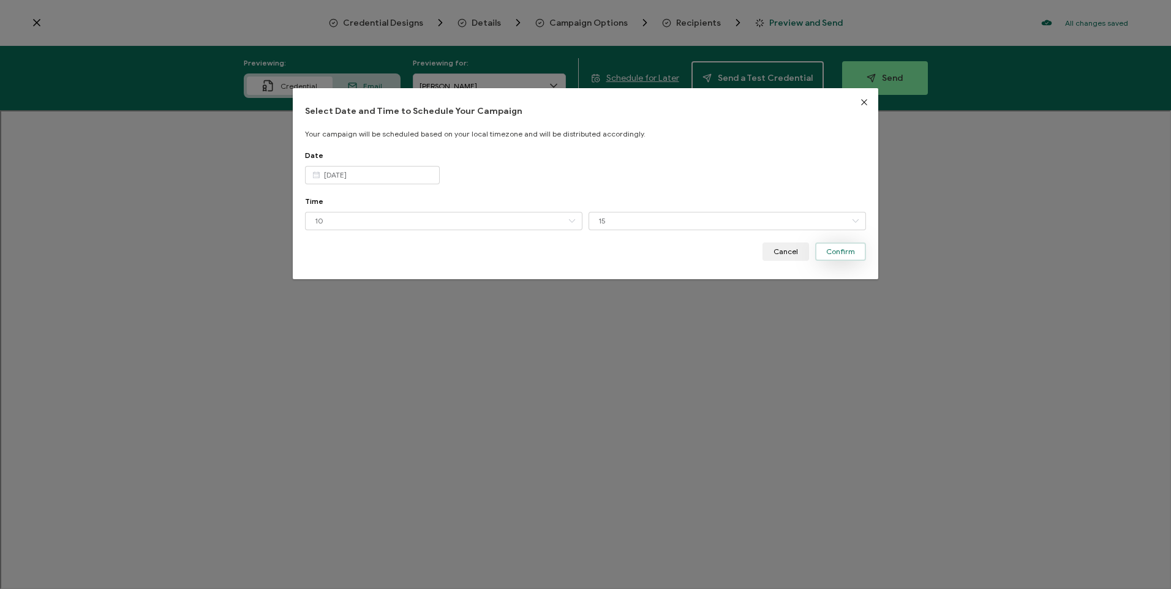
click at [833, 248] on span "Confirm" at bounding box center [840, 251] width 29 height 7
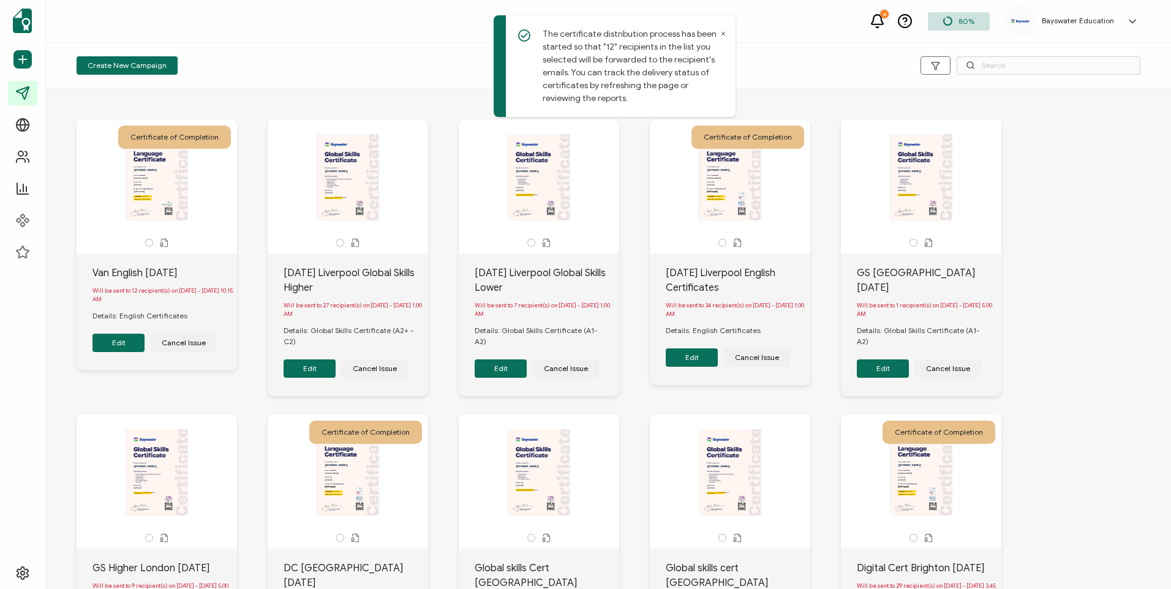
click at [808, 86] on div "Create New Campaign Draft Scheduled Sent" at bounding box center [608, 66] width 1125 height 46
click at [300, 65] on div "Create New Campaign" at bounding box center [254, 65] width 355 height 18
click at [720, 36] on icon at bounding box center [723, 34] width 6 height 6
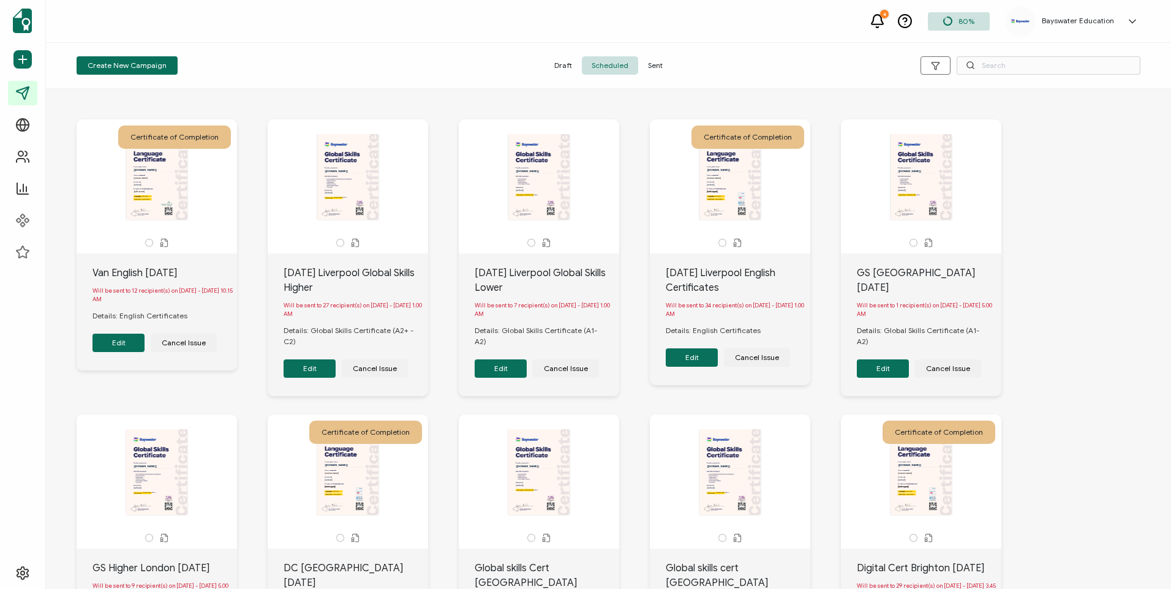
drag, startPoint x: 103, startPoint y: 25, endPoint x: 152, endPoint y: 33, distance: 49.6
click at [147, 31] on div "4 80% Bayswater Education [PERSON_NAME] [EMAIL_ADDRESS][DOMAIN_NAME] ID: 279654…" at bounding box center [608, 21] width 1125 height 43
click at [875, 21] on icon at bounding box center [877, 20] width 15 height 15
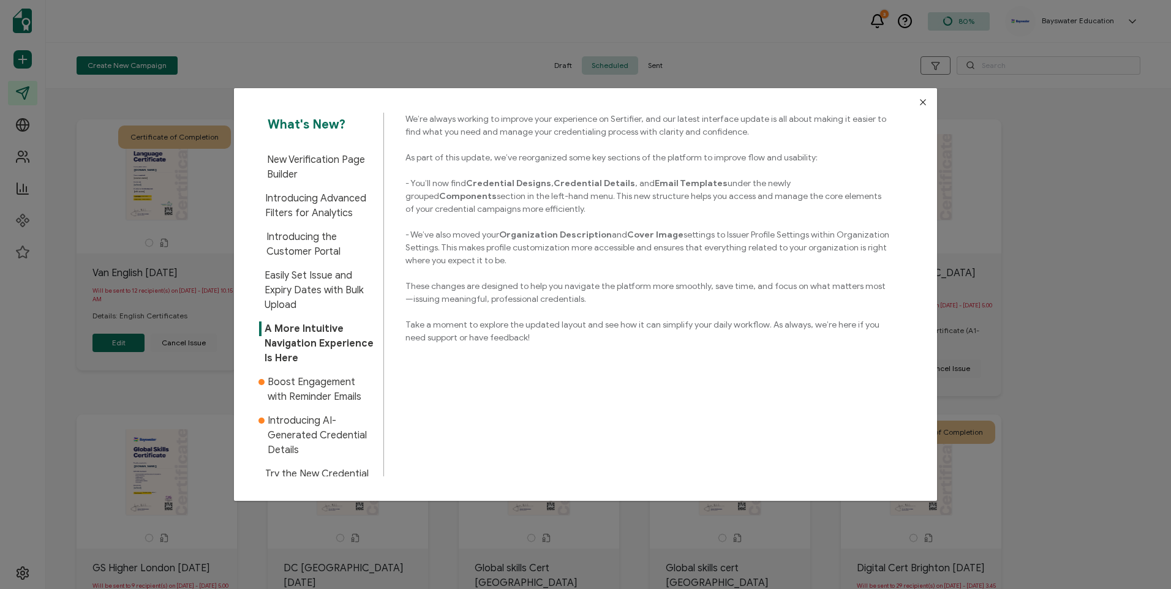
click at [918, 109] on button "Close" at bounding box center [923, 102] width 28 height 28
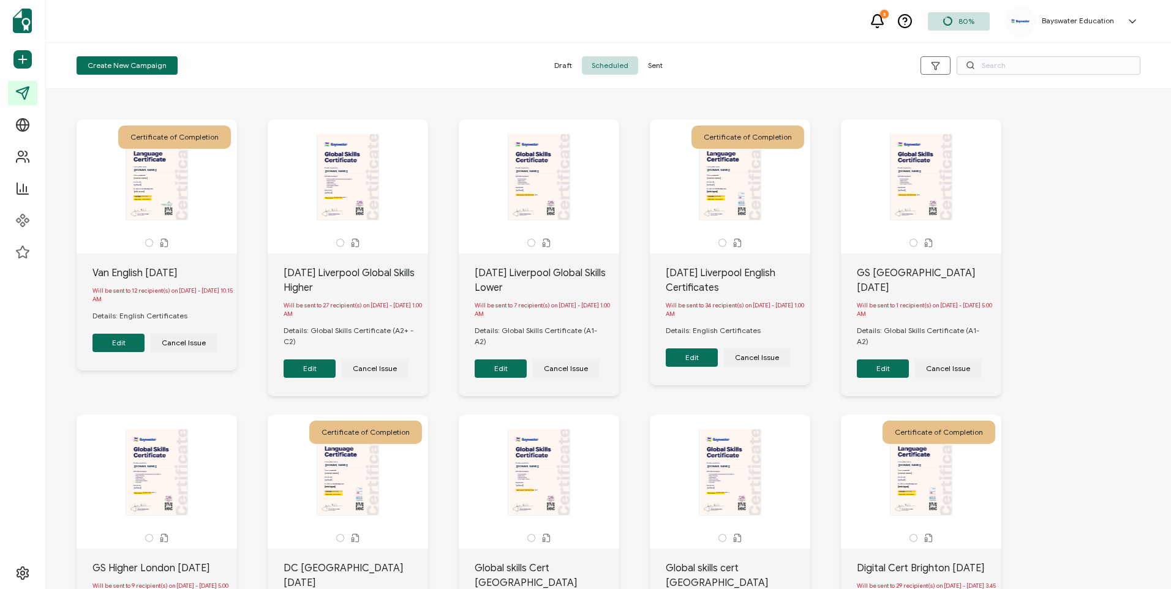
drag, startPoint x: 133, startPoint y: 12, endPoint x: 424, endPoint y: 26, distance: 291.8
click at [257, 28] on div "3 80% Bayswater Education [PERSON_NAME] [EMAIL_ADDRESS][DOMAIN_NAME] ID: 279654…" at bounding box center [608, 21] width 1125 height 43
drag, startPoint x: 121, startPoint y: 86, endPoint x: 49, endPoint y: 39, distance: 86.3
click at [49, 39] on div "3 80% Bayswater Education [PERSON_NAME] [EMAIL_ADDRESS][DOMAIN_NAME] ID: 279654…" at bounding box center [585, 273] width 1171 height 546
drag, startPoint x: 49, startPoint y: 39, endPoint x: 275, endPoint y: 37, distance: 226.0
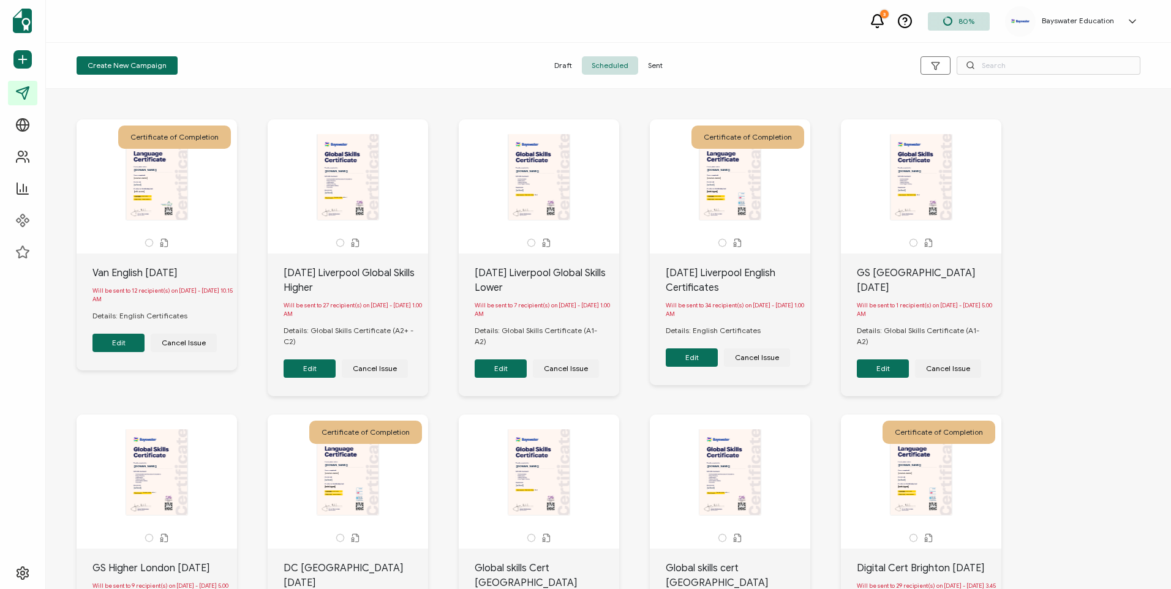
click at [198, 36] on div "3 80% Bayswater Education [PERSON_NAME] [EMAIL_ADDRESS][DOMAIN_NAME] ID: 279654…" at bounding box center [608, 21] width 1125 height 43
drag, startPoint x: 76, startPoint y: 105, endPoint x: 201, endPoint y: 176, distance: 144.2
click at [200, 176] on div "Certificate of Completion The recipient’s full name, which will be automaticall…" at bounding box center [608, 422] width 1088 height 654
click at [255, 100] on div "Certificate of Completion The recipient’s full name, which will be automaticall…" at bounding box center [608, 422] width 1088 height 654
drag, startPoint x: 255, startPoint y: 105, endPoint x: 290, endPoint y: 246, distance: 145.6
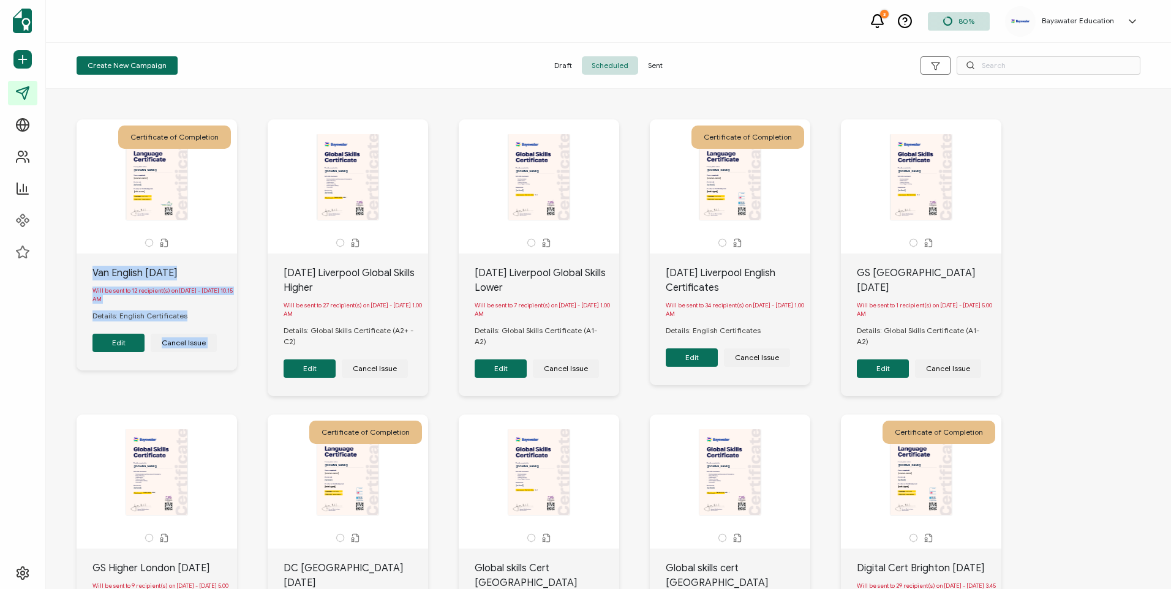
click at [290, 246] on div "Certificate of Completion The recipient’s full name, which will be automaticall…" at bounding box center [608, 422] width 1088 height 654
drag, startPoint x: 290, startPoint y: 246, endPoint x: 261, endPoint y: 267, distance: 35.0
click at [261, 267] on div "Certificate of Completion The recipient’s full name, which will be automaticall…" at bounding box center [172, 244] width 191 height 251
